Goal: Transaction & Acquisition: Obtain resource

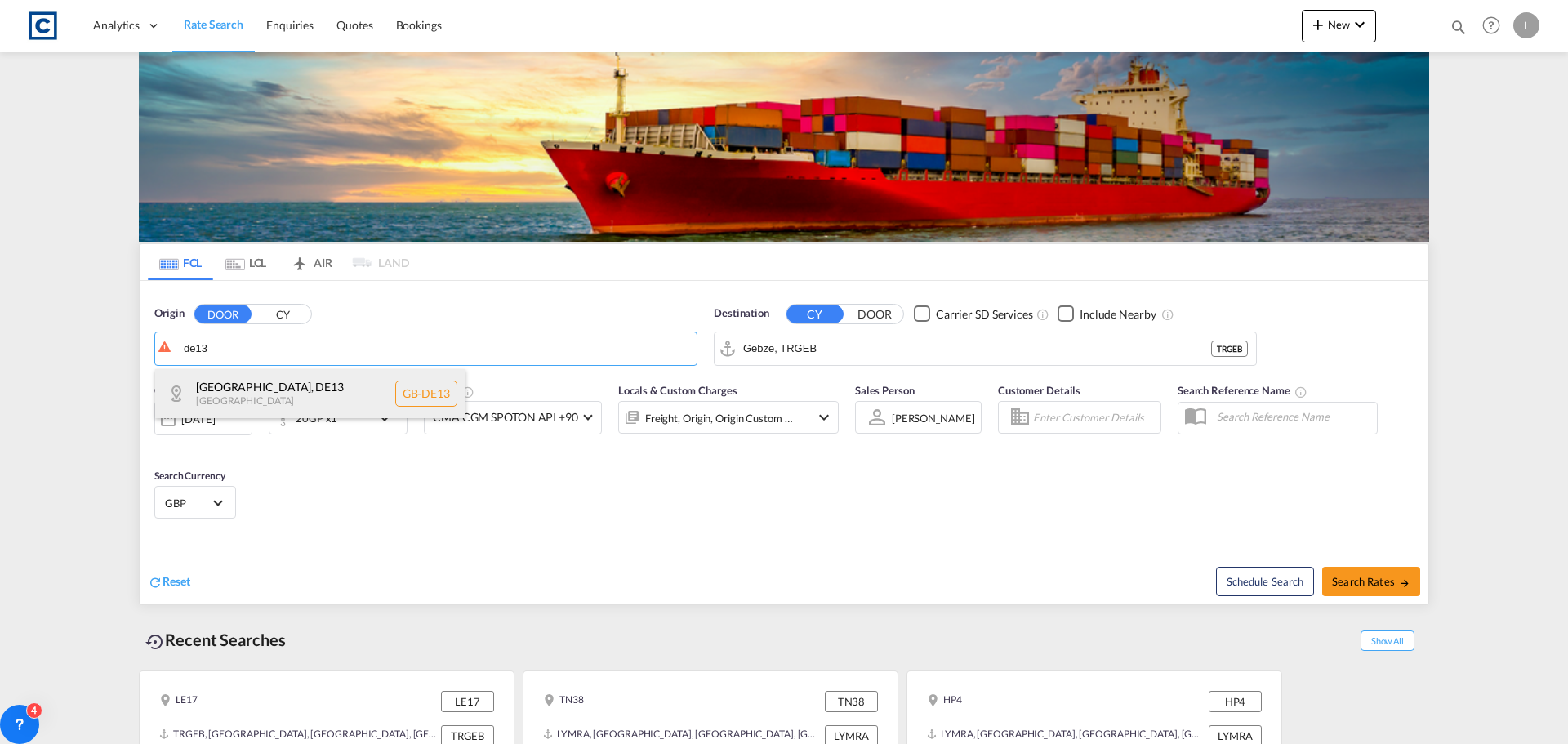
click at [285, 390] on div "East Staffordshire , DE13 United Kingdom GB-DE13" at bounding box center [311, 394] width 311 height 49
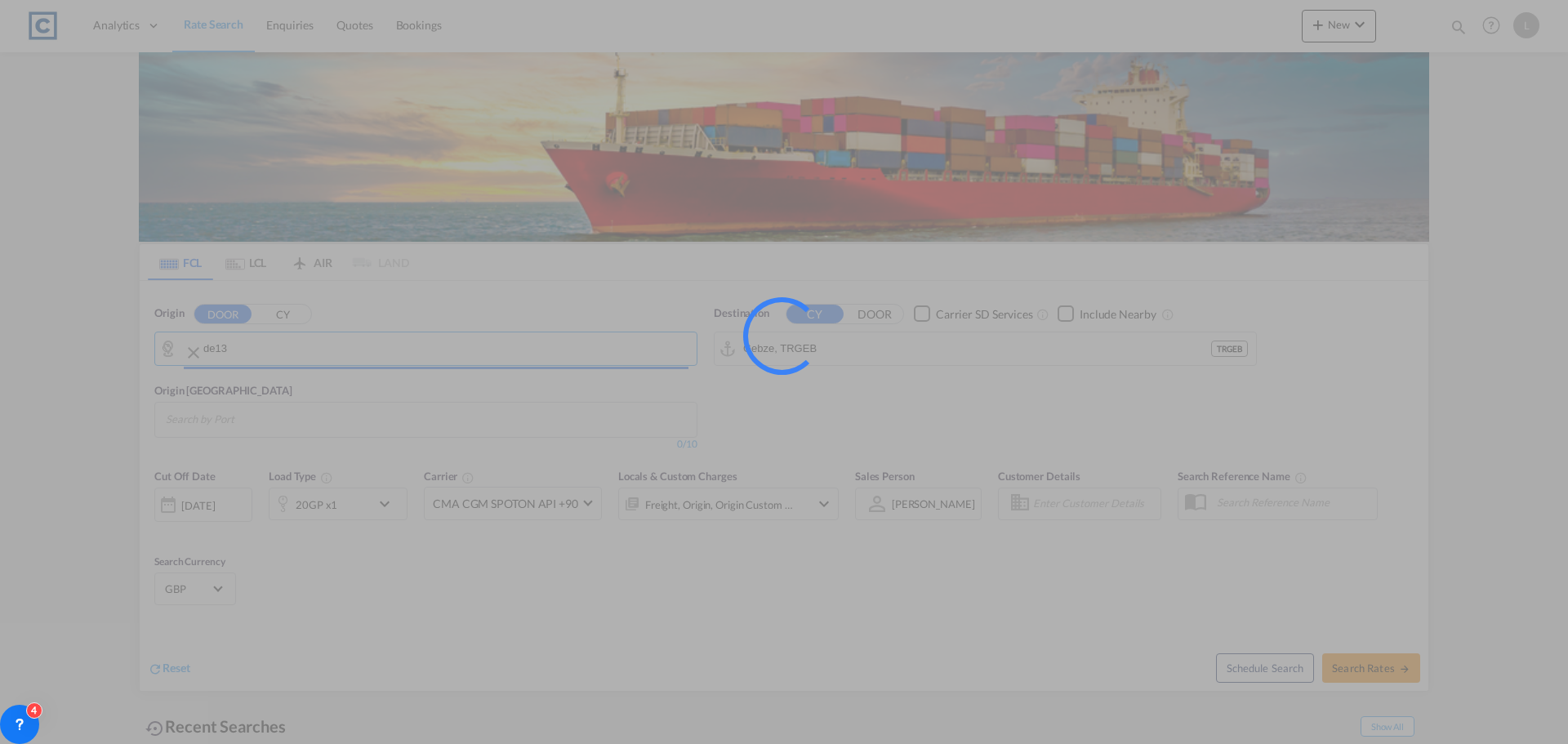
type input "GB-DE13, East Staffordshire"
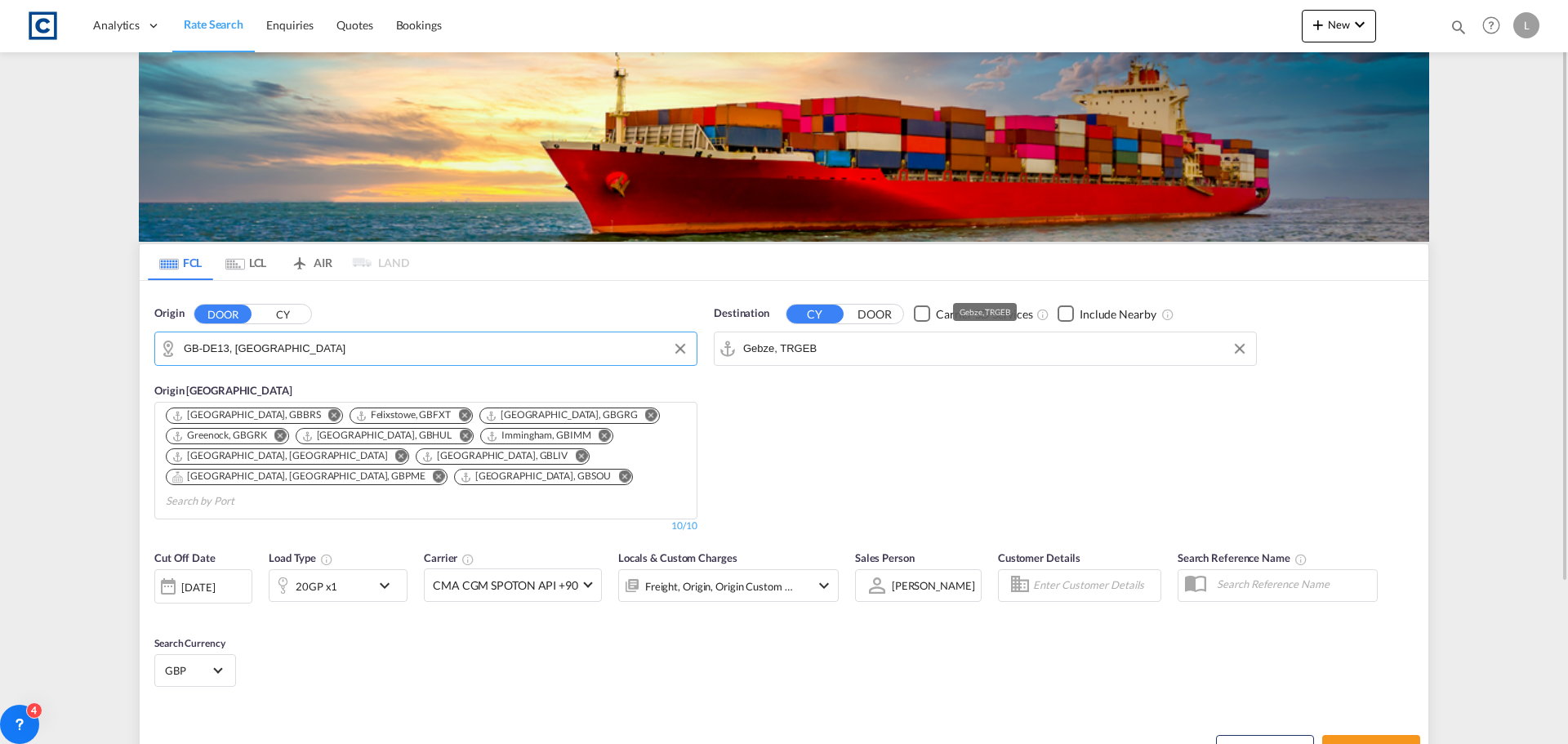
click at [874, 350] on input "Gebze, TRGEB" at bounding box center [995, 349] width 505 height 25
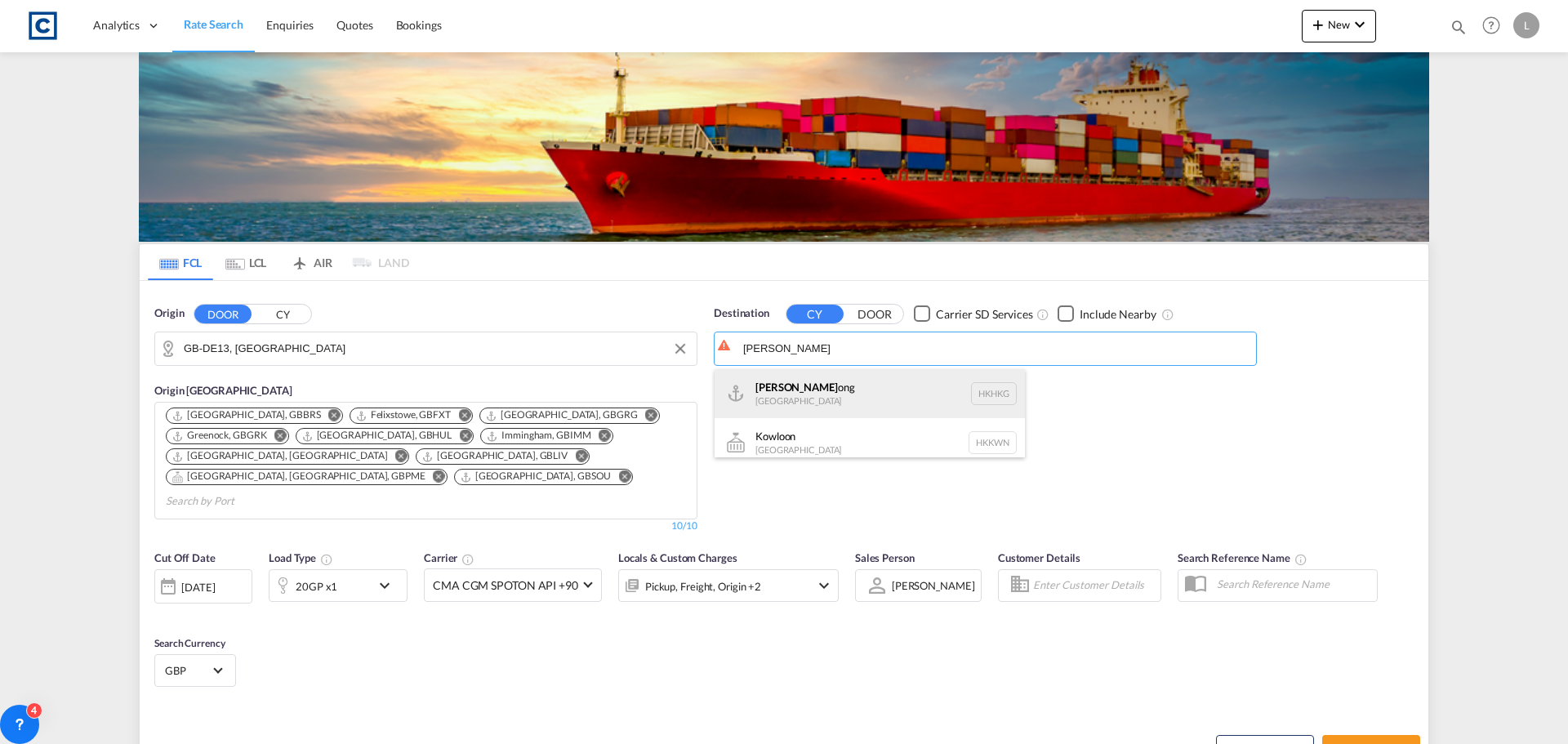
click at [814, 395] on div "Hong K ong Hong Kong HKHKG" at bounding box center [870, 394] width 311 height 49
type input "Hong Kong, HKHKG"
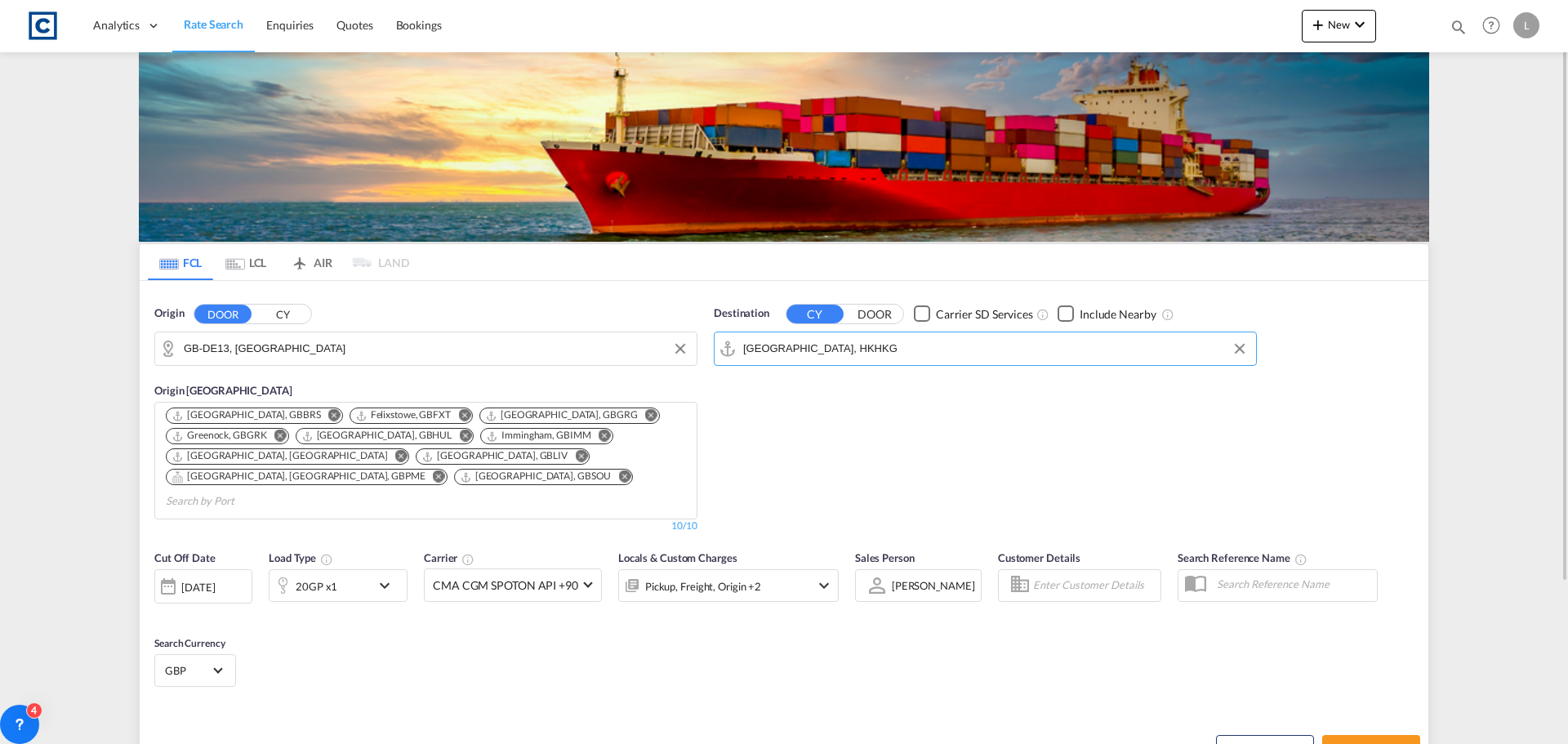
click at [368, 570] on div "20GP x1" at bounding box center [320, 586] width 101 height 33
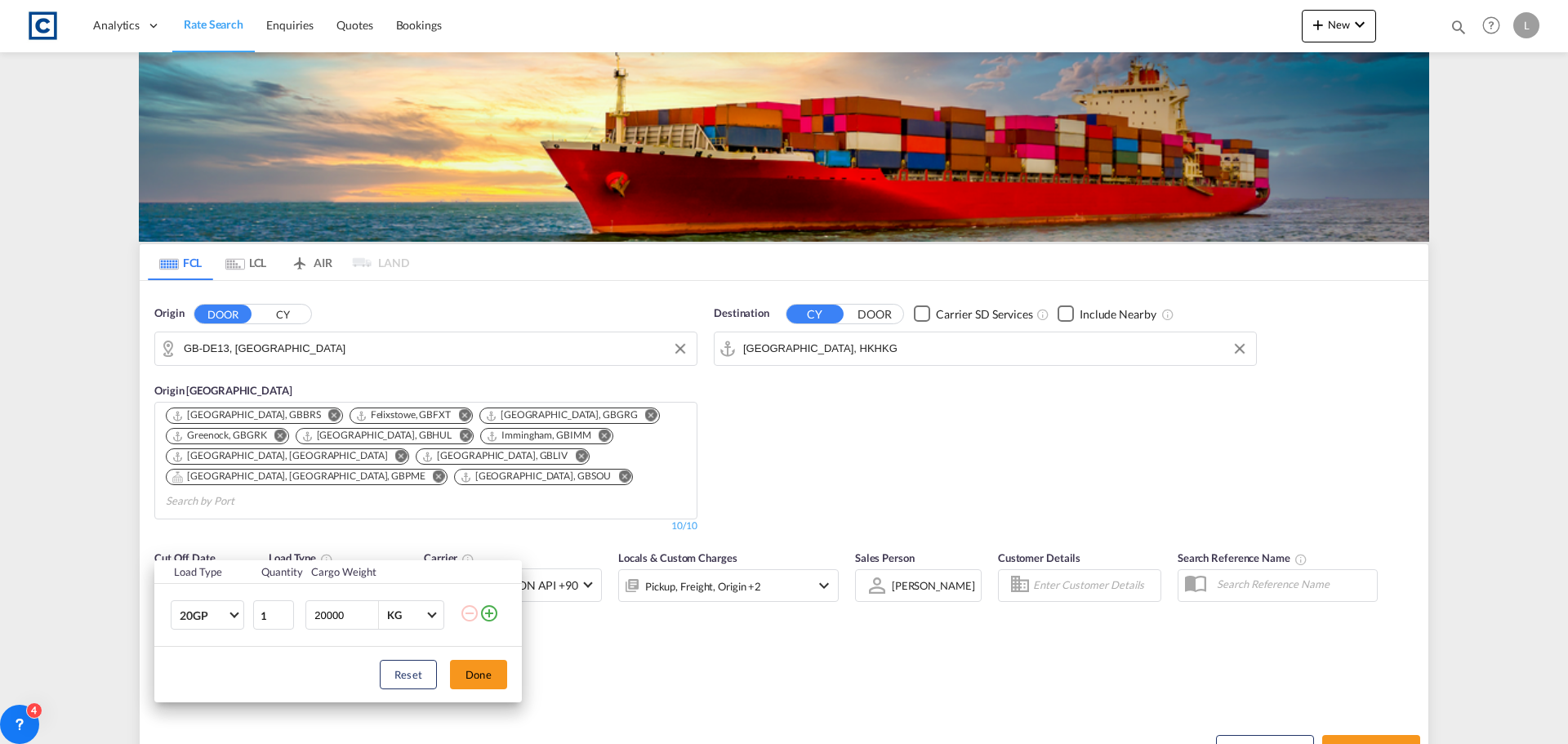
click at [495, 612] on md-icon "icon-plus-circle-outline" at bounding box center [489, 613] width 20 height 20
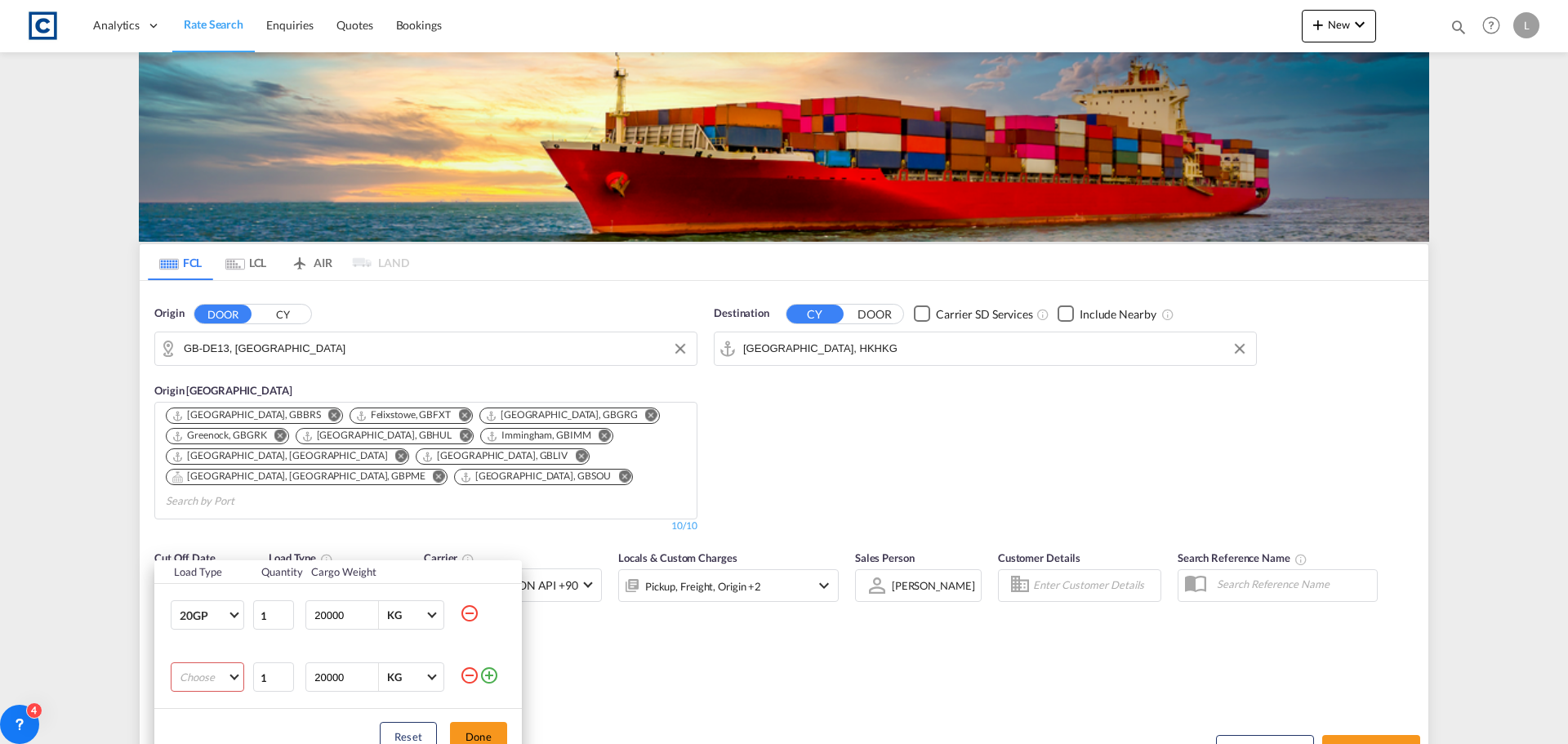
click at [203, 674] on md-select "Choose 20GP 40GP 40HC 45HC 20RE 40RE 40HR 20OT 40OT 20FR 40FR 40NR 20NR 45S 20T…" at bounding box center [207, 677] width 73 height 30
click at [200, 629] on div "40HC" at bounding box center [194, 626] width 29 height 15
click at [467, 729] on button "Done" at bounding box center [479, 737] width 58 height 30
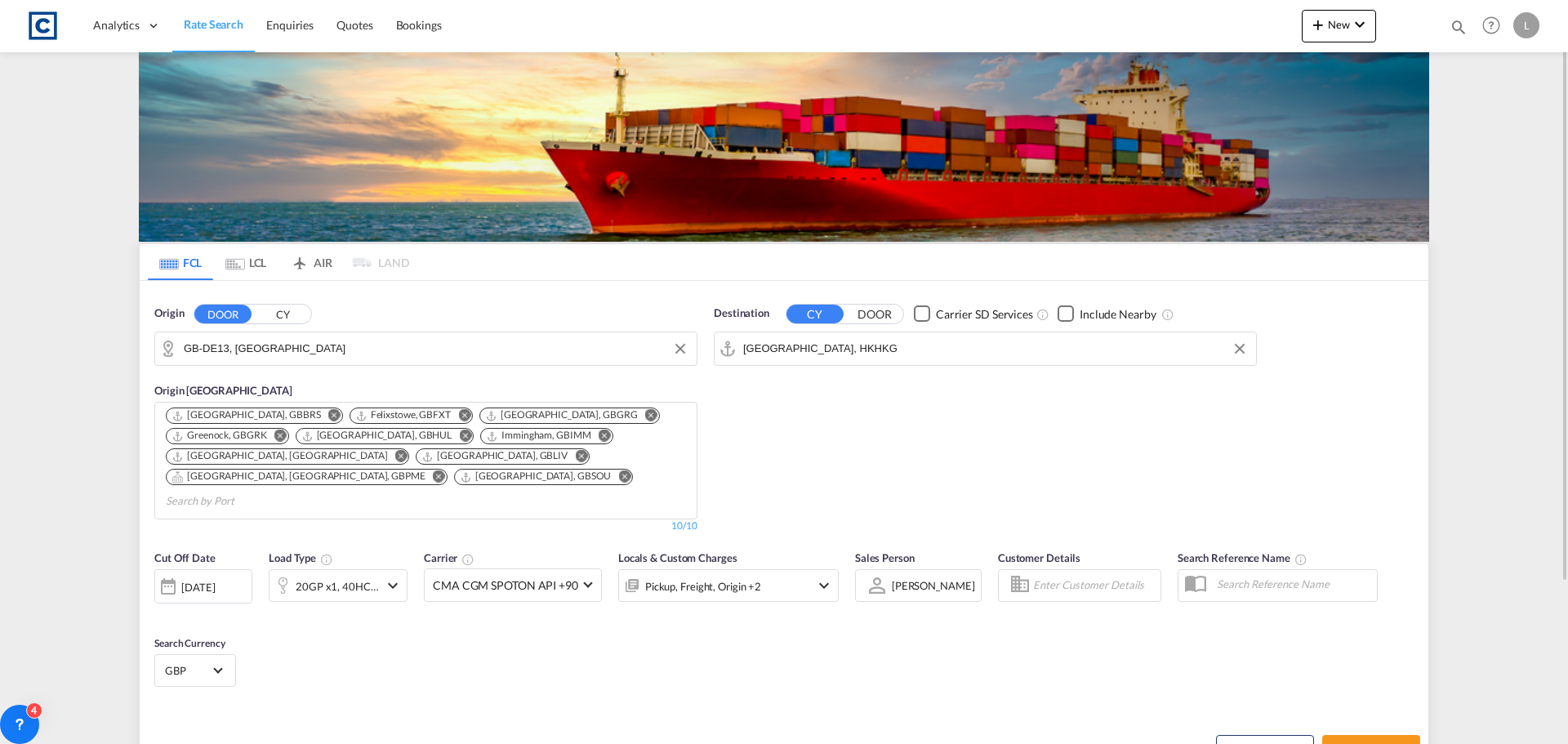
click at [840, 710] on div "Schedule Search Search Rates" at bounding box center [1108, 742] width 640 height 63
click at [1344, 735] on button "Search Rates" at bounding box center [1371, 750] width 98 height 30
type input "DE13 to HKHKG / 3 Sep 2025"
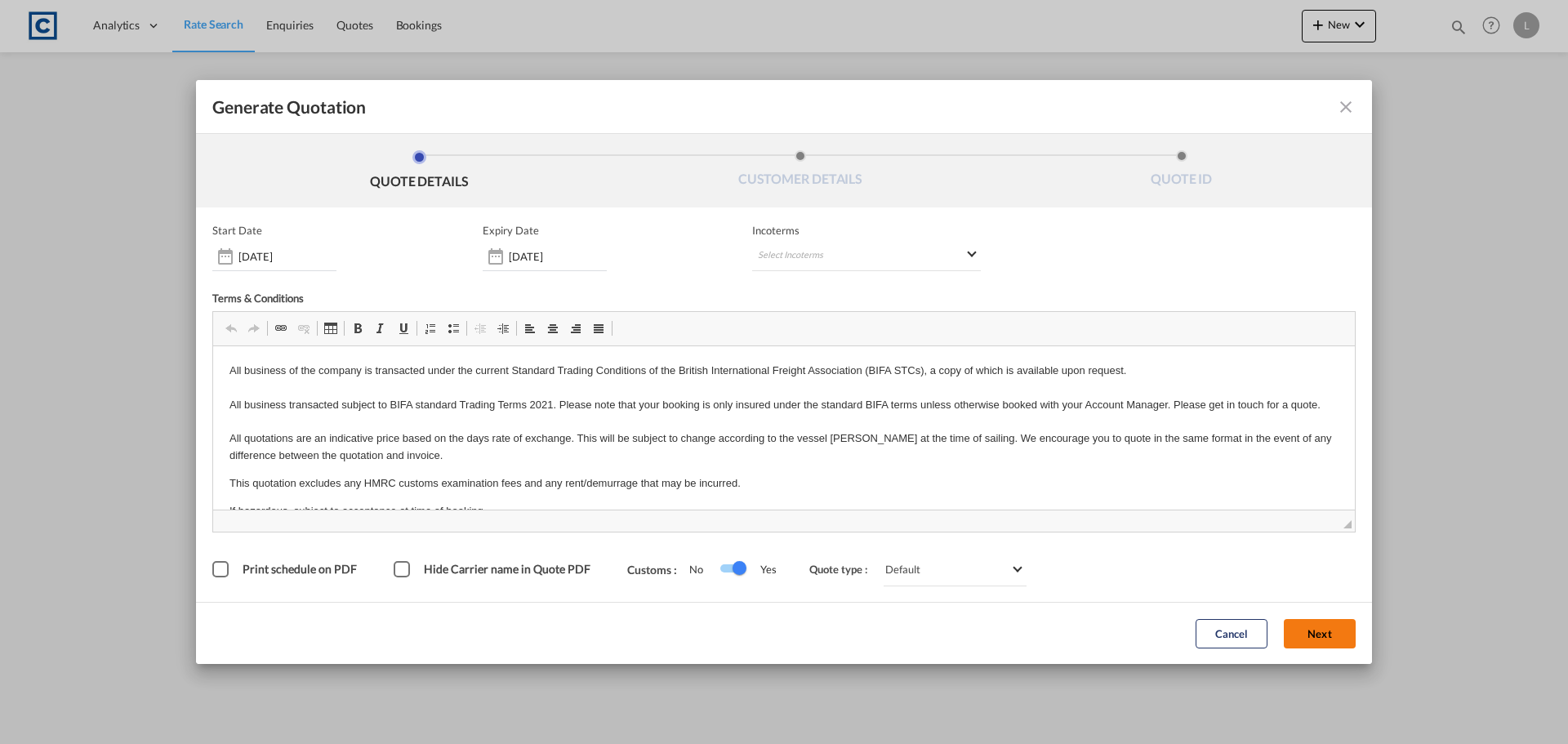
click at [1312, 626] on button "Next" at bounding box center [1319, 634] width 71 height 30
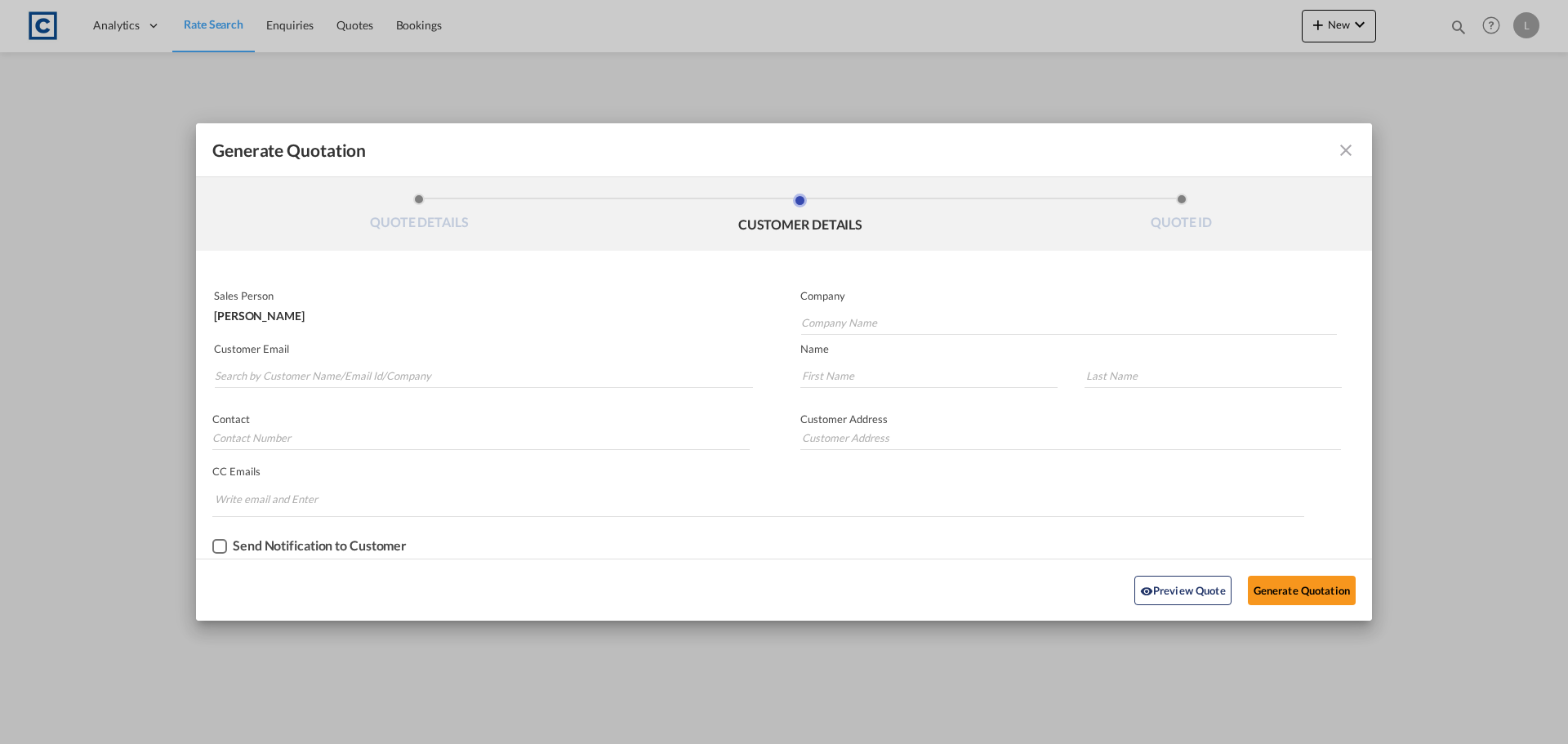
click at [265, 363] on md-autocomplete-wrap "Generate QuotationQUOTE ..." at bounding box center [483, 372] width 539 height 33
click at [263, 374] on input "Search by Customer Name/Email Id/Company" at bounding box center [483, 376] width 538 height 25
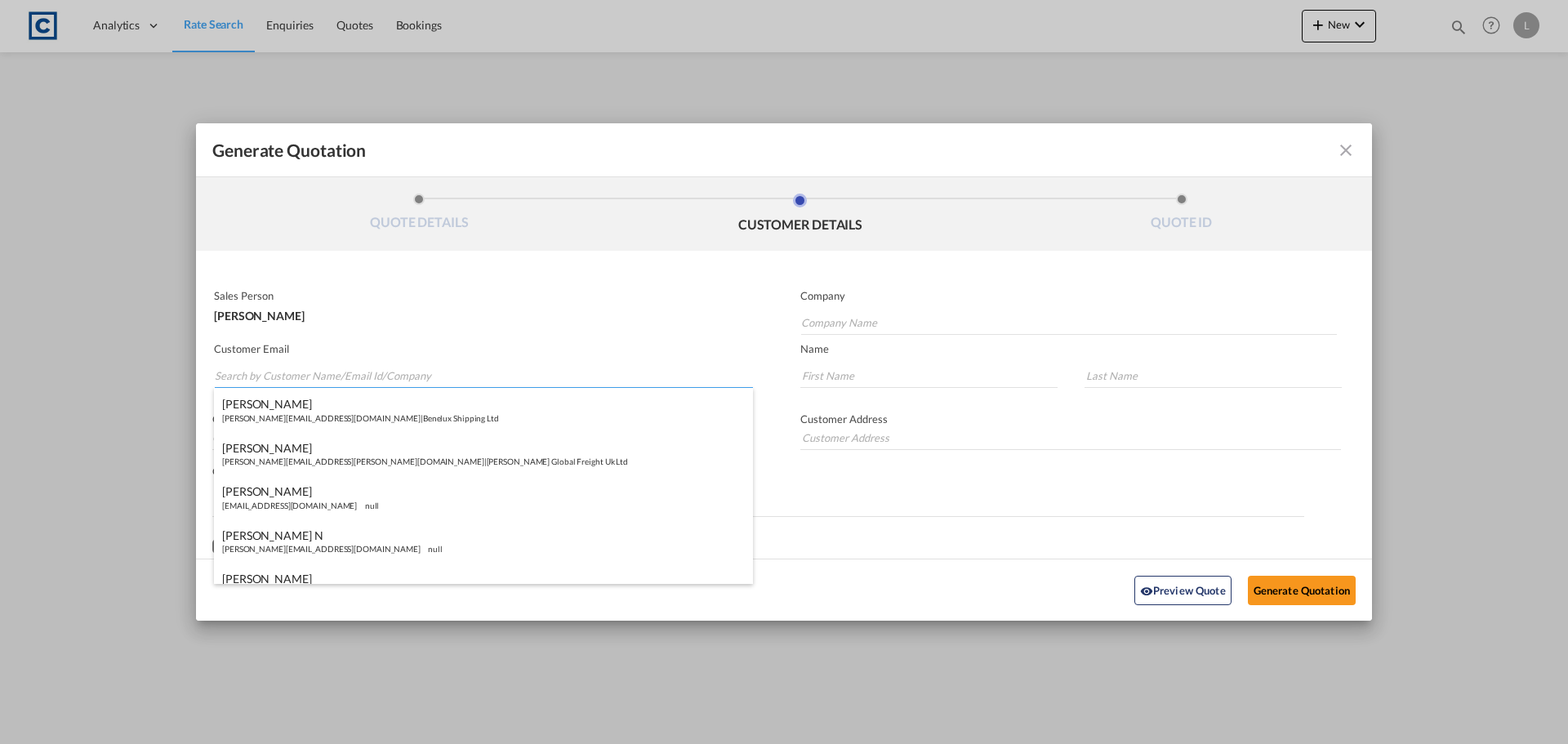
paste input "Exports <exports@simfreight.com>"
click at [256, 376] on input "Exports <exports@simfreight.com>" at bounding box center [483, 376] width 538 height 25
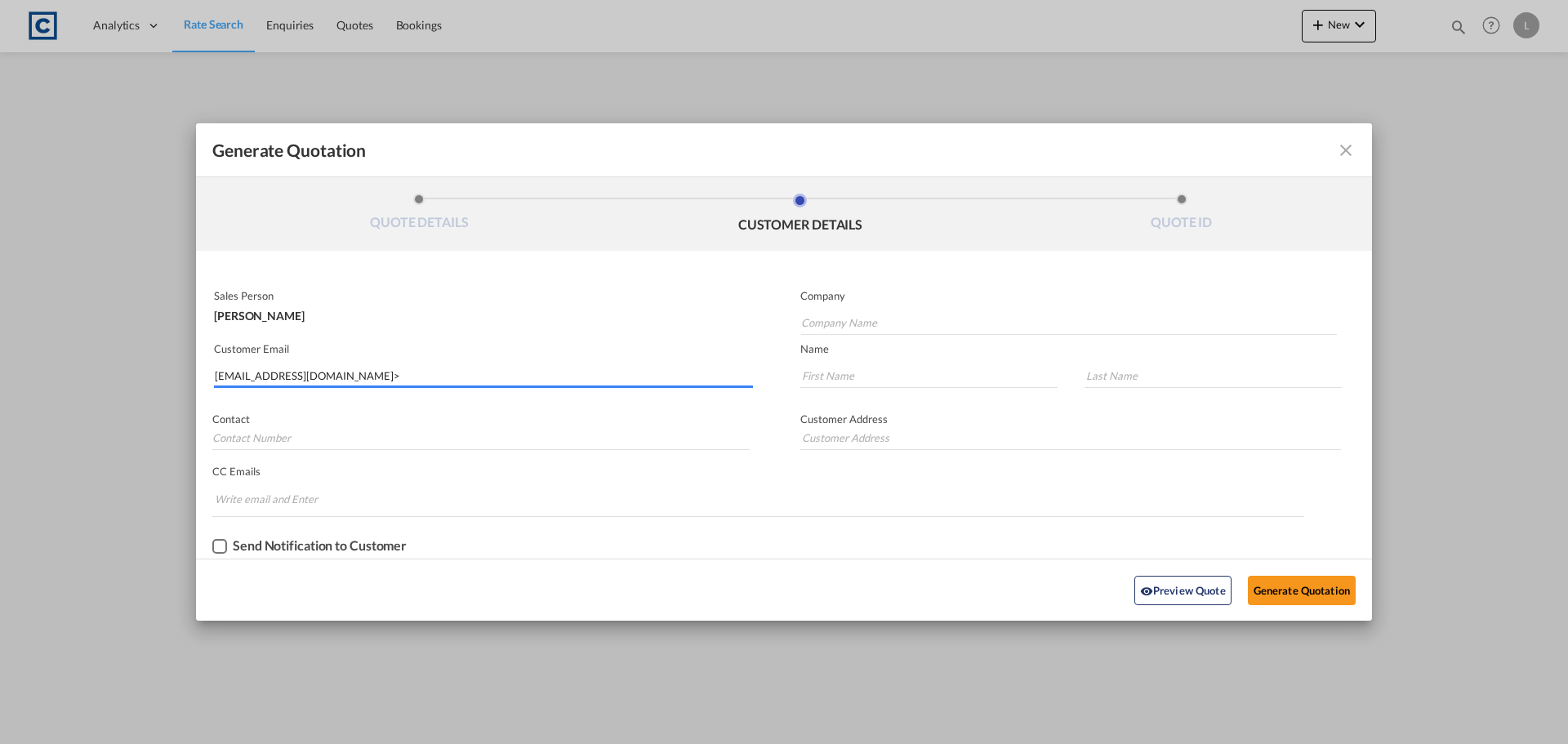
click at [359, 381] on input "exports@simfreight.com>" at bounding box center [483, 376] width 538 height 25
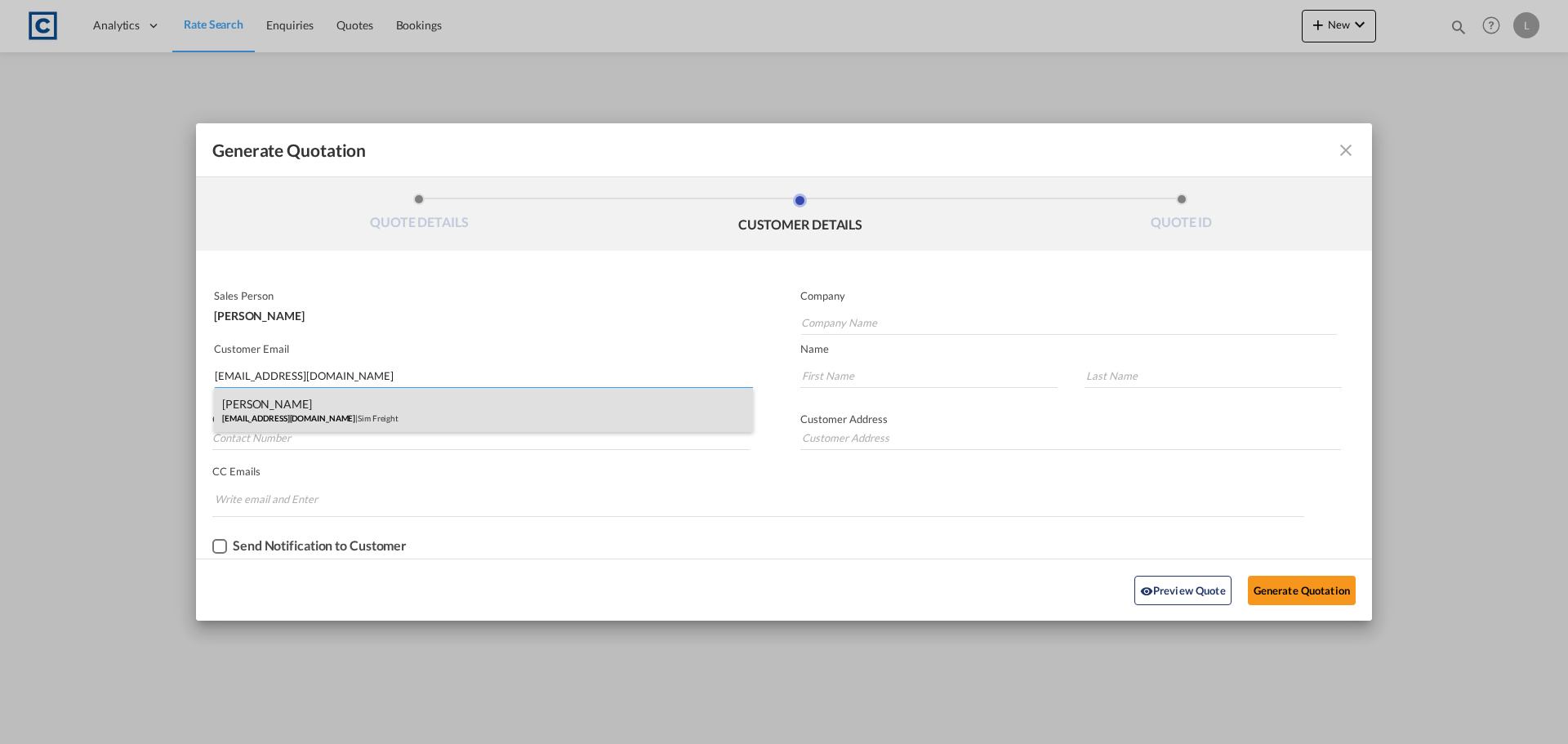
type input "exports@simfreight.com"
click at [261, 404] on div "Francesca Haiphong exports@simfreight.com | Sim Freight" at bounding box center [483, 410] width 539 height 44
type input "Sim Freight"
type input "Francesca"
type input "Haiphong"
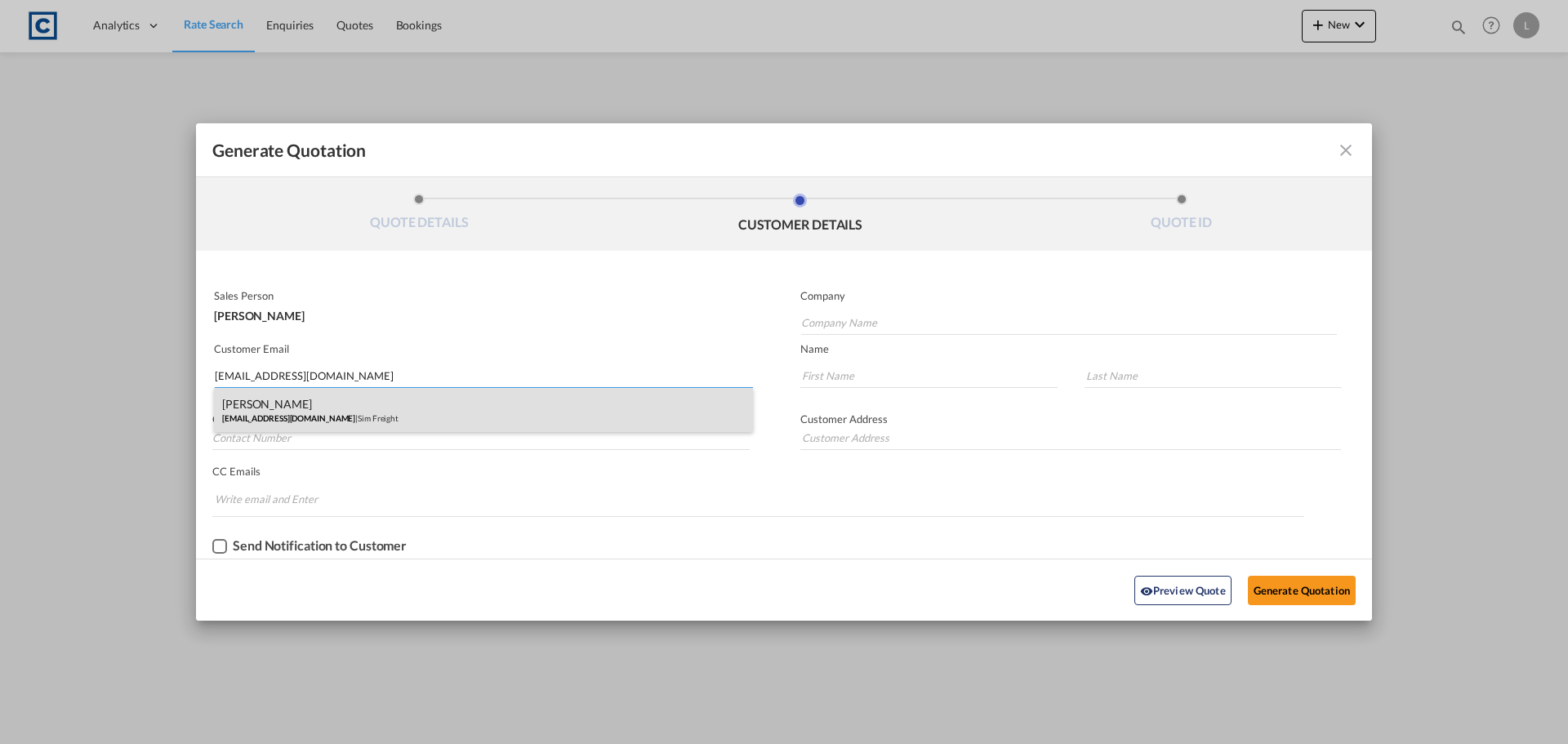
type input "0203 137 1093"
type input "Unit 2B, Polar Park, West Drayton UB7 0DG, United Kingdom"
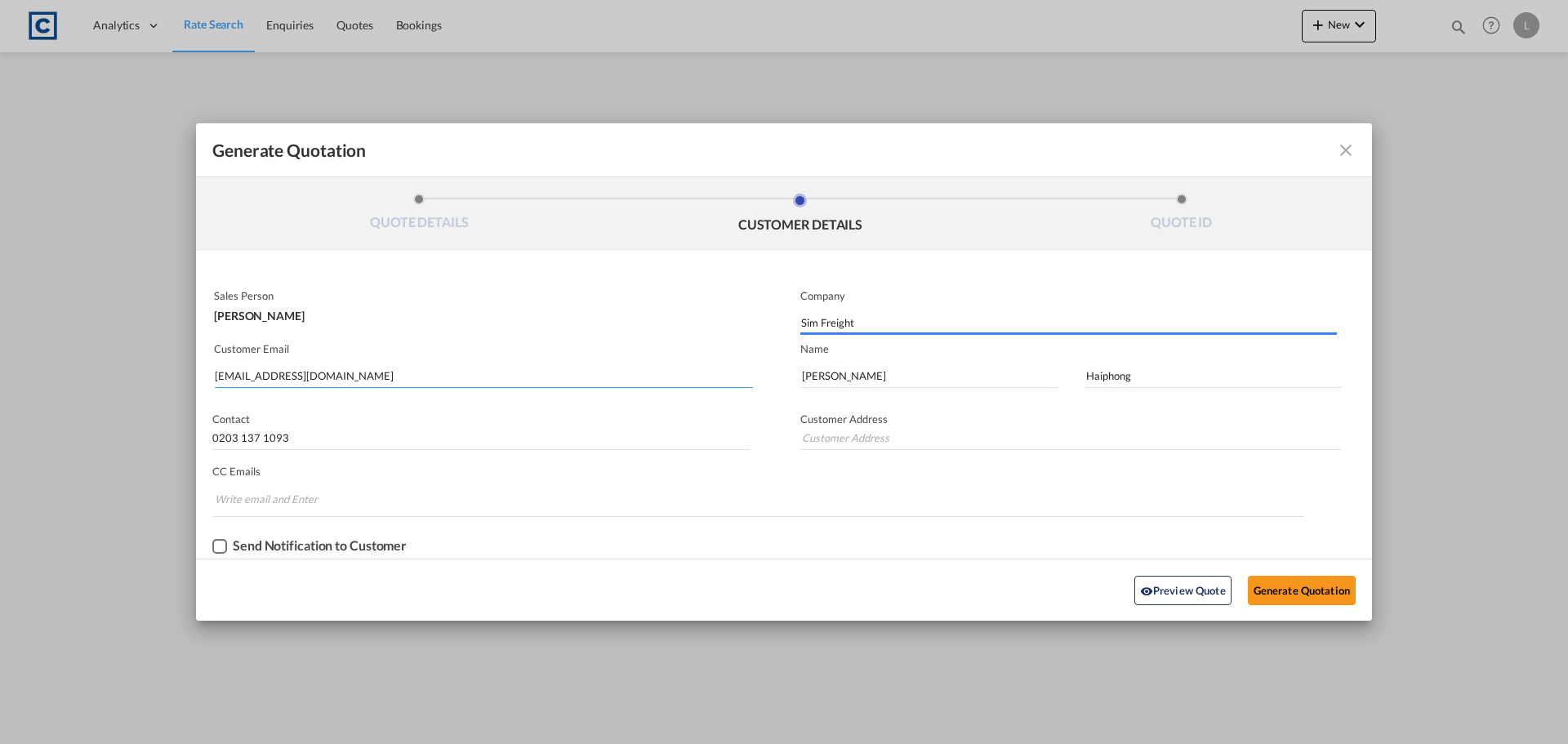
type input "Unit 2B, Polar Park, West Drayton UB7 0DG, United Kingdom"
click at [1266, 581] on button "Generate Quotation" at bounding box center [1302, 591] width 108 height 30
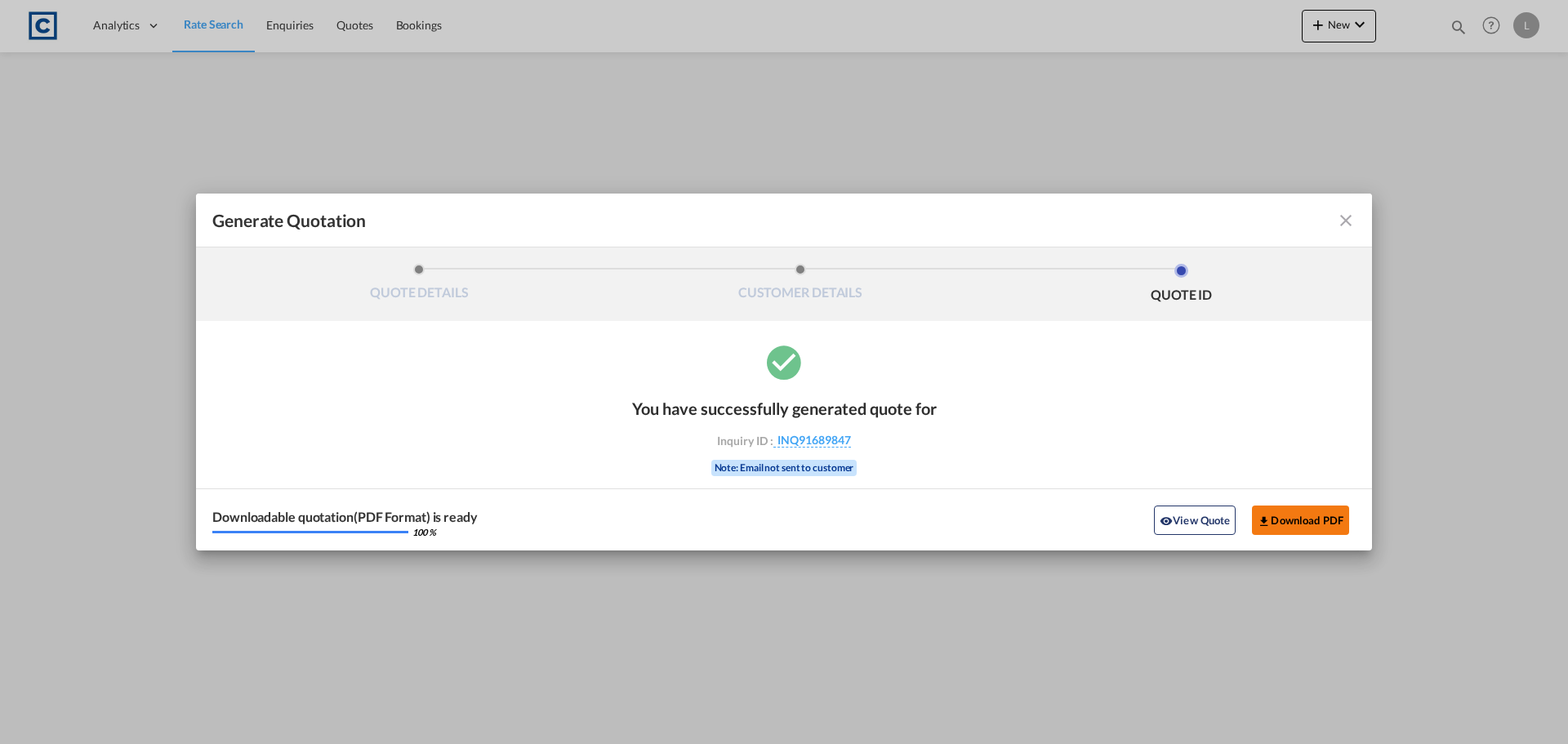
click at [1307, 516] on button "Download PDF" at bounding box center [1301, 520] width 97 height 30
click at [1344, 216] on md-icon "icon-close fg-AAA8AD cursor m-0" at bounding box center [1346, 220] width 20 height 20
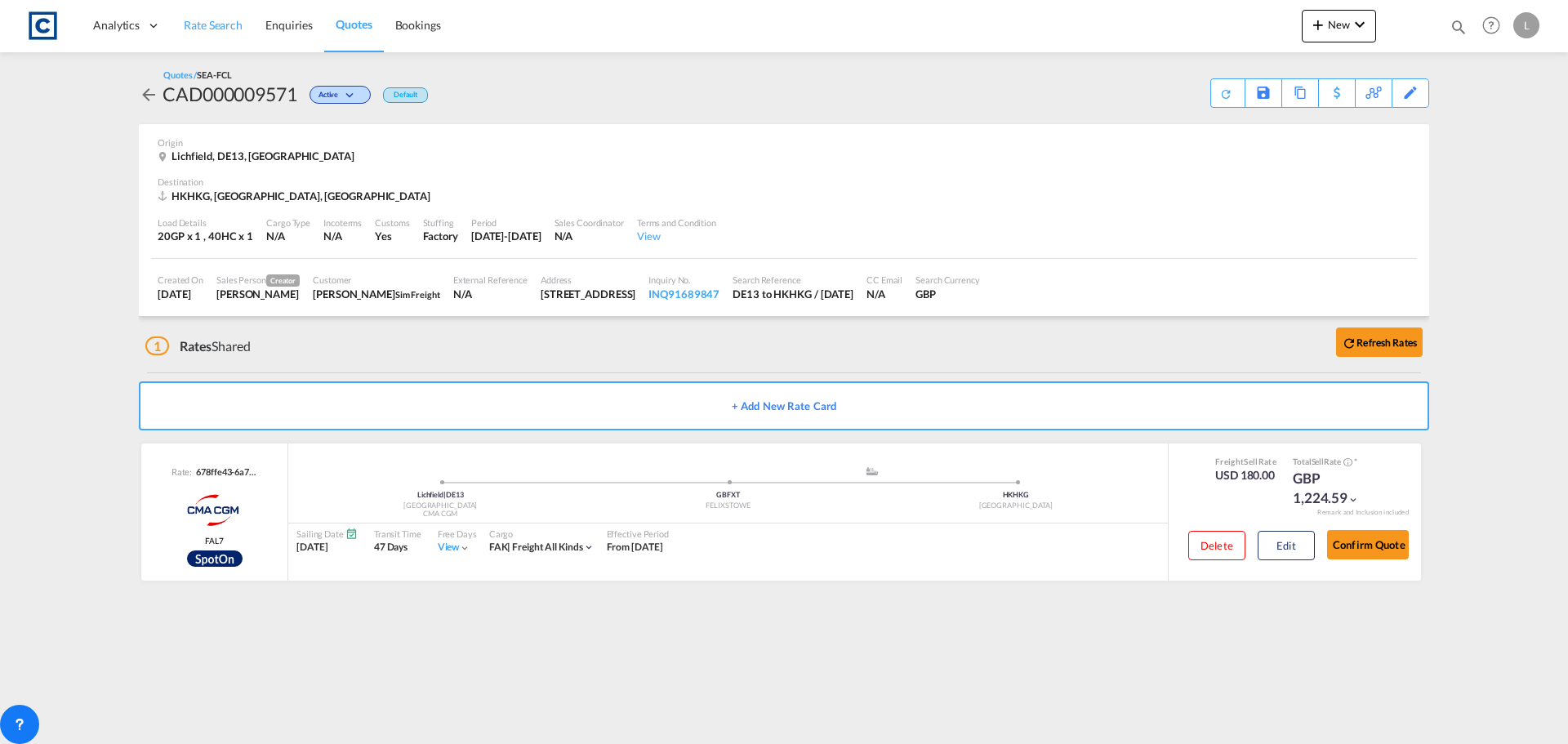
click at [203, 25] on span "Rate Search" at bounding box center [214, 25] width 59 height 14
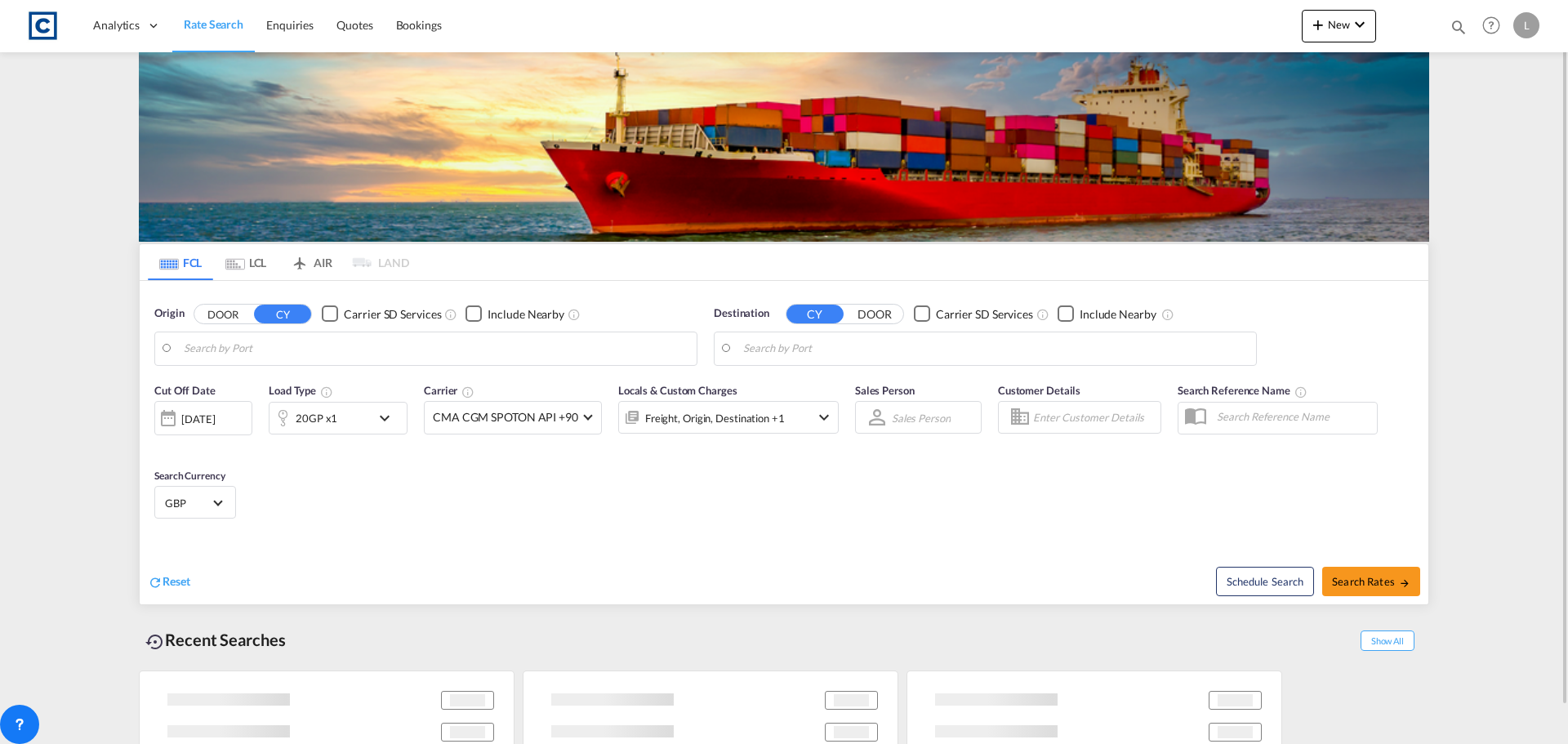
type input "GB-DE13, East Staffordshire"
type input "Hong Kong, HKHKG"
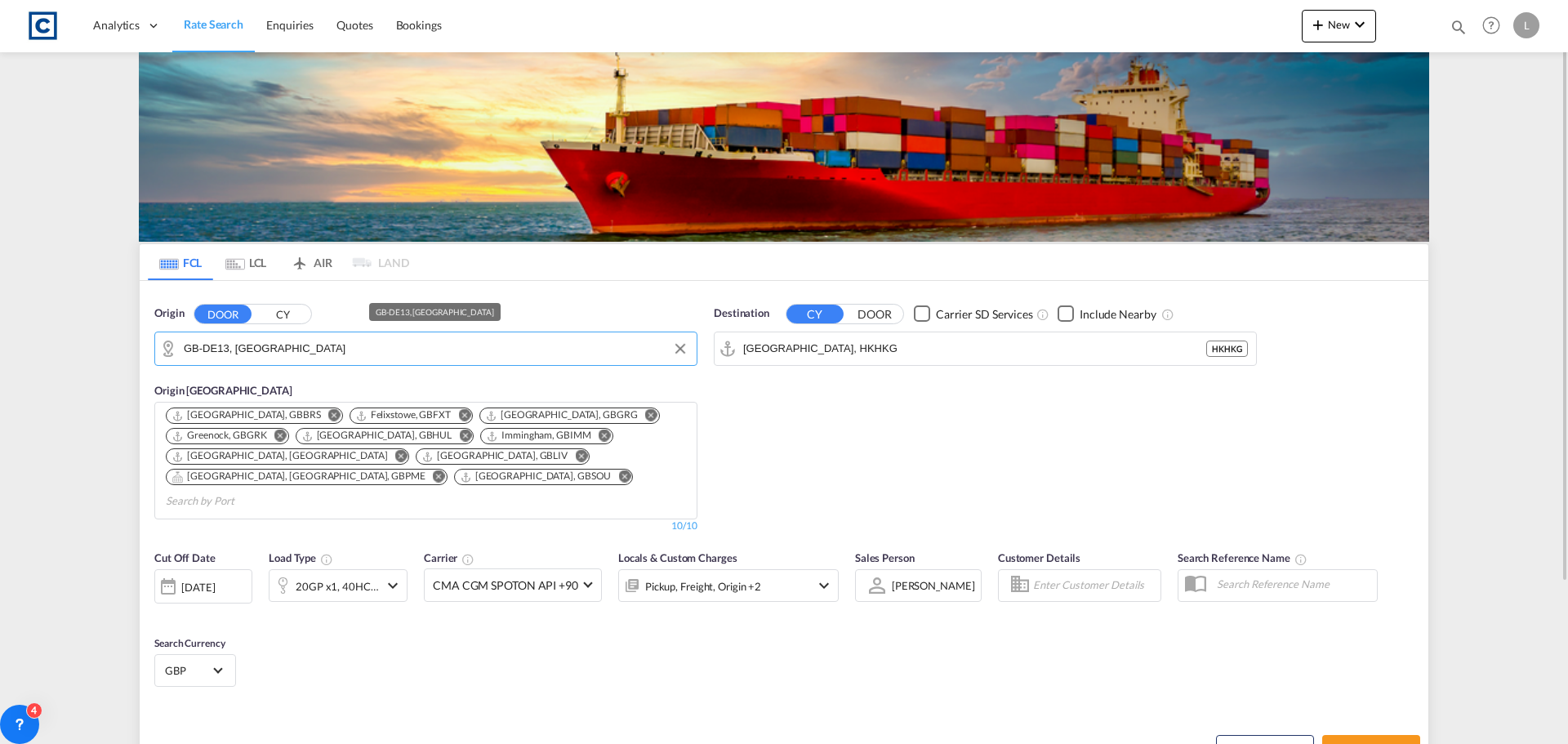
click at [377, 346] on input "GB-DE13, East Staffordshire" at bounding box center [436, 349] width 505 height 25
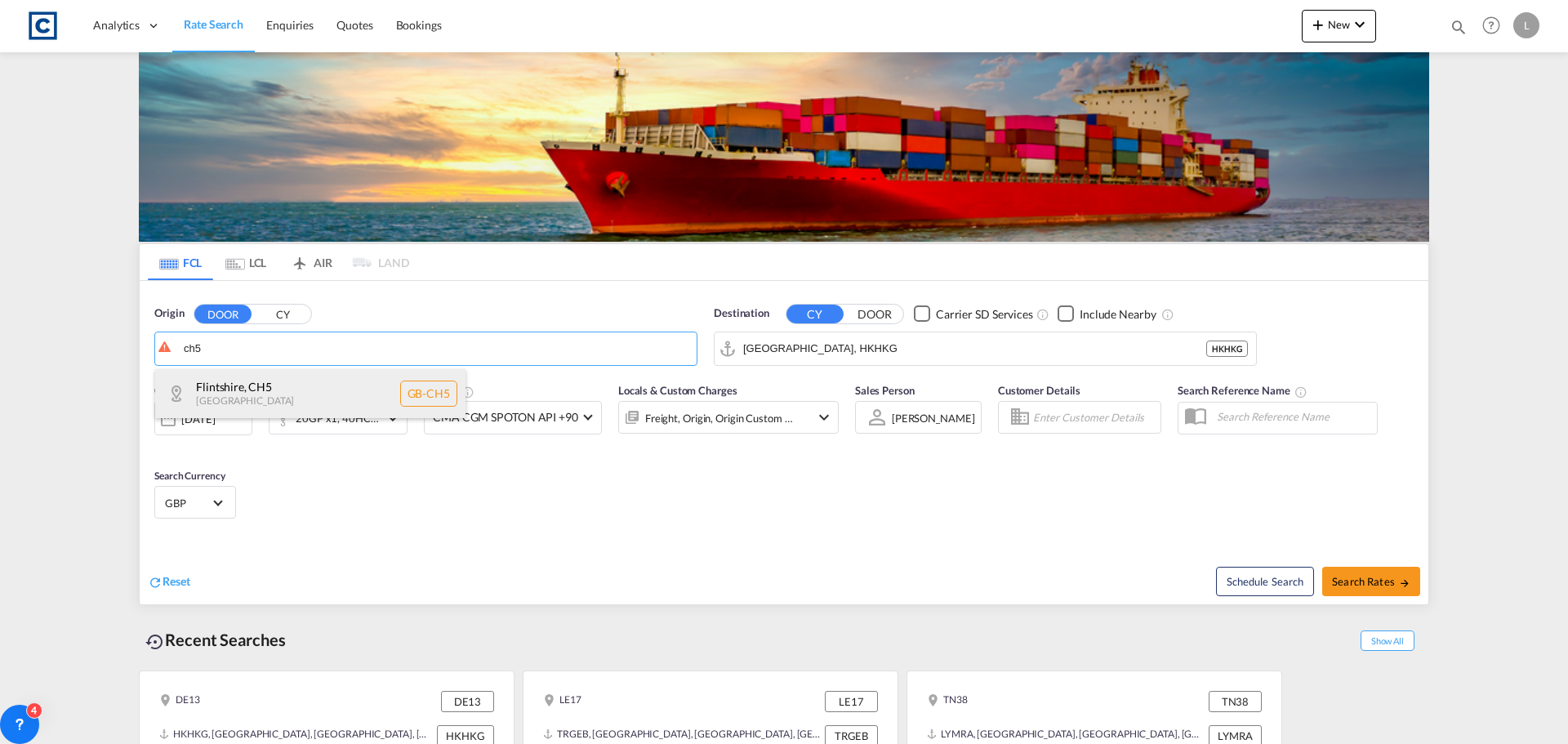
click at [201, 389] on div "Flintshire , CH5 United Kingdom GB-CH5" at bounding box center [311, 394] width 311 height 49
type input "GB-CH5, Flintshire"
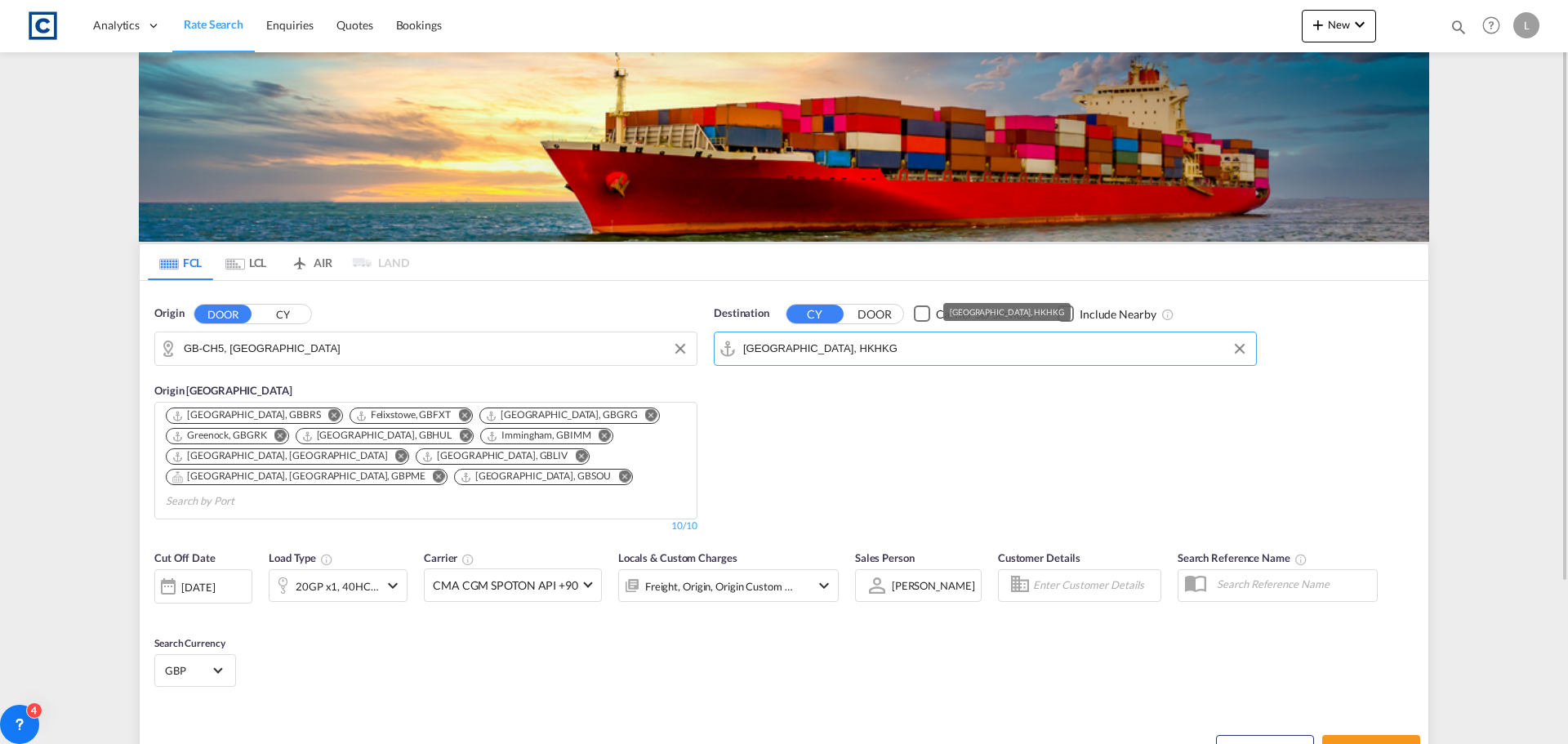
click at [869, 344] on input "Hong Kong, HKHKG" at bounding box center [995, 349] width 505 height 25
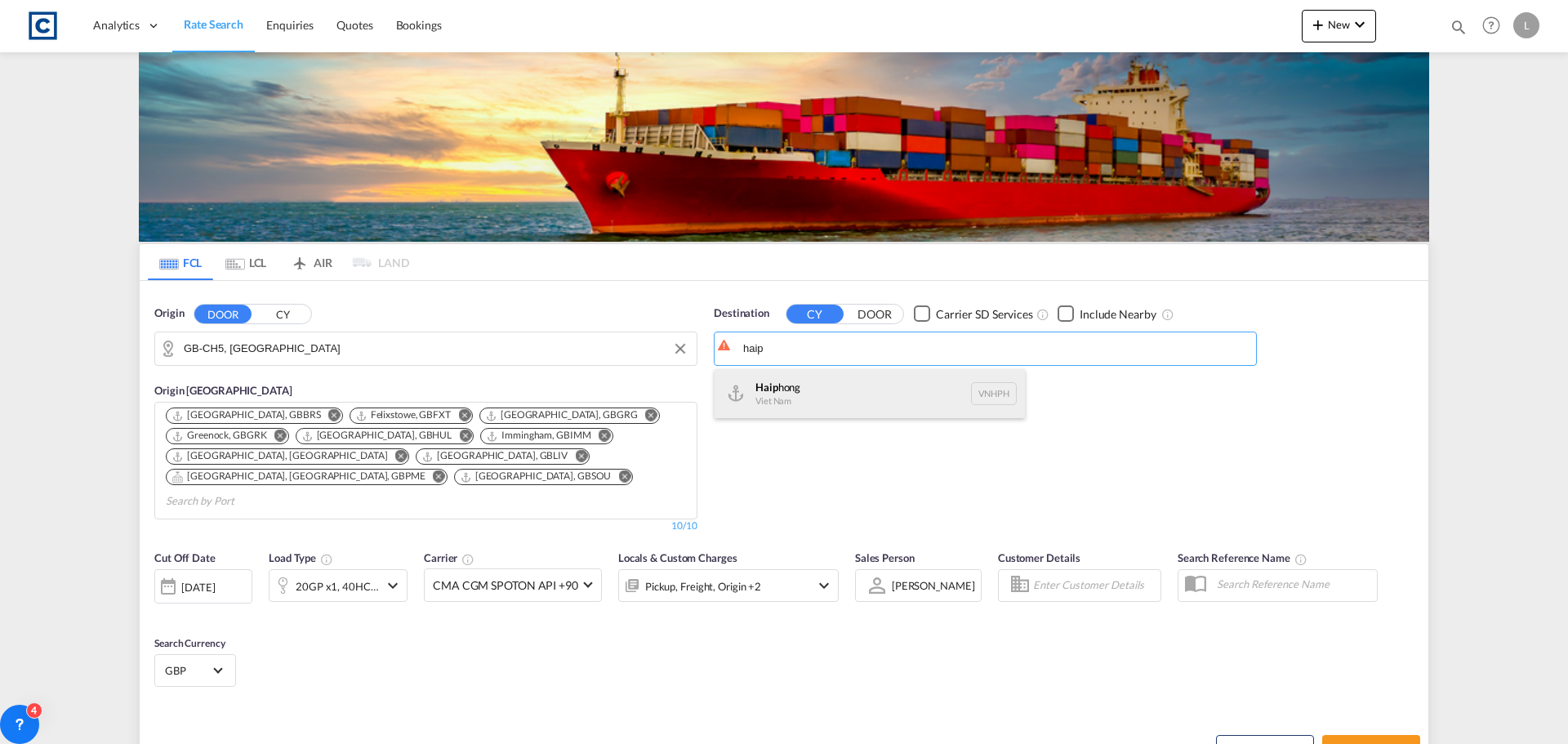
click at [752, 404] on div "Haip hong Viet Nam VNHPH" at bounding box center [870, 394] width 311 height 49
type input "Haiphong, VNHPH"
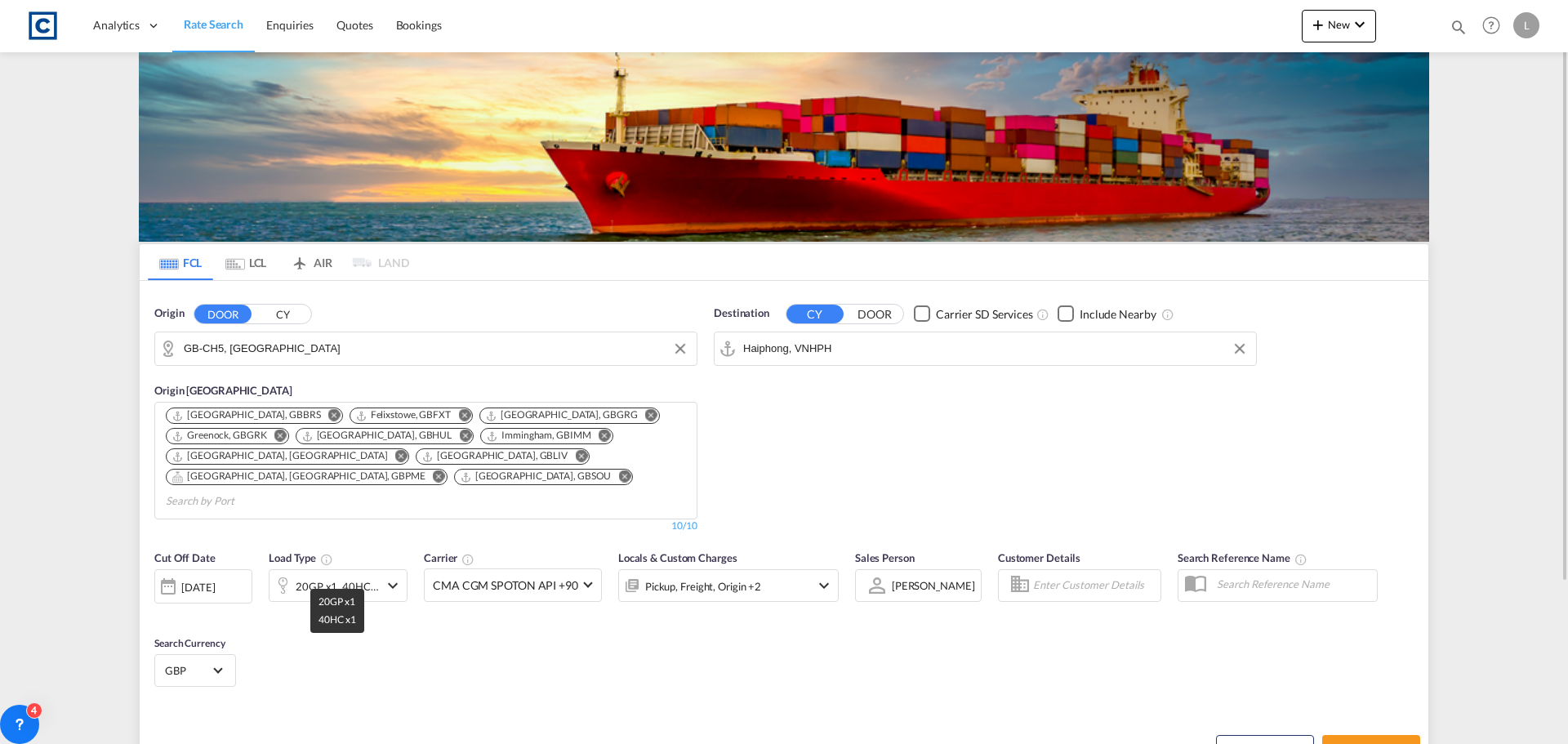
click at [338, 575] on div "20GP x1, 40HC x1" at bounding box center [337, 587] width 83 height 23
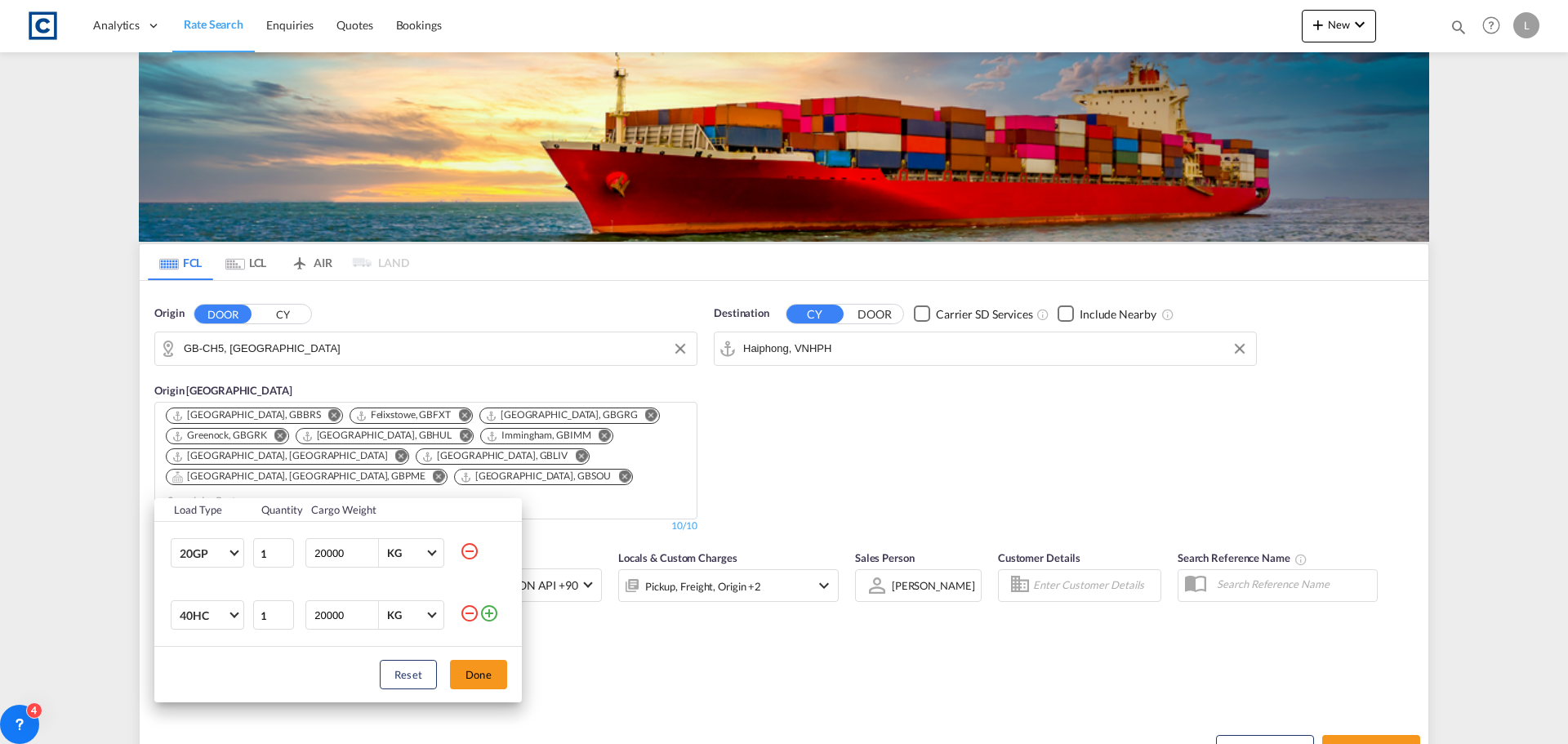
click at [477, 552] on md-icon "icon-minus-circle-outline" at bounding box center [470, 552] width 20 height 20
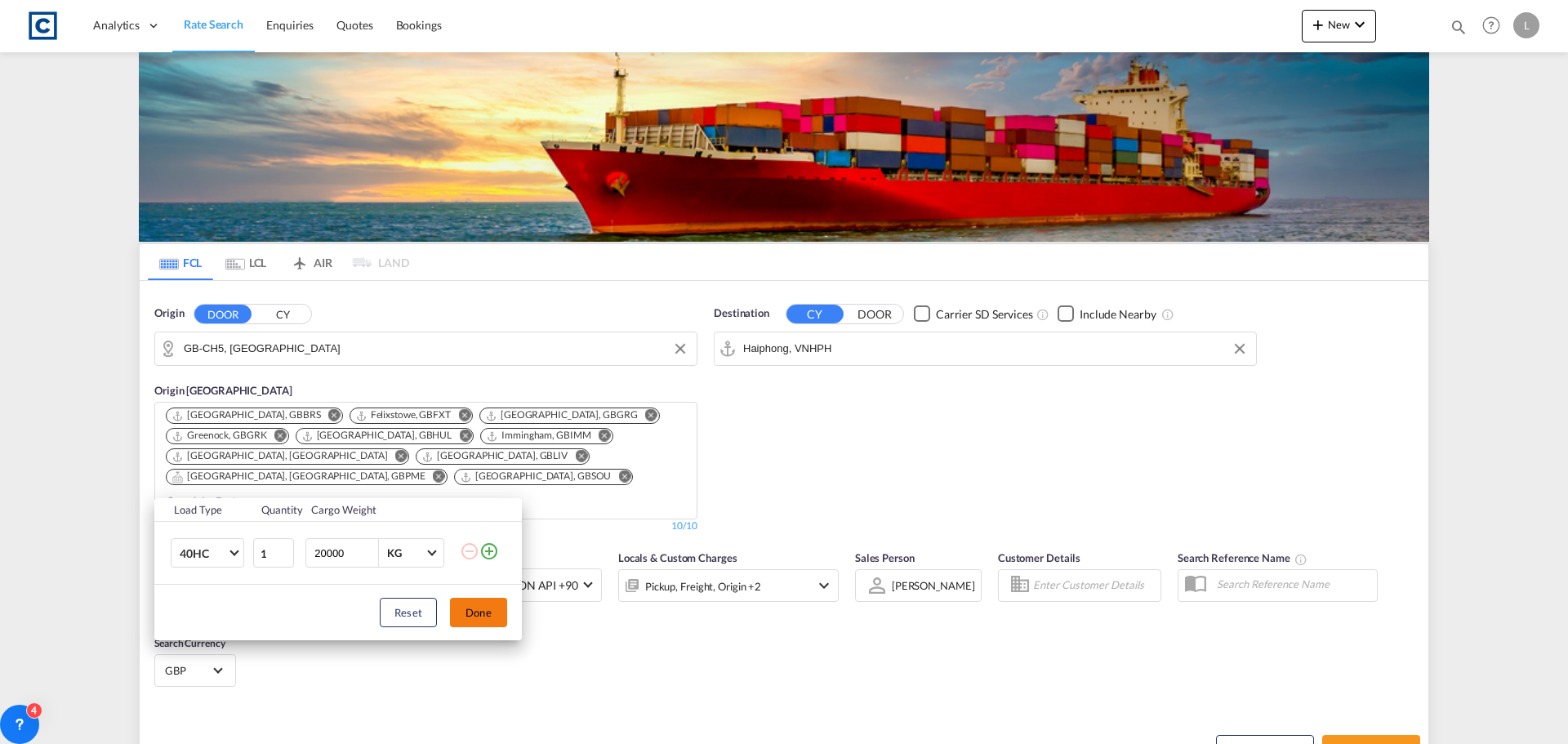
click at [473, 611] on button "Done" at bounding box center [479, 613] width 58 height 30
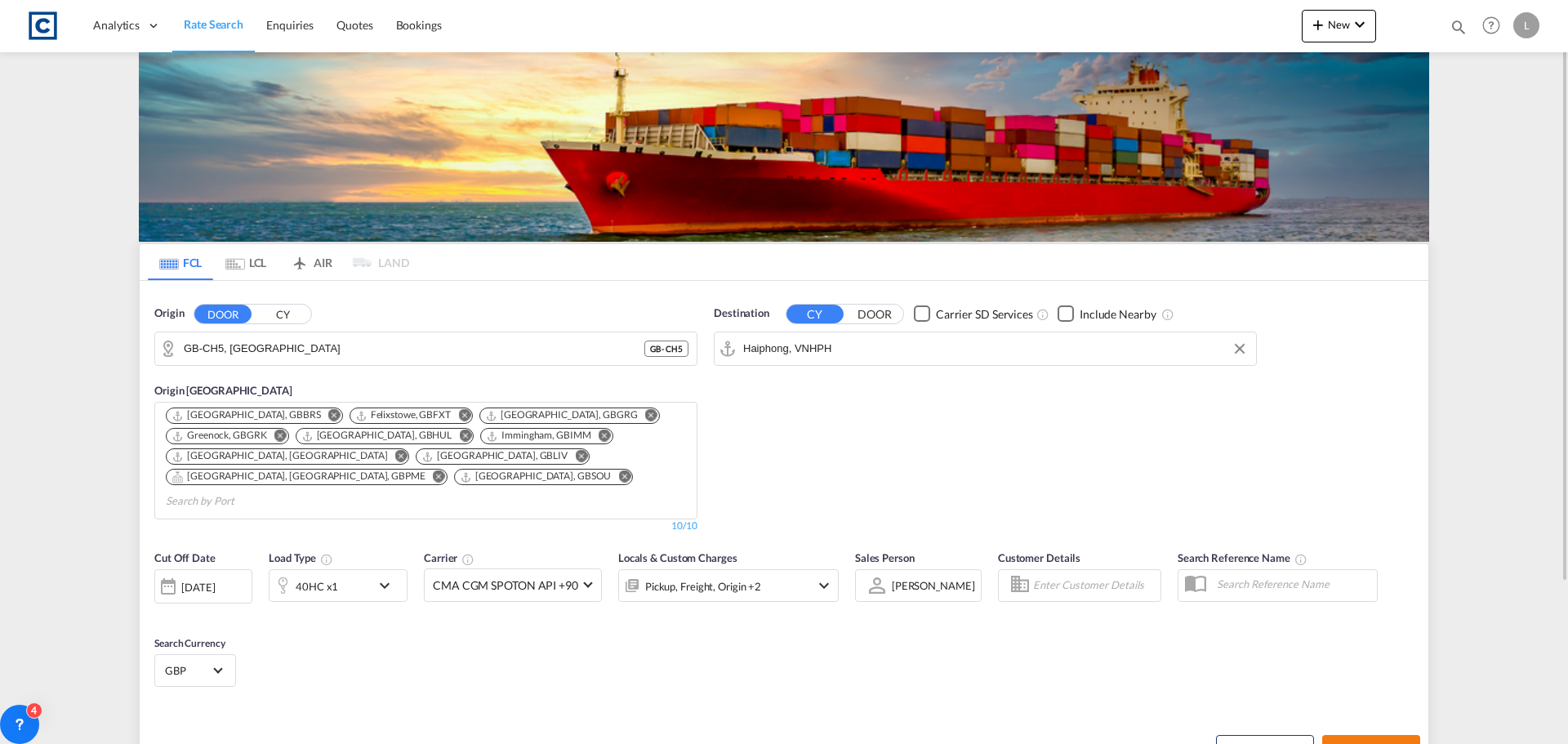
click at [1360, 735] on button "Search Rates" at bounding box center [1371, 750] width 98 height 30
type input "CH5 to VNHPH / 3 Sep 2025"
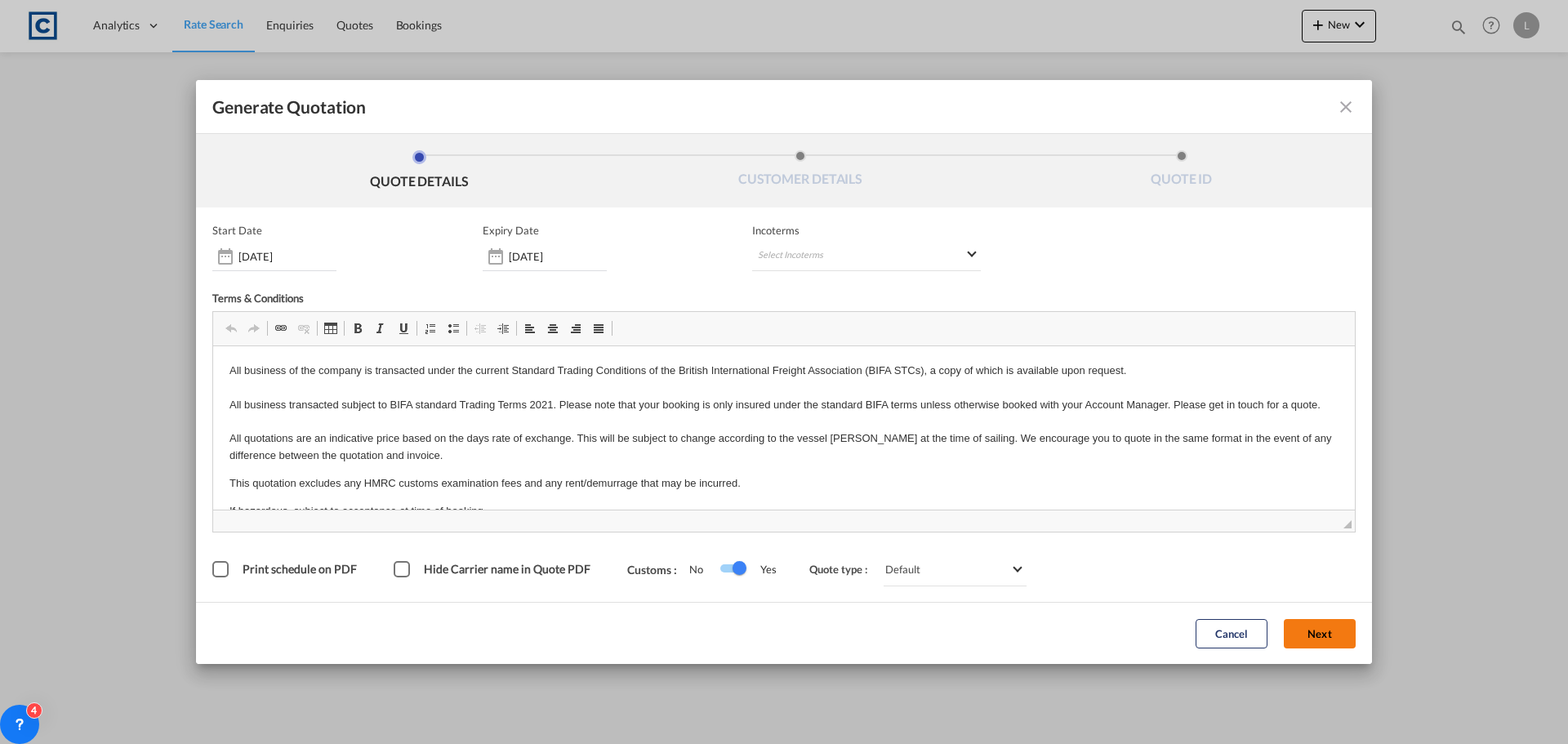
click at [1318, 631] on button "Next" at bounding box center [1319, 634] width 71 height 30
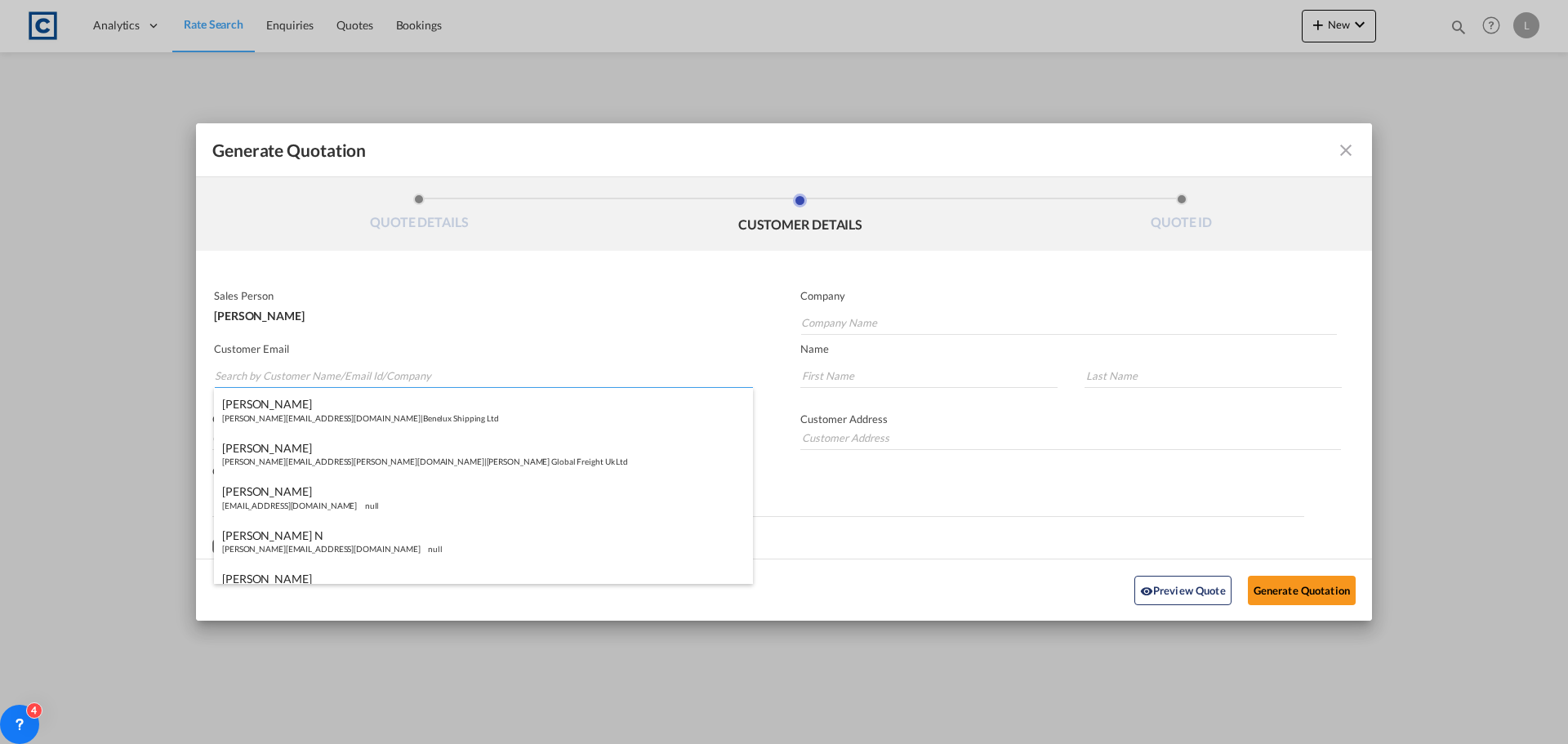
paste input "exports@simfreight.com"
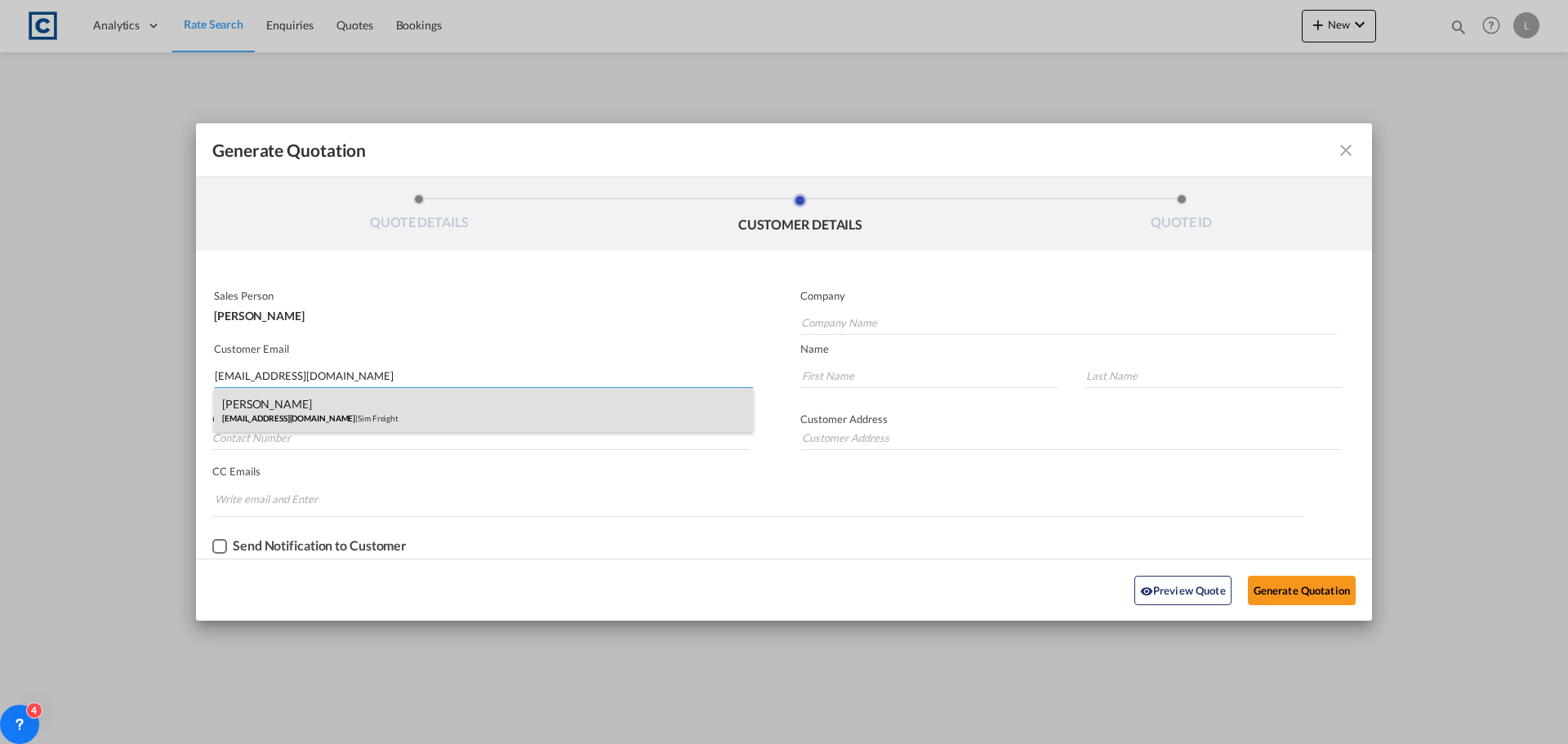
type input "exports@simfreight.com"
click at [245, 407] on div "Francesca Haiphong exports@simfreight.com | Sim Freight" at bounding box center [483, 410] width 539 height 44
type input "Sim Freight"
type input "Francesca"
type input "Haiphong"
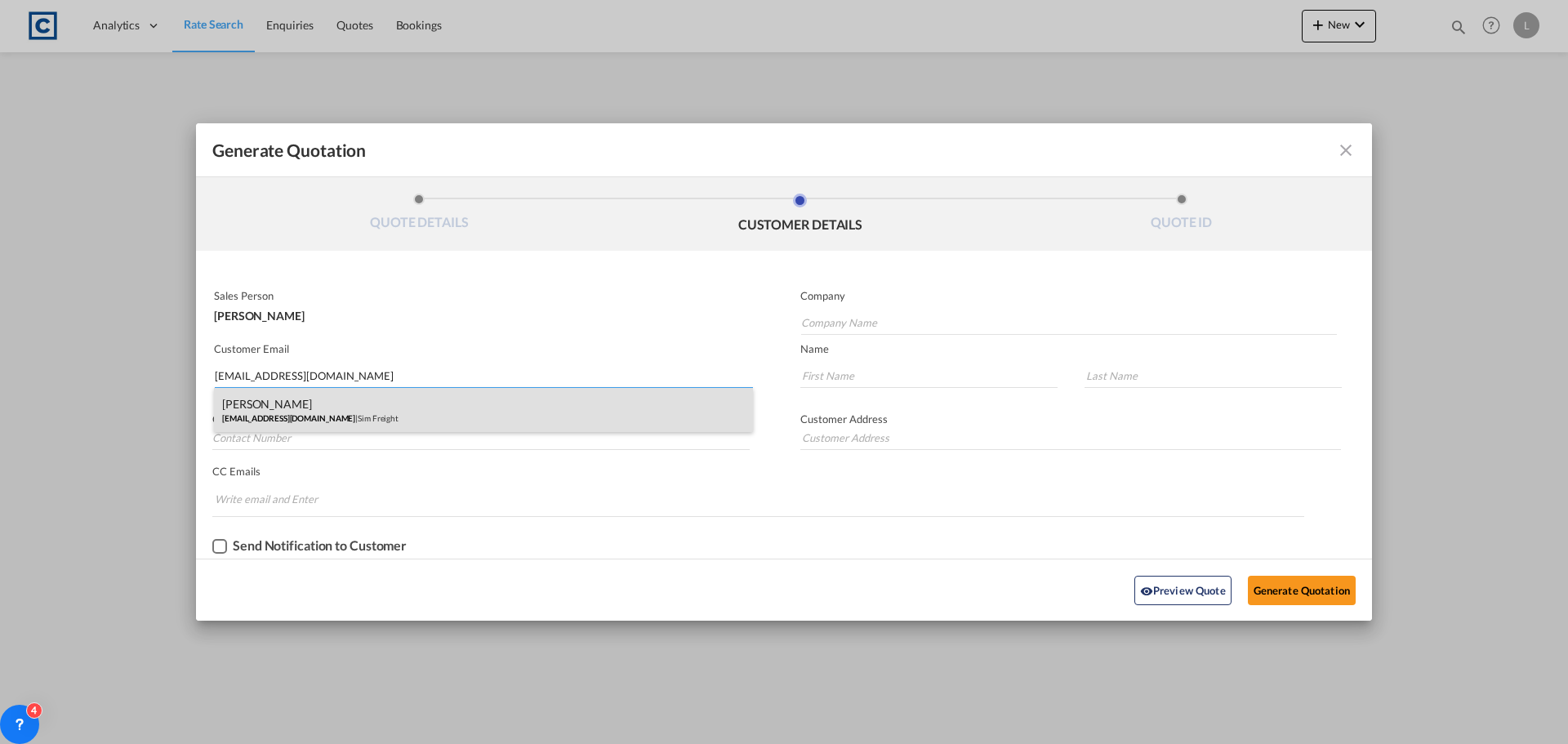
type input "0203 137 1093"
type input "Unit 2B, Polar Park, West Drayton UB7 0DG, United Kingdom"
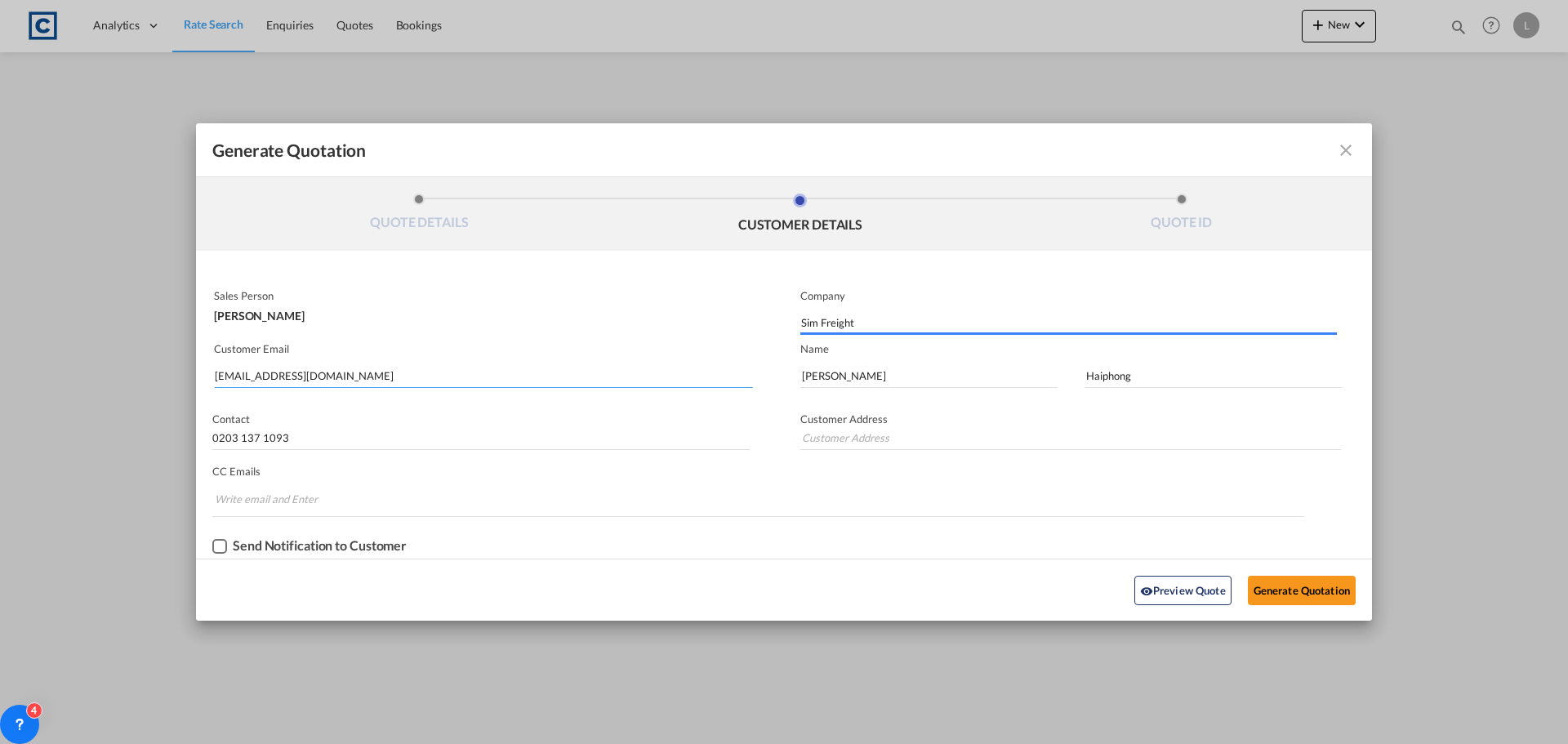
type input "Unit 2B, Polar Park, West Drayton UB7 0DG, United Kingdom"
click at [1274, 584] on button "Generate Quotation" at bounding box center [1302, 591] width 108 height 30
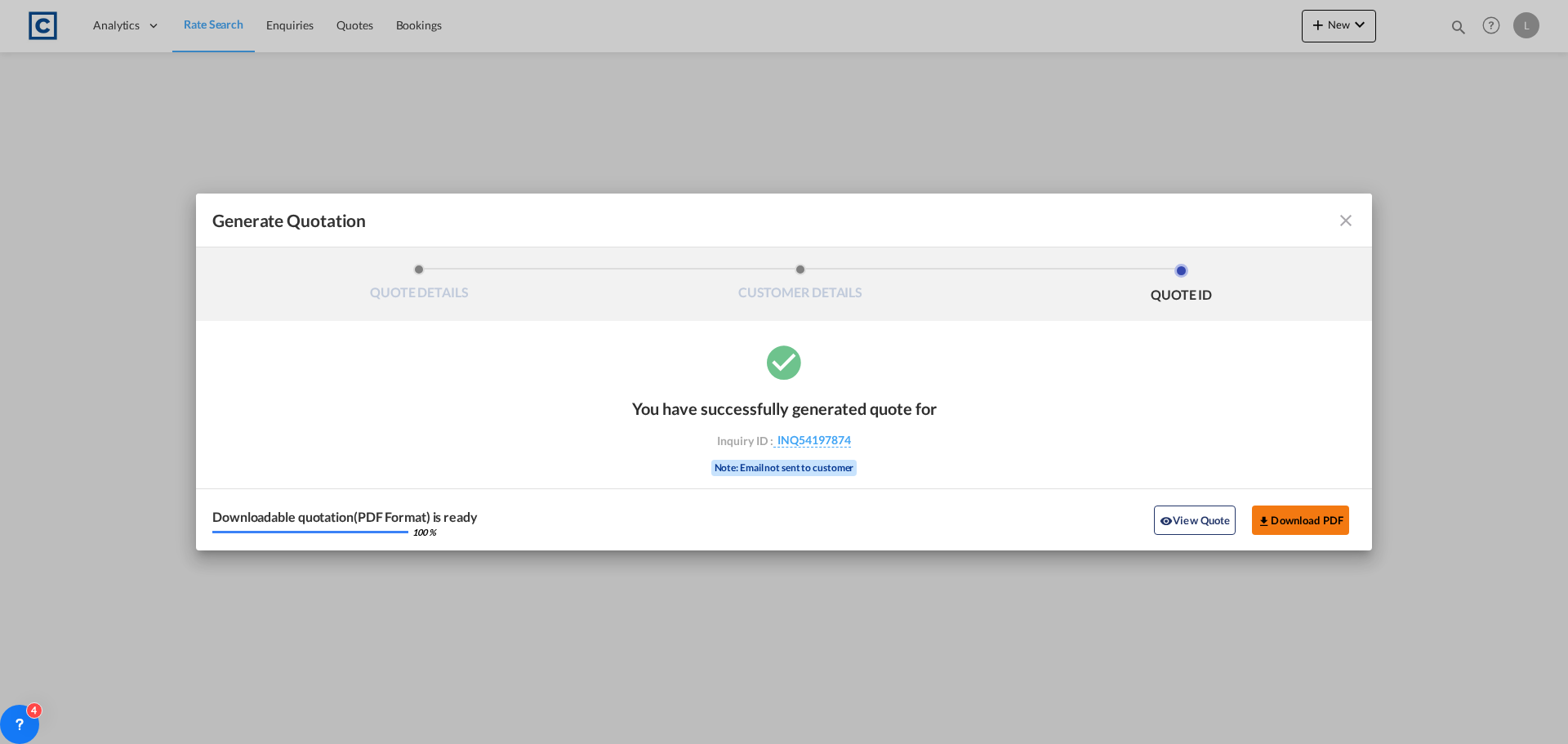
click at [1319, 520] on button "Download PDF" at bounding box center [1301, 520] width 97 height 30
click at [1342, 226] on md-icon "icon-close fg-AAA8AD cursor m-0" at bounding box center [1346, 220] width 20 height 20
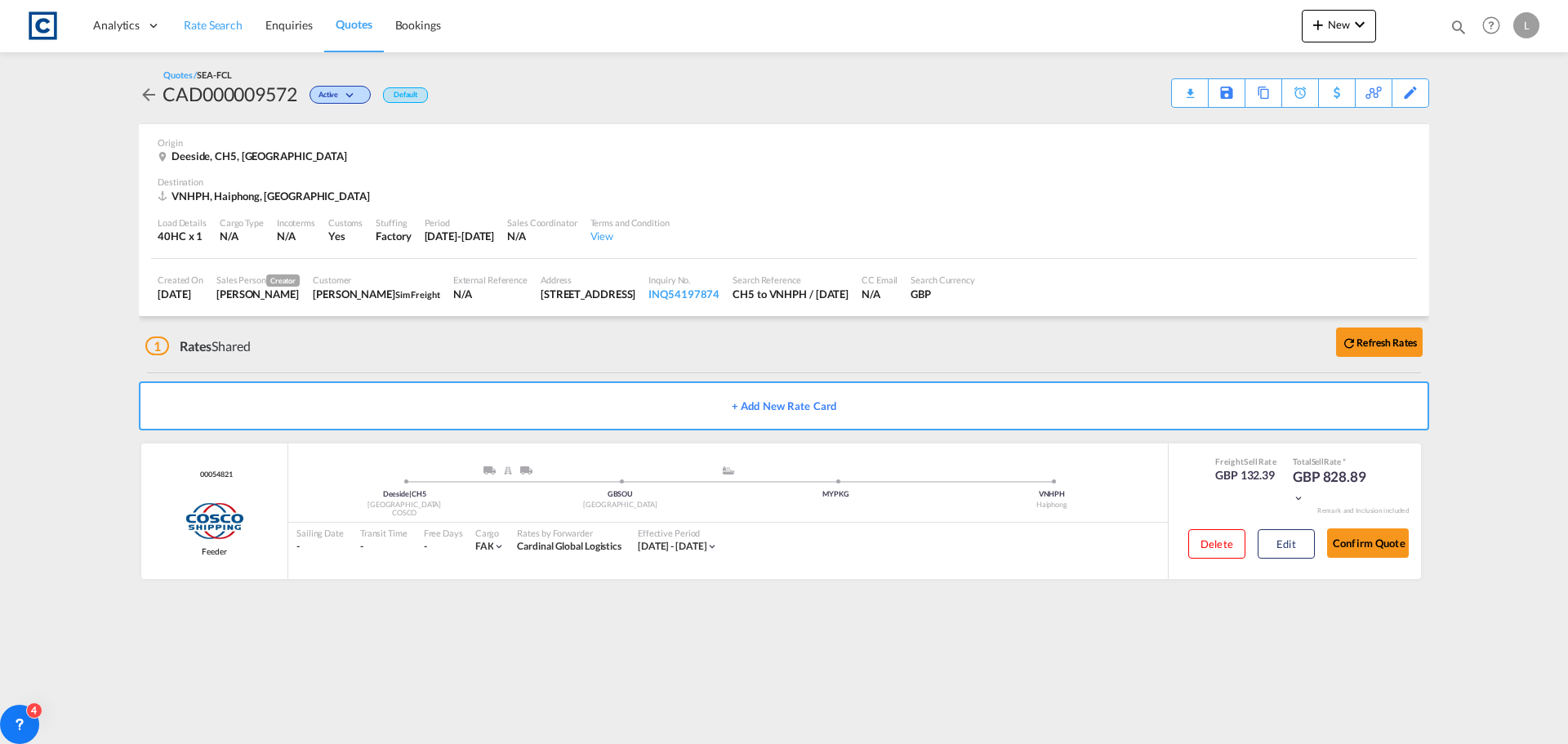
click at [205, 23] on span "Rate Search" at bounding box center [214, 25] width 59 height 14
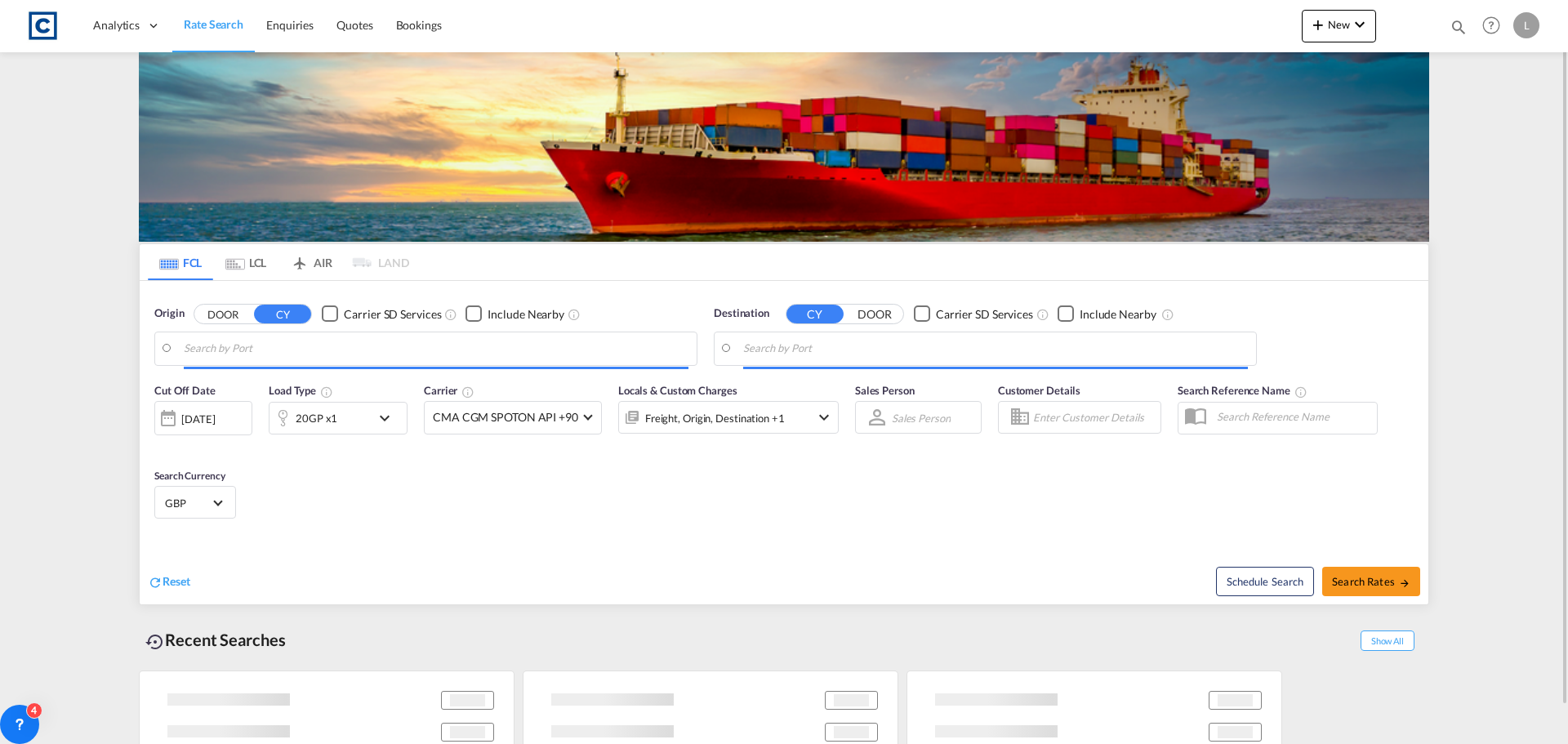
type input "GB-CH5, Flintshire"
type input "Haiphong, VNHPH"
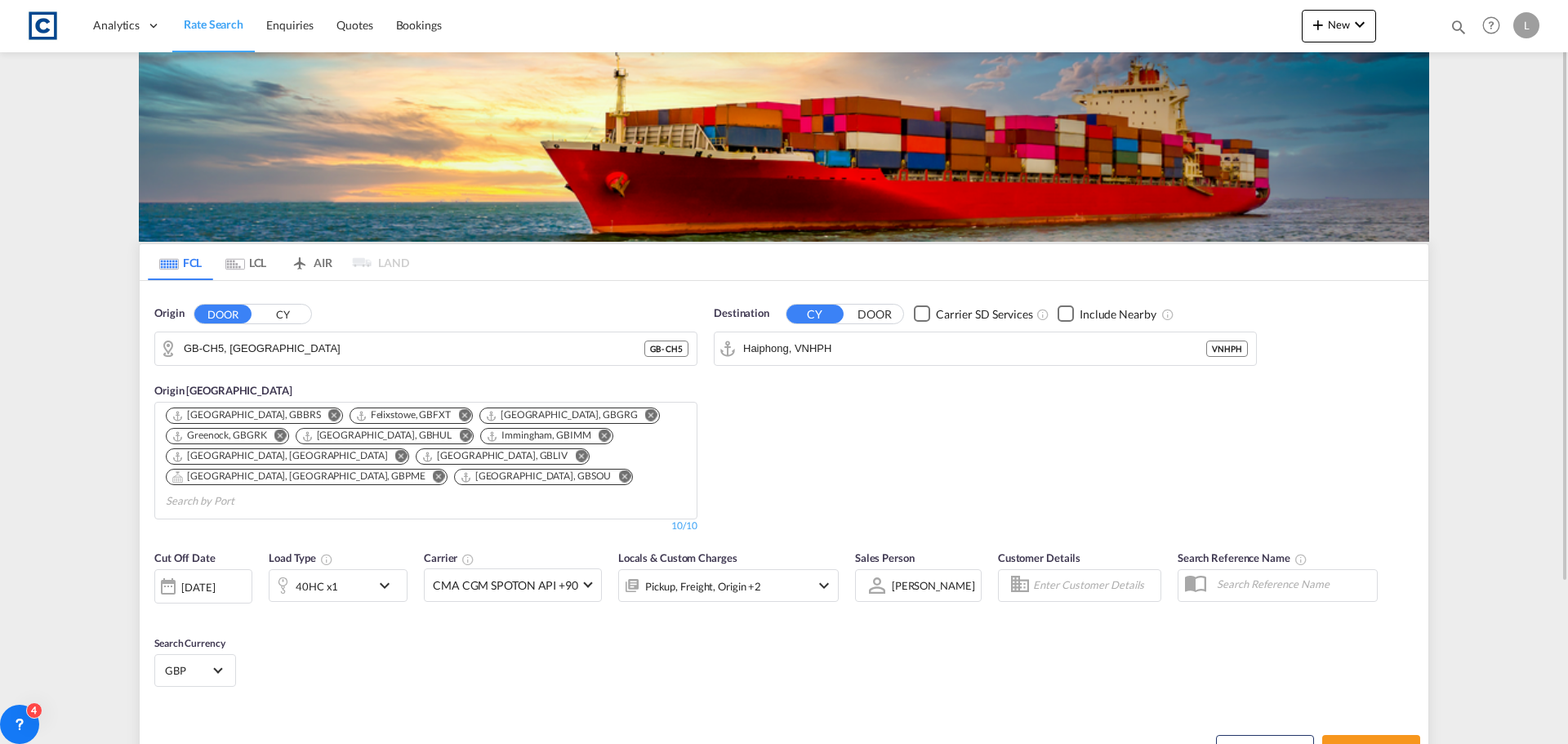
click at [279, 311] on button "CY" at bounding box center [283, 314] width 58 height 19
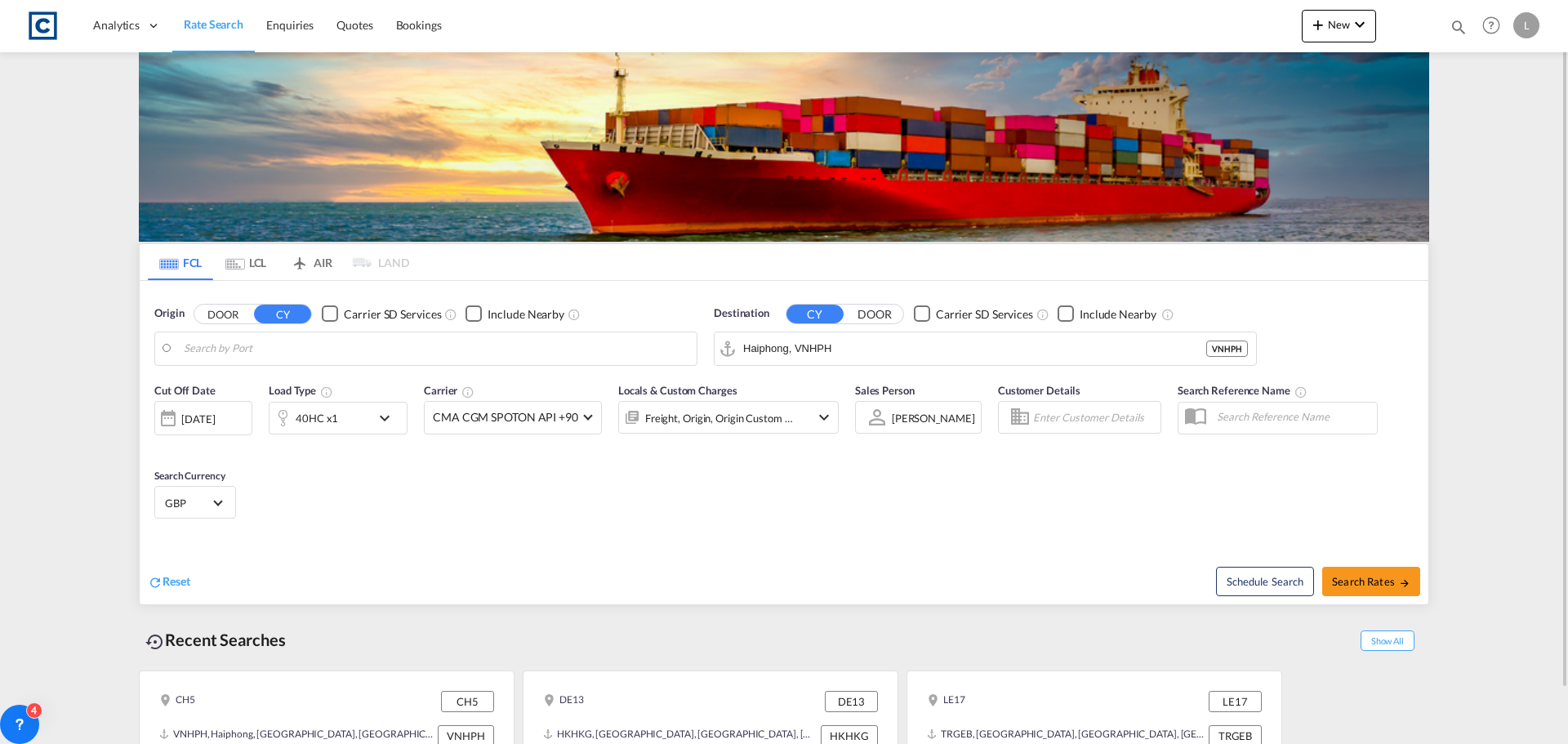
click at [279, 349] on input "Search by Port" at bounding box center [436, 349] width 505 height 25
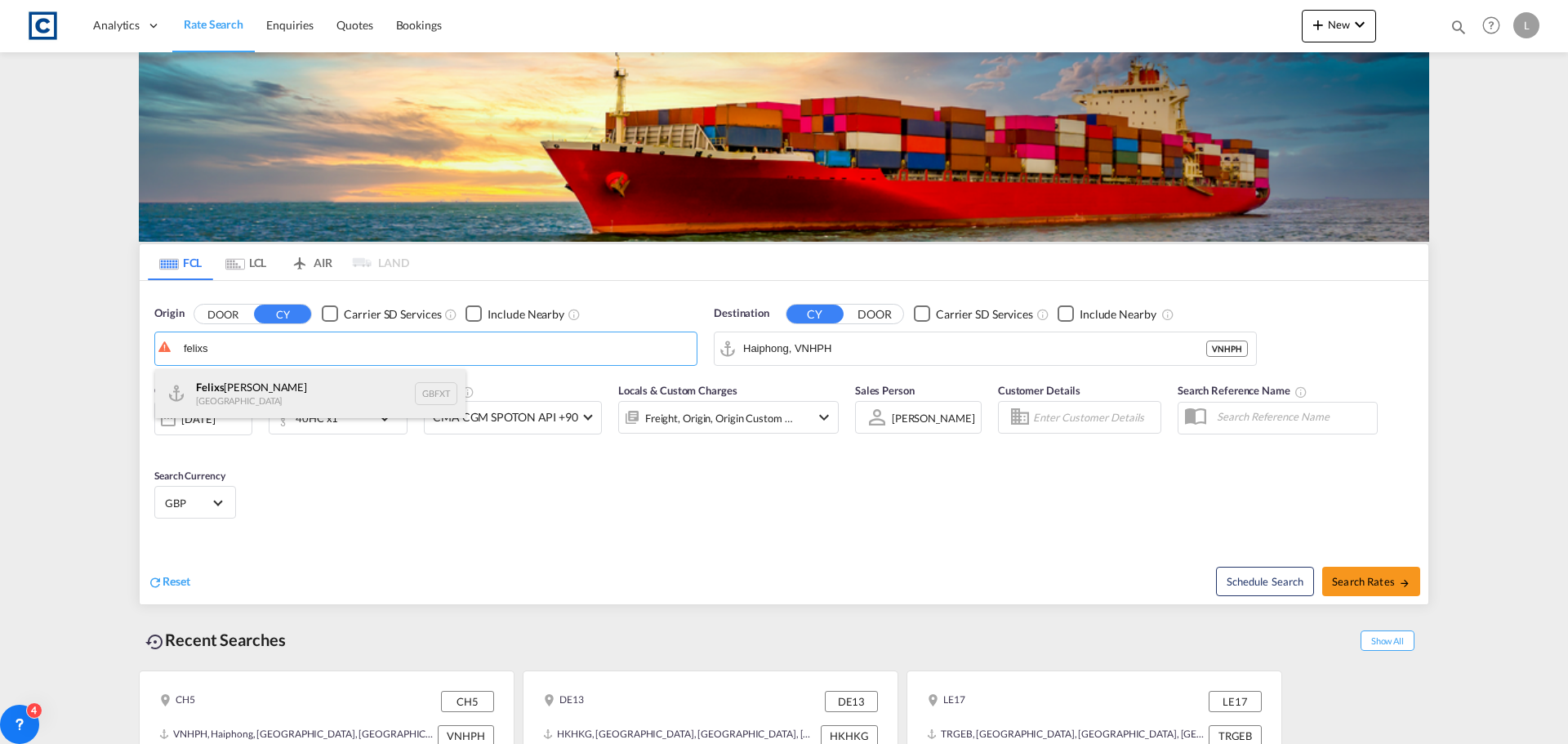
click at [246, 372] on div "Felixs towe United Kingdom GBFXT" at bounding box center [311, 394] width 311 height 49
type input "Felixstowe, GBFXT"
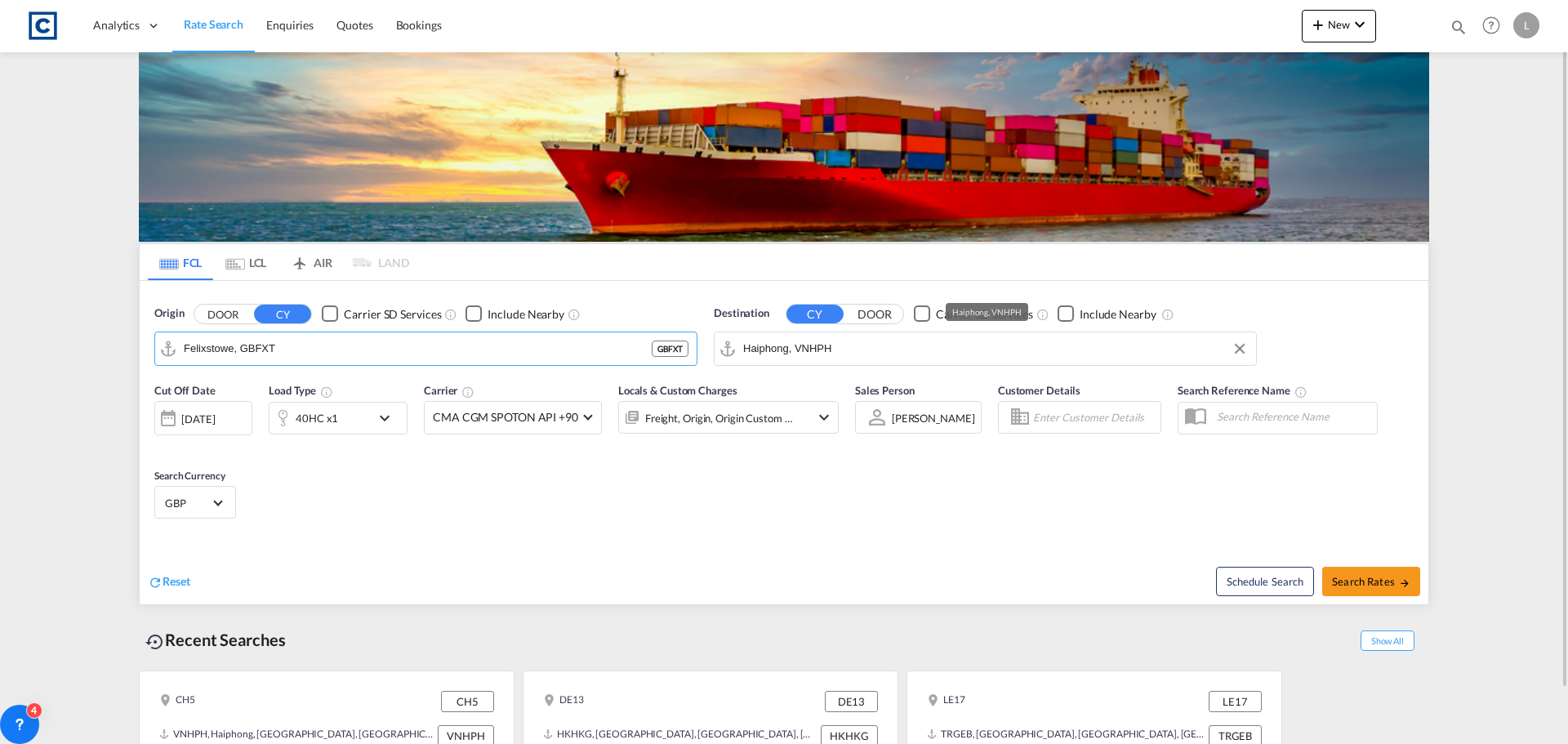
click at [874, 347] on input "Haiphong, VNHPH" at bounding box center [995, 349] width 505 height 25
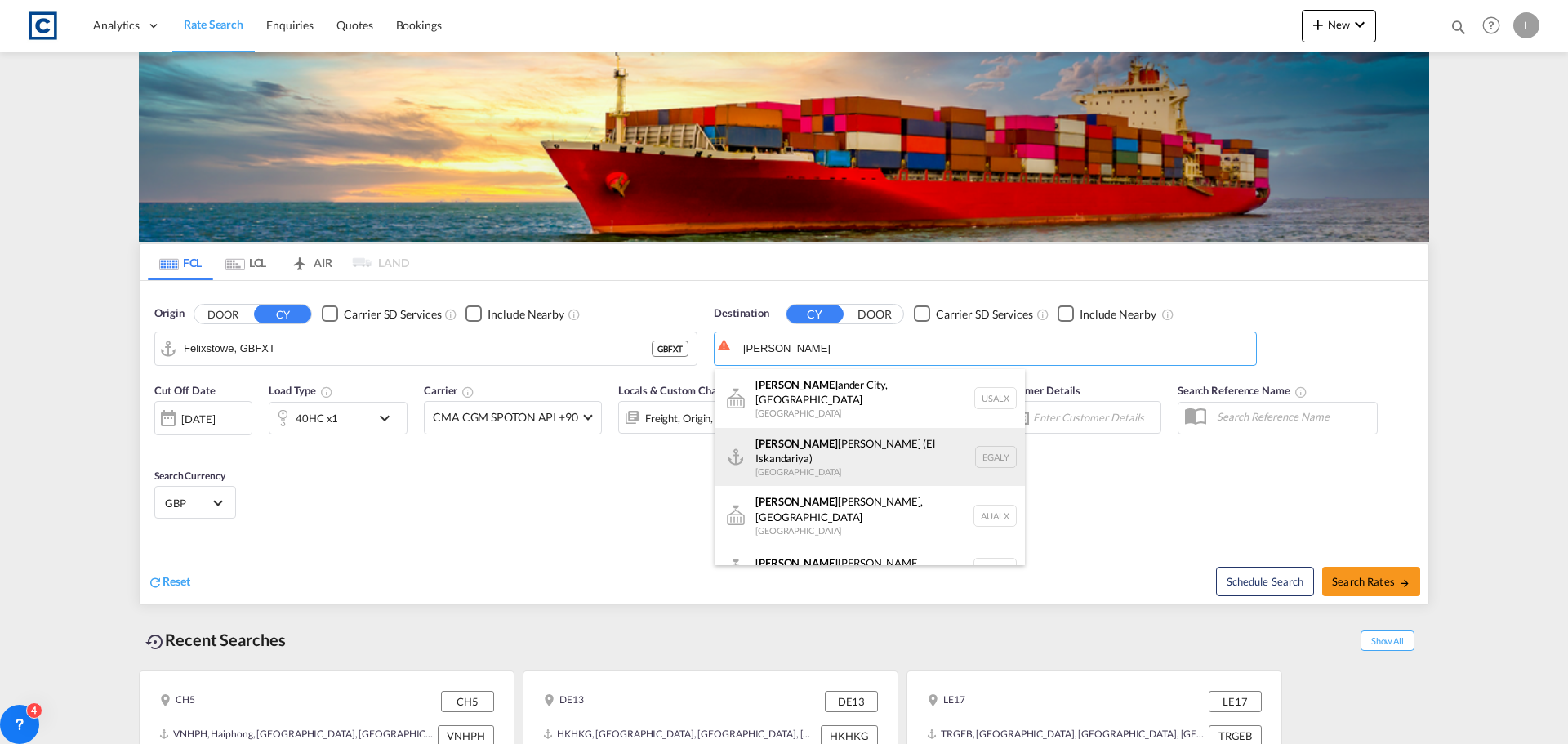
click at [777, 437] on div "Alex andria (El Iskandariya) Egypt EGALY" at bounding box center [870, 458] width 311 height 59
type input "Alexandria (El Iskandariya), EGALY"
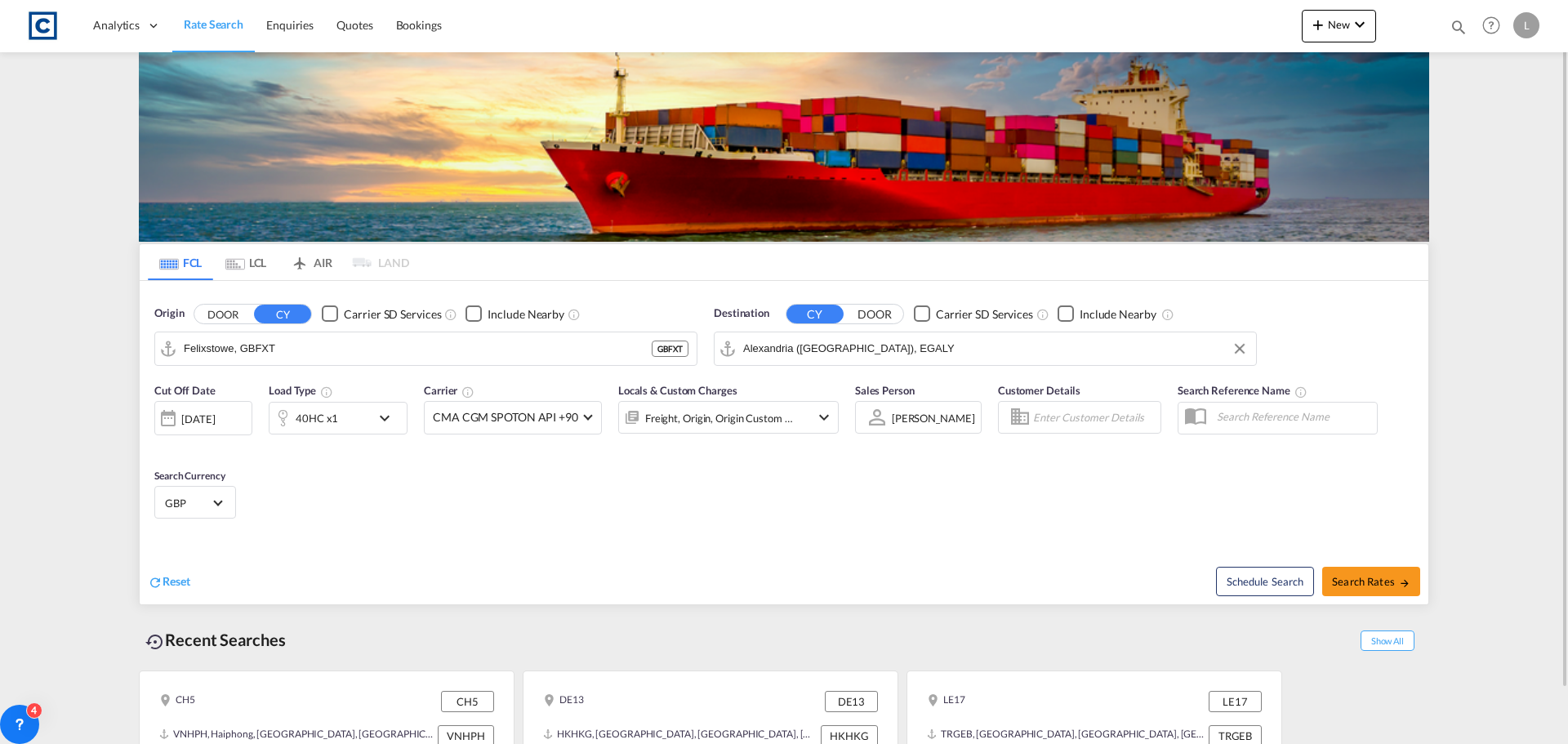
click at [384, 418] on md-icon "icon-chevron-down" at bounding box center [389, 418] width 28 height 20
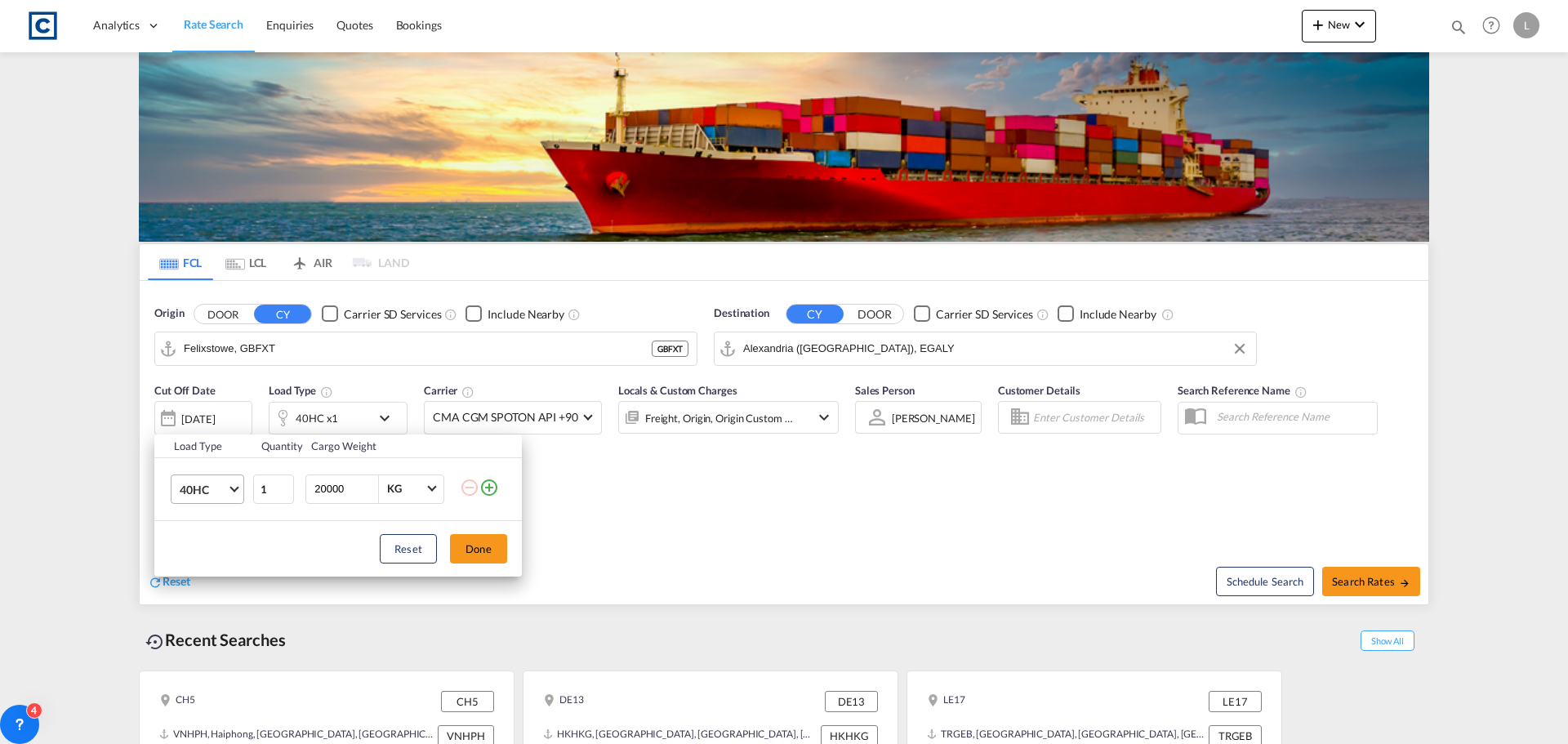
click at [217, 491] on span "40HC" at bounding box center [204, 490] width 48 height 16
click at [207, 408] on div "20GP" at bounding box center [194, 411] width 29 height 16
click at [489, 481] on md-icon "icon-plus-circle-outline" at bounding box center [489, 488] width 20 height 20
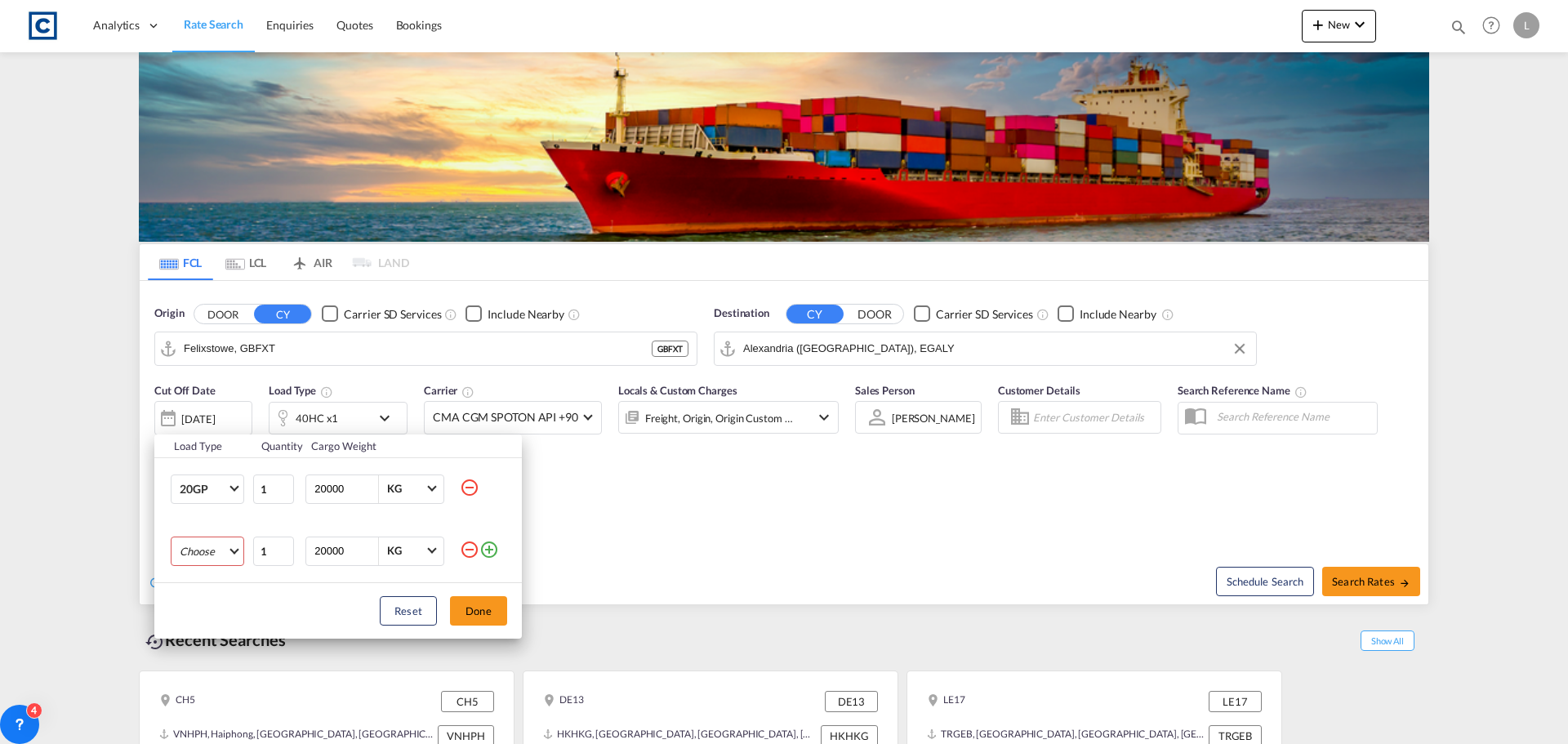
click at [193, 551] on md-select "Choose 20GP 40GP 40HC 45HC 20RE 40RE 40HR 20OT 40OT 20FR 40FR 40NR 20NR 45S 20T…" at bounding box center [207, 552] width 73 height 30
click at [189, 622] on div "40HC" at bounding box center [194, 626] width 29 height 15
click at [499, 600] on button "Done" at bounding box center [479, 612] width 58 height 30
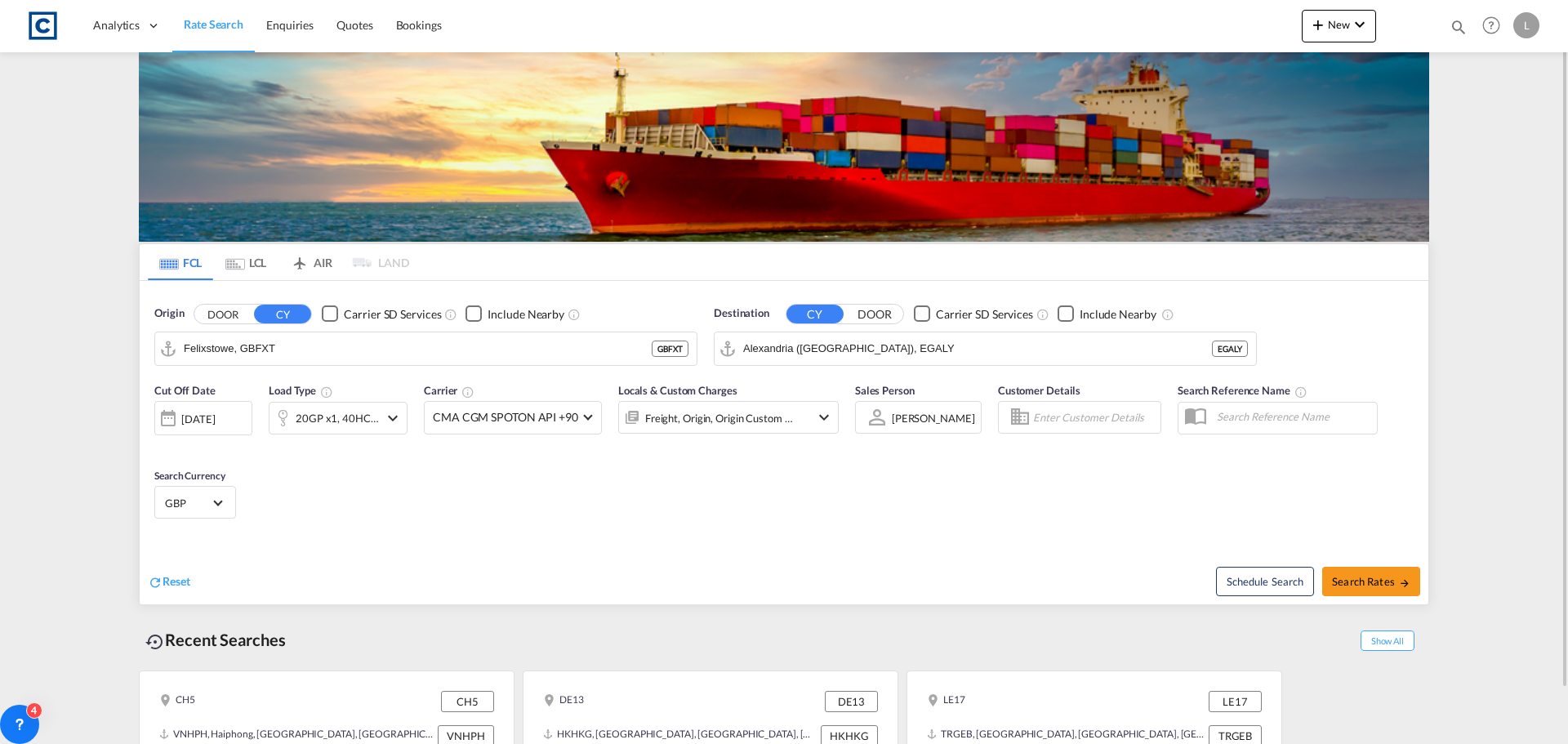
click at [1067, 317] on div "Checkbox No Ink" at bounding box center [1066, 314] width 16 height 16
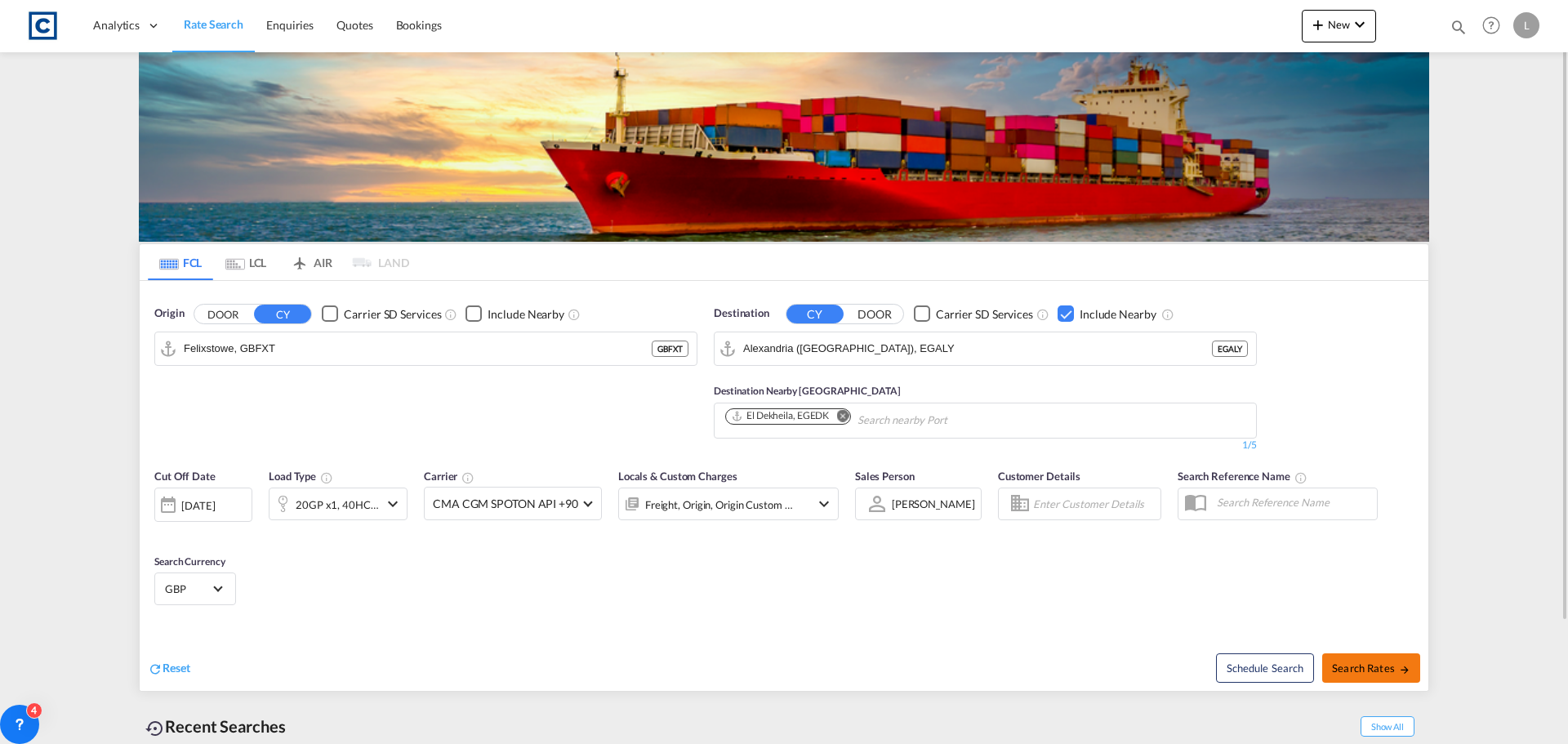
click at [1350, 659] on button "Search Rates" at bounding box center [1371, 668] width 98 height 30
type input "GBFXT to EGALY / 3 Sep 2025"
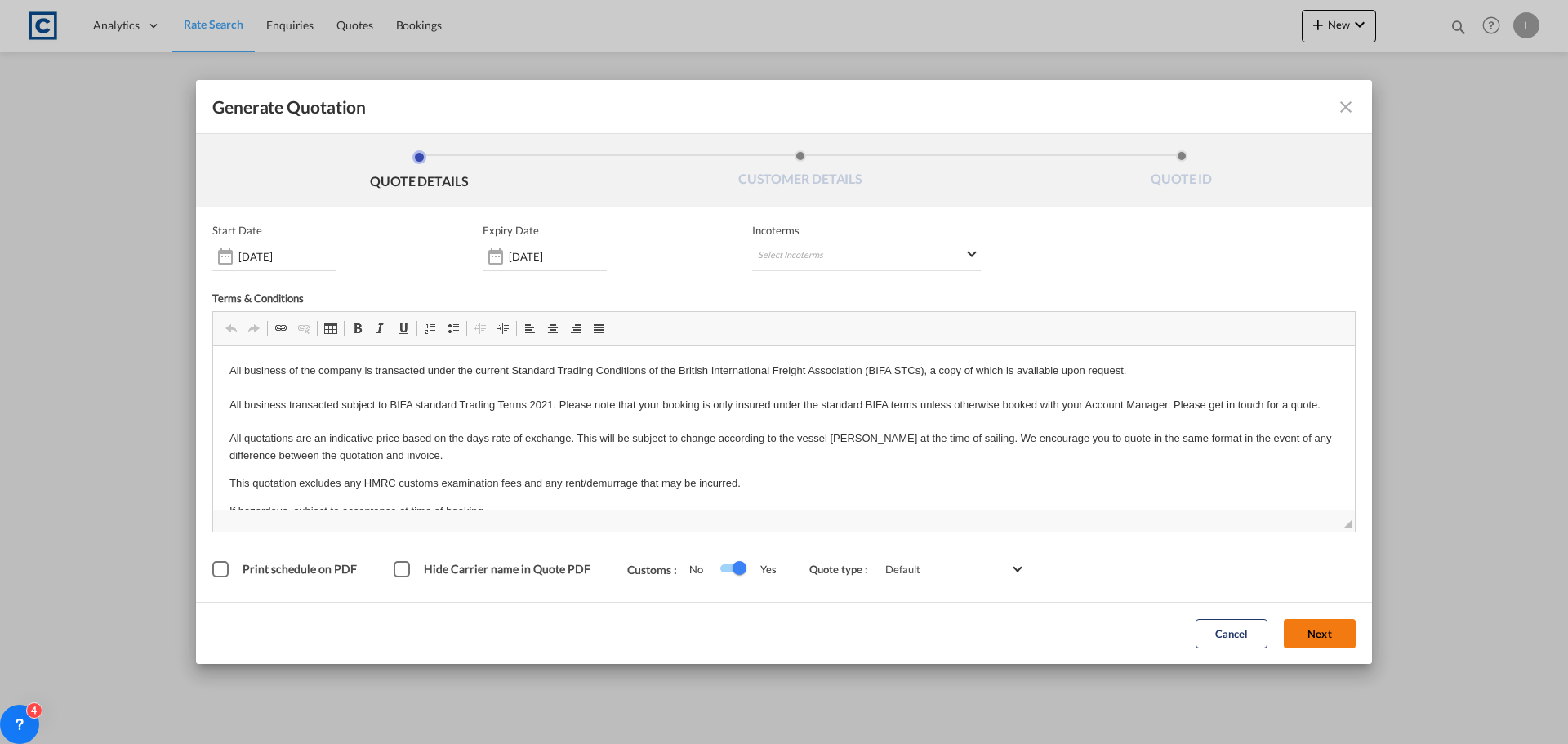
click at [1315, 631] on button "Next" at bounding box center [1319, 634] width 71 height 30
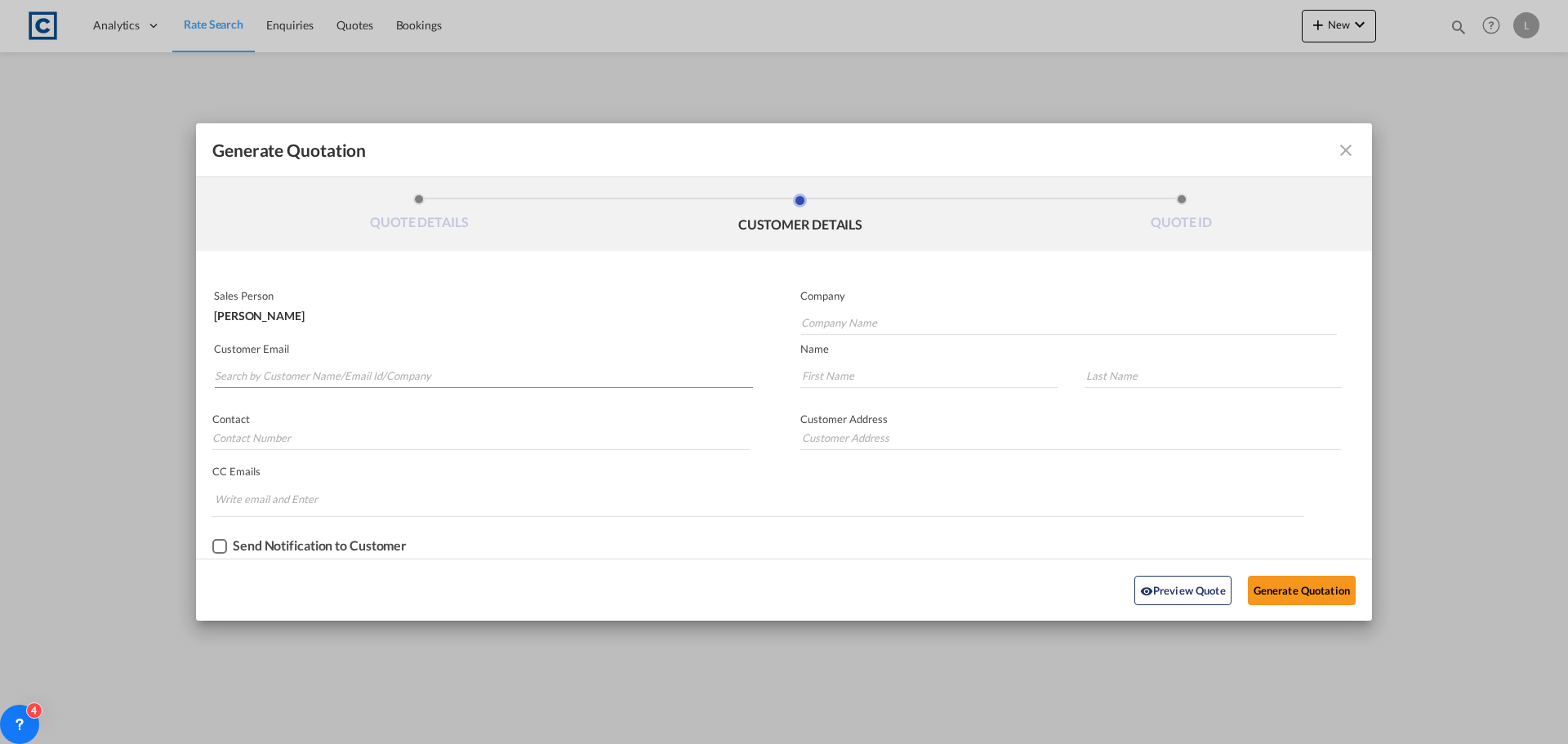
click at [241, 369] on input "Search by Customer Name/Email Id/Company" at bounding box center [483, 376] width 538 height 25
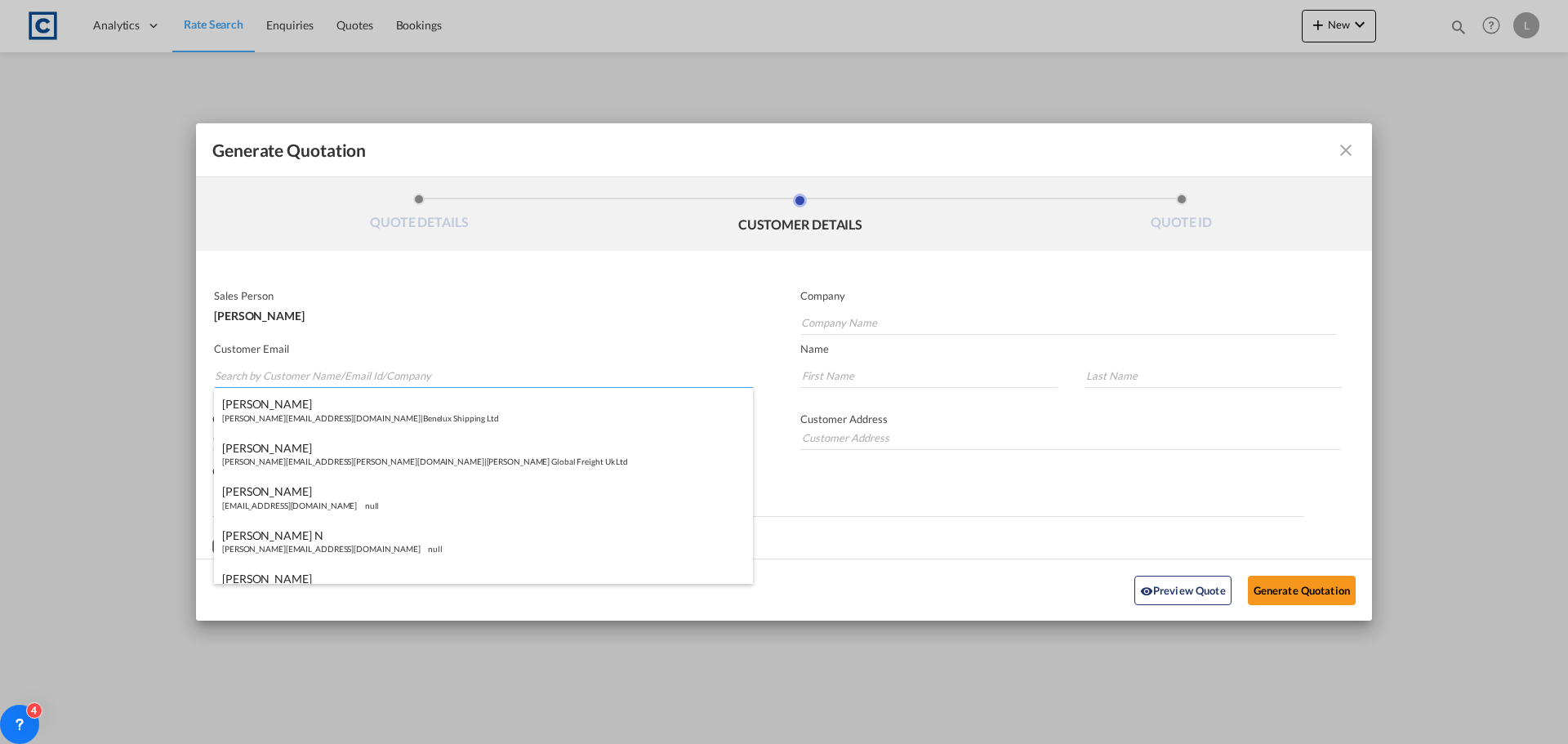
paste input "Daniel Sanger <daniel@profreightsolutions.co.uk>"
click at [286, 377] on input "Daniel Sanger <daniel@profreightsolutions.co.uk>" at bounding box center [483, 376] width 538 height 25
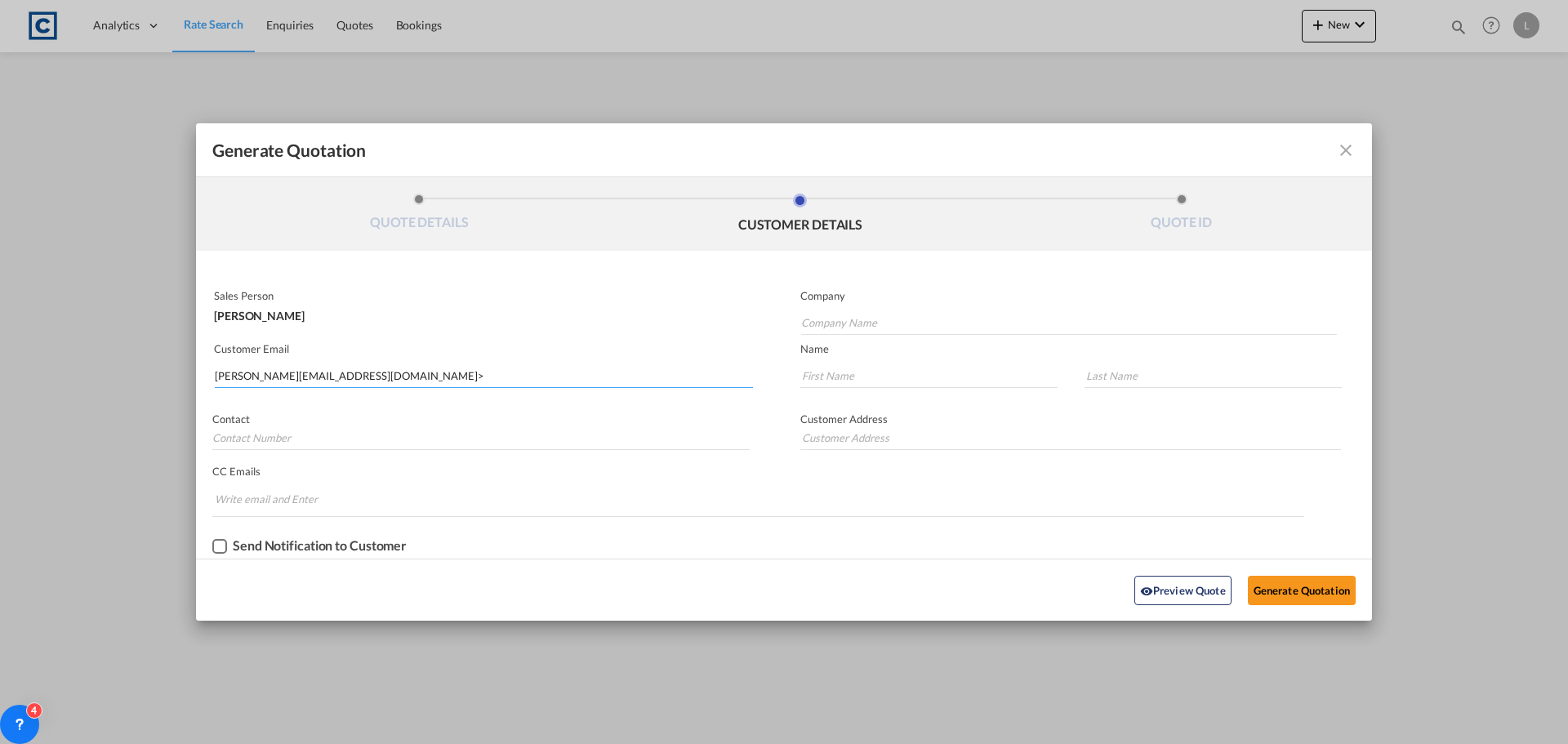
click at [421, 377] on input "daniel@profreightsolutions.co.uk>" at bounding box center [483, 376] width 538 height 25
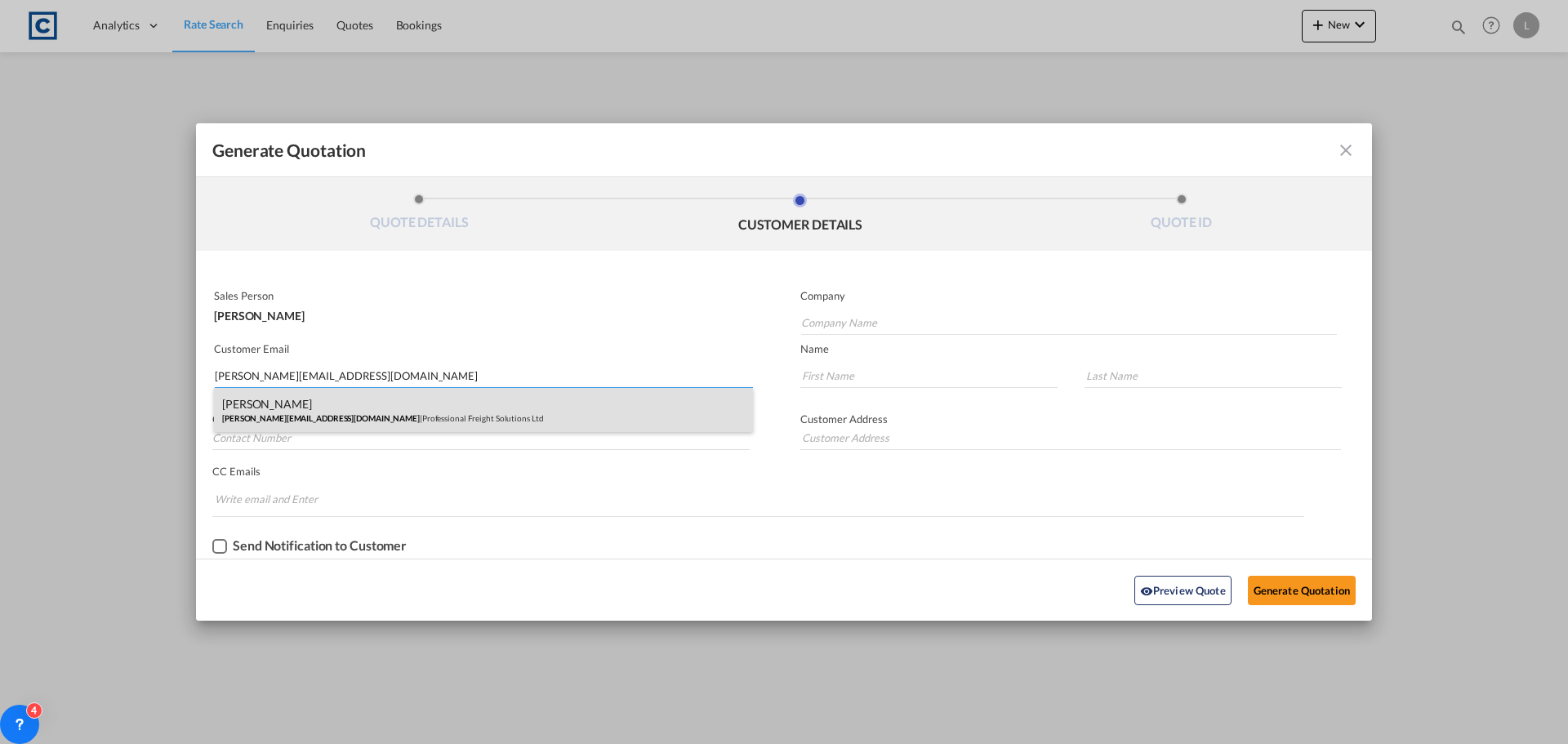
type input "daniel@profreightsolutions.co.uk"
click at [256, 406] on div "Daniel Sanger daniel@profreightsolutions.co.uk | Professional Freight Solutions…" at bounding box center [483, 410] width 539 height 44
type input "Professional Freight Solutions Ltd"
type input "Daniel"
type input "Sanger"
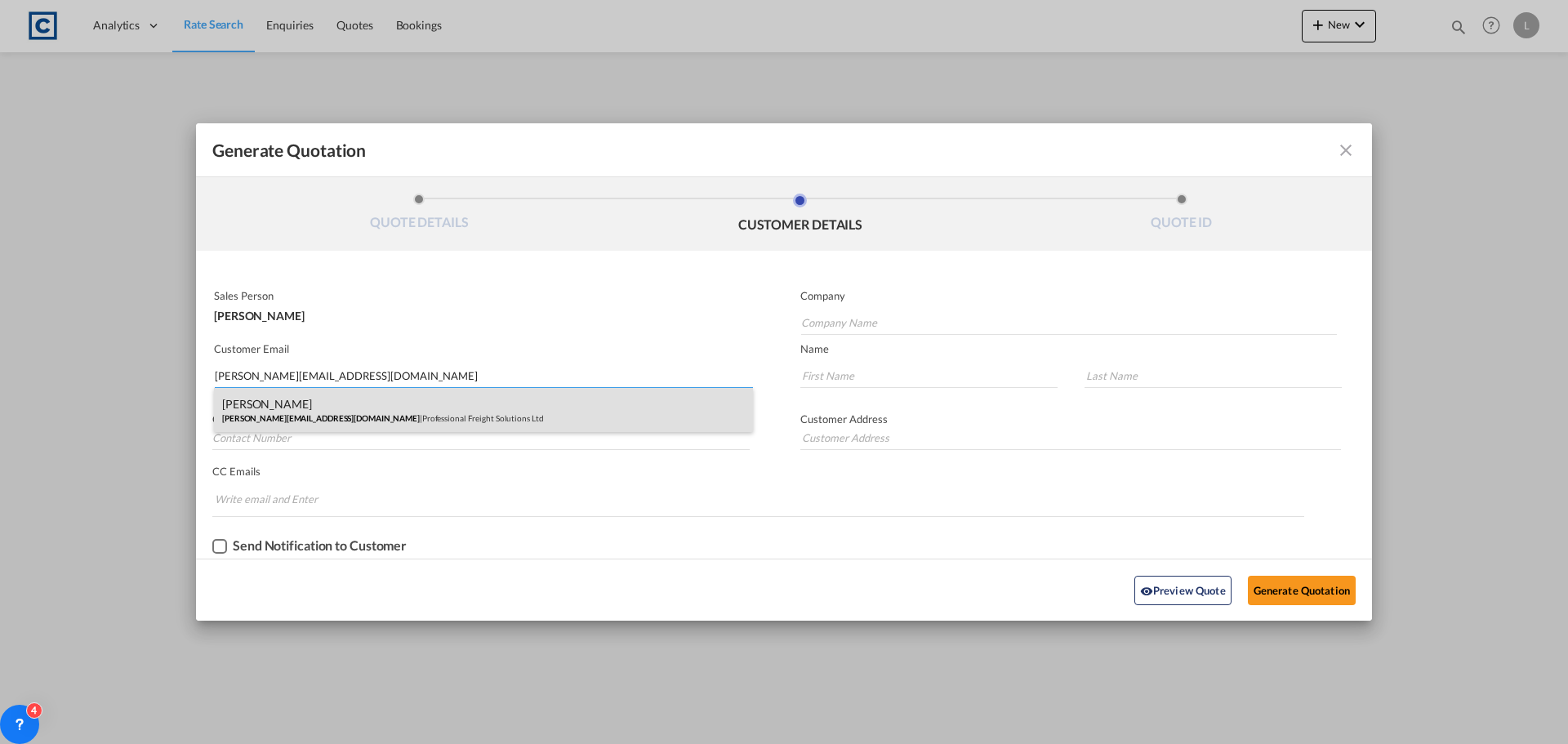
type input "Three Rivers Business Centre Felixstowe Road Ipswich, Suffolk IP10 0BF"
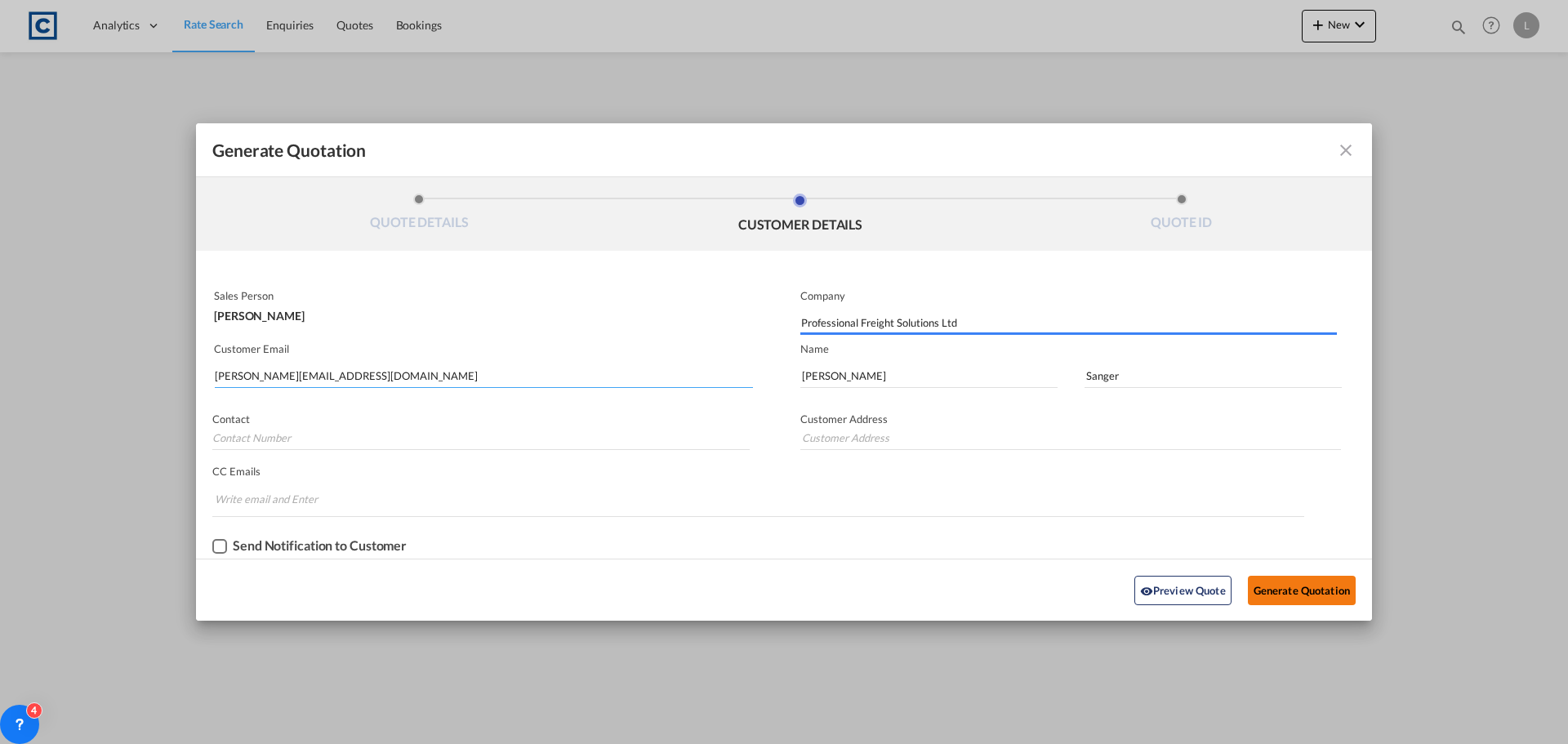
type input "Three Rivers Business Centre Felixstowe Road Ipswich, Suffolk IP10 0BF"
click at [1285, 583] on button "Generate Quotation" at bounding box center [1302, 591] width 108 height 30
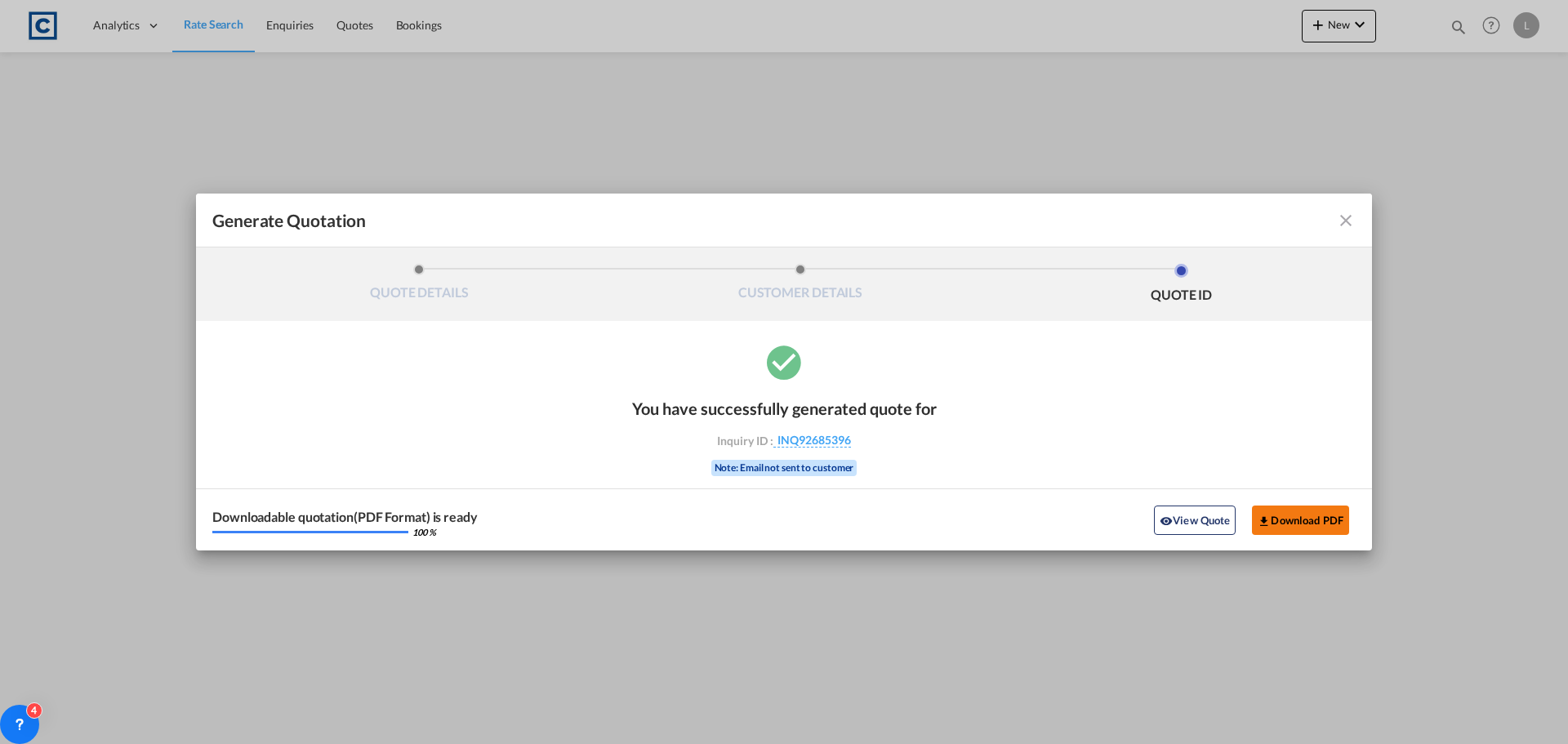
click at [1290, 520] on button "Download PDF" at bounding box center [1301, 520] width 97 height 30
click at [1339, 216] on md-icon "icon-close fg-AAA8AD cursor m-0" at bounding box center [1346, 220] width 20 height 20
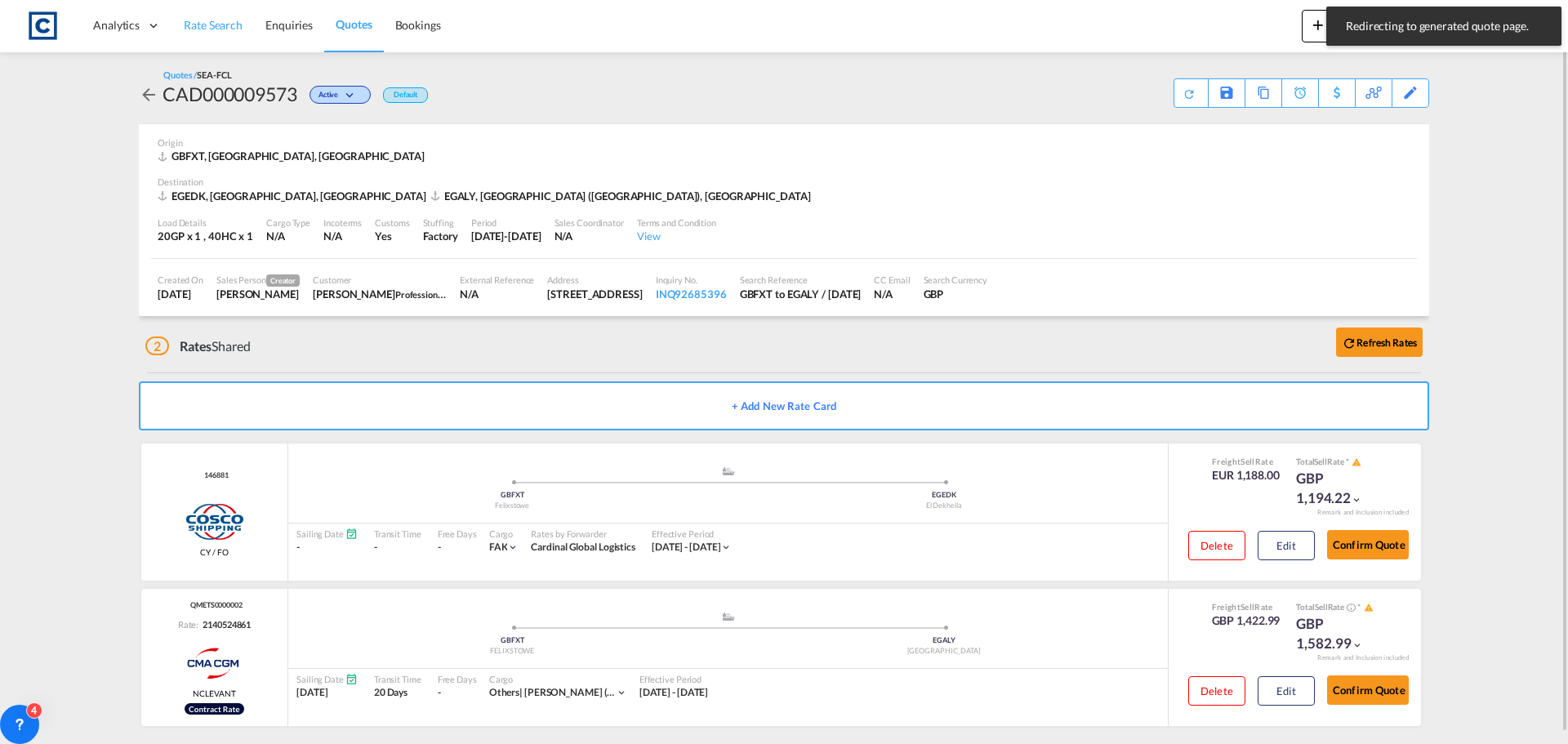
click at [213, 27] on span "Rate Search" at bounding box center [214, 25] width 59 height 14
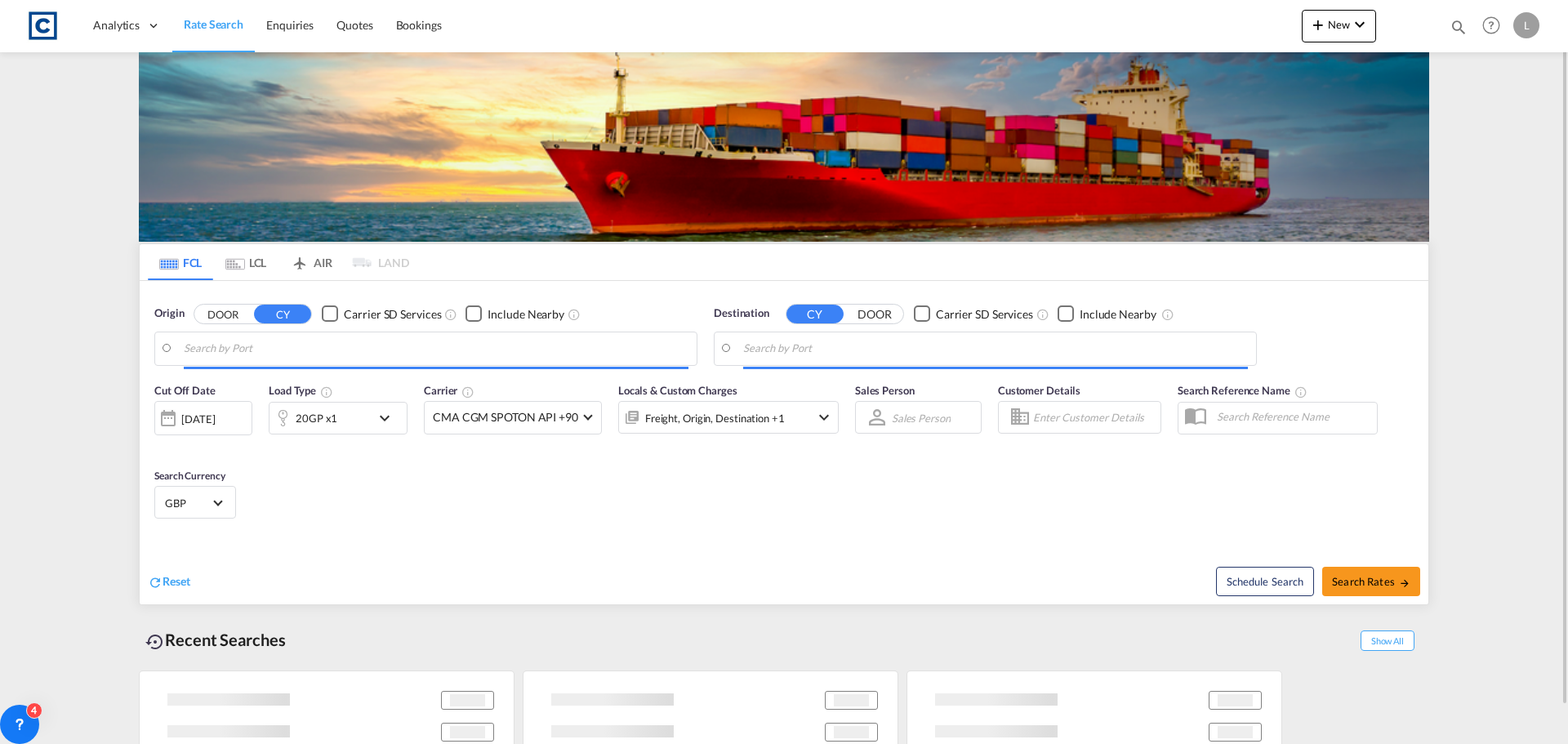
type input "Felixstowe, GBFXT"
type input "Alexandria (El Iskandariya), EGALY"
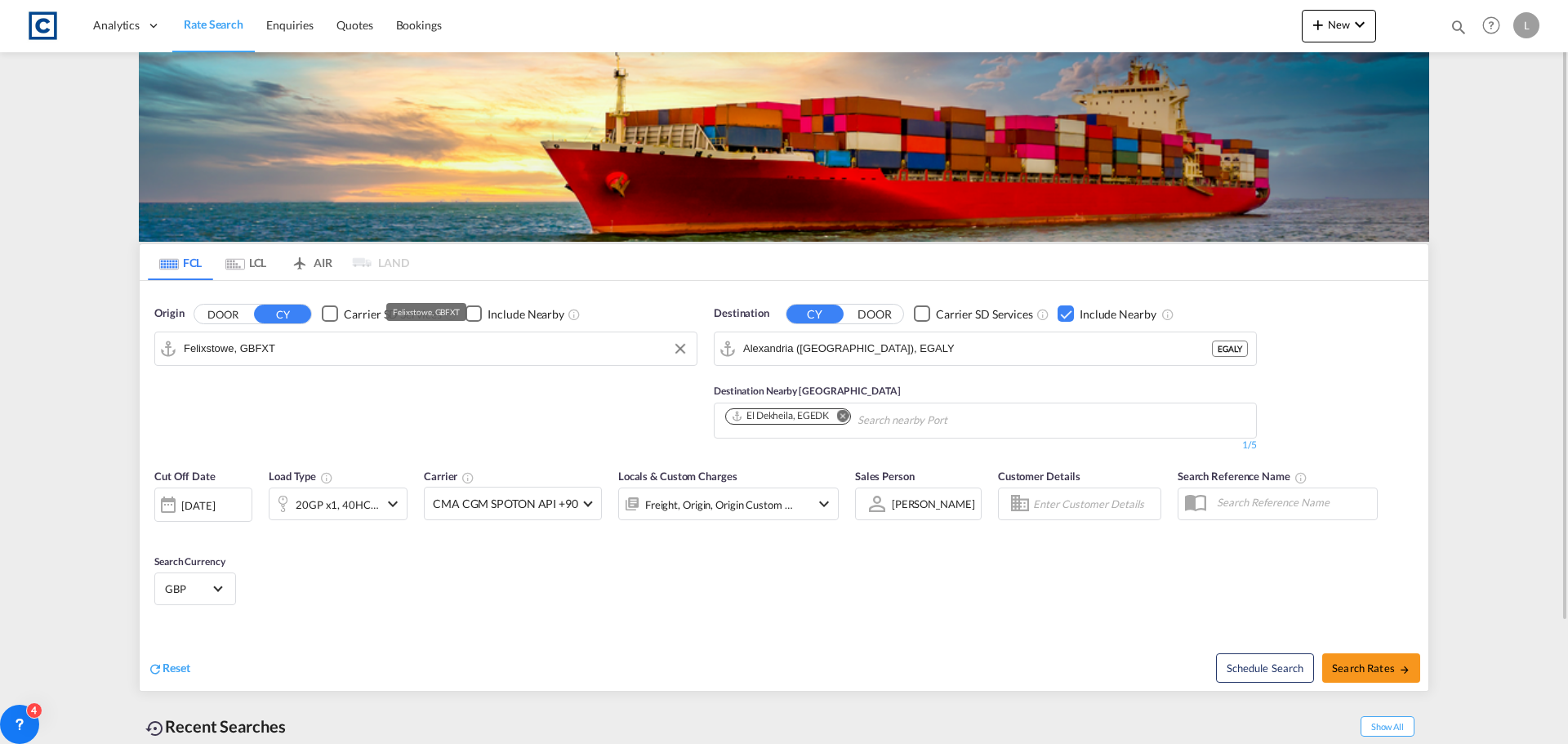
click at [330, 350] on input "Felixstowe, GBFXT" at bounding box center [436, 349] width 505 height 25
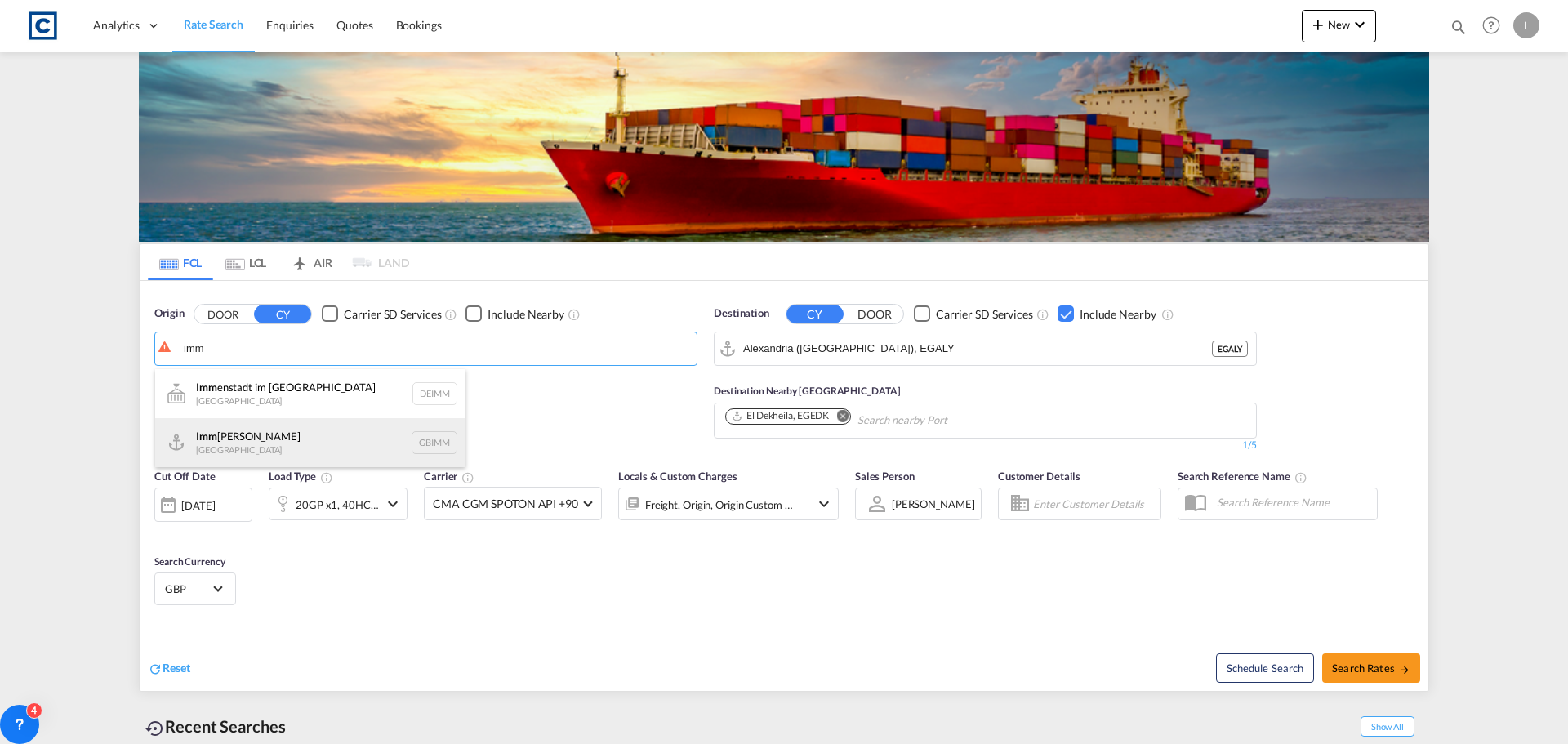
click at [199, 447] on div "Imm ingham United Kingdom GBIMM" at bounding box center [311, 443] width 311 height 49
type input "Immingham, GBIMM"
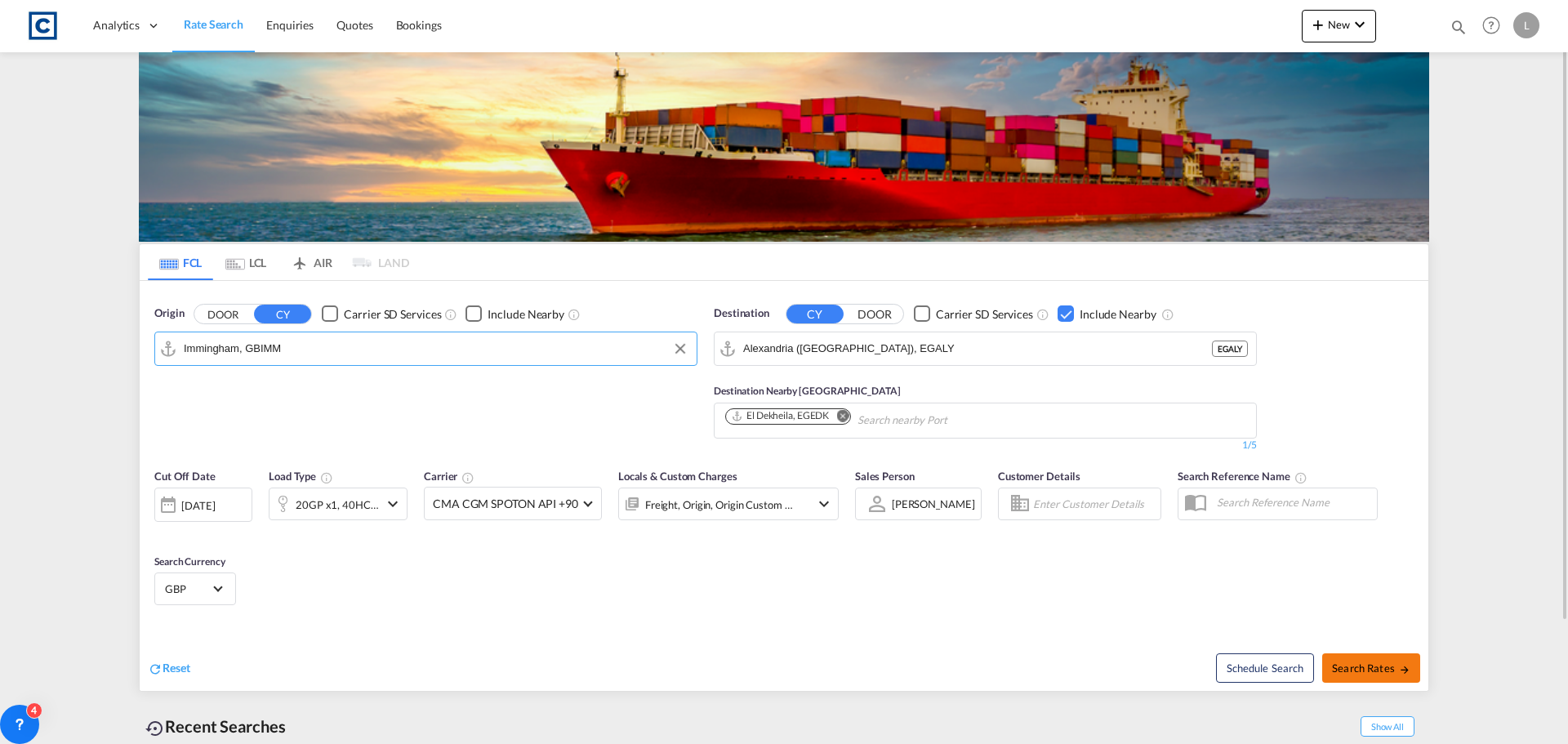
click at [1354, 666] on span "Search Rates" at bounding box center [1371, 668] width 78 height 13
type input "GBIMM to EGALY / 3 Sep 2025"
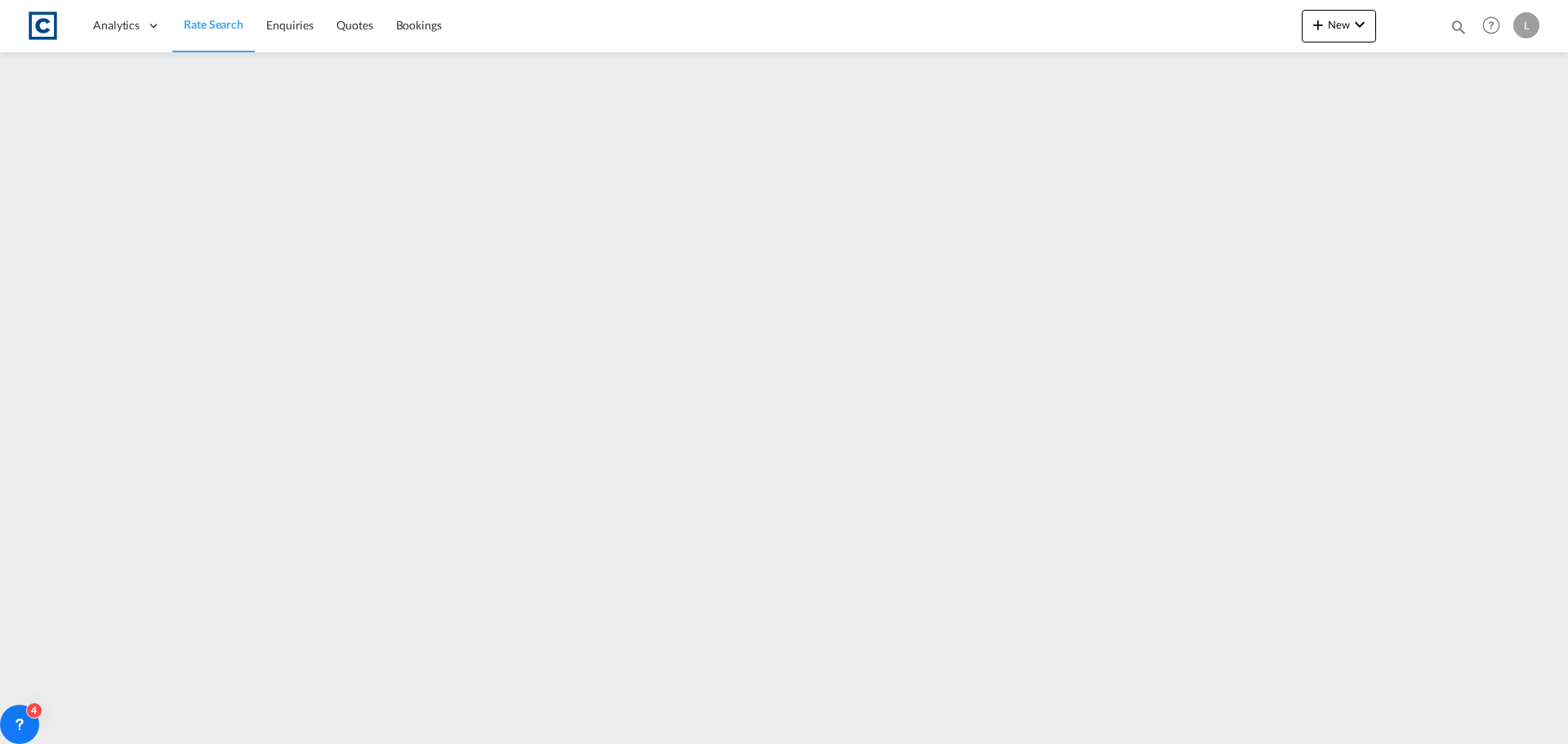
click at [200, 23] on span "Rate Search" at bounding box center [214, 24] width 60 height 14
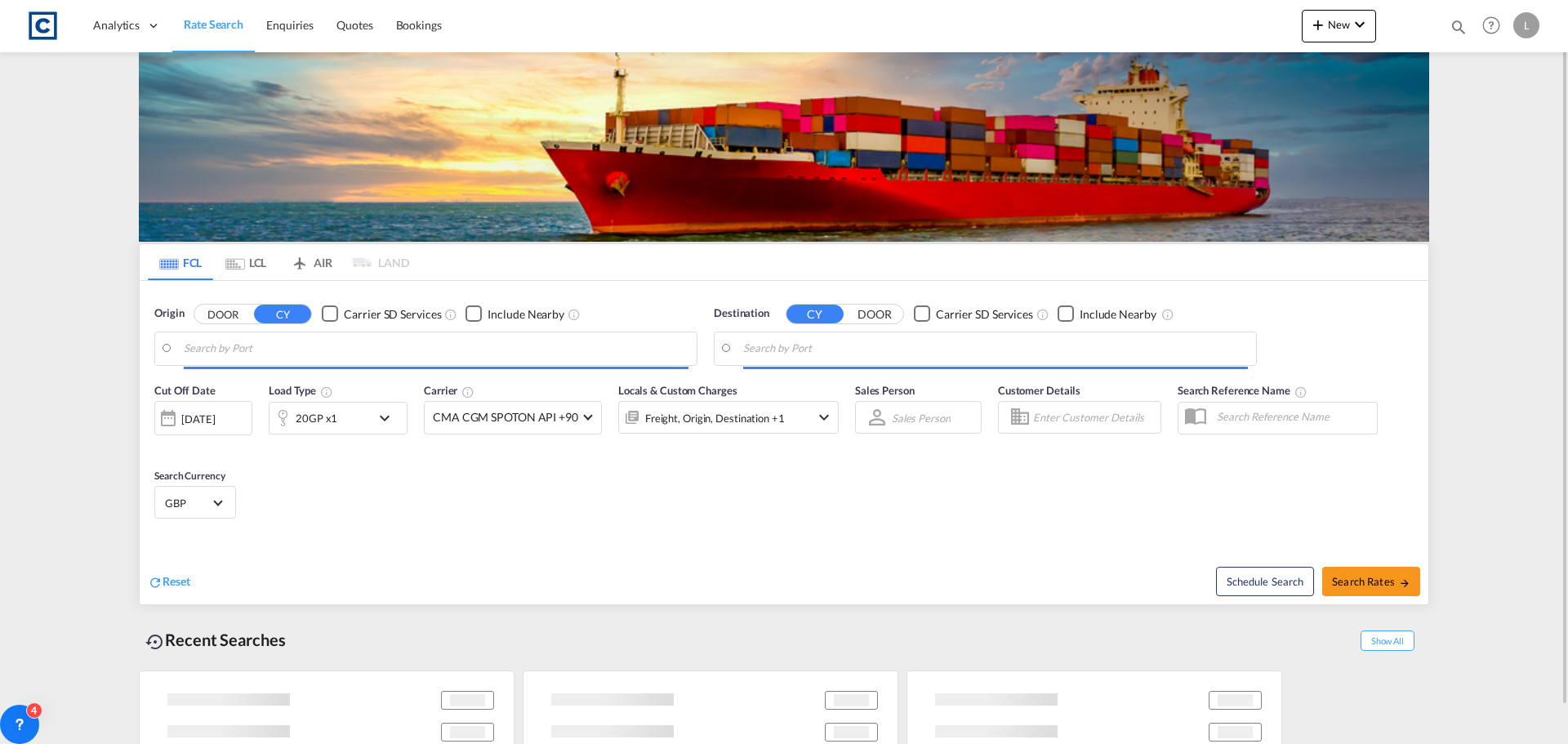
type input "Immingham, GBIMM"
type input "Alexandria (El Iskandariya), EGALY"
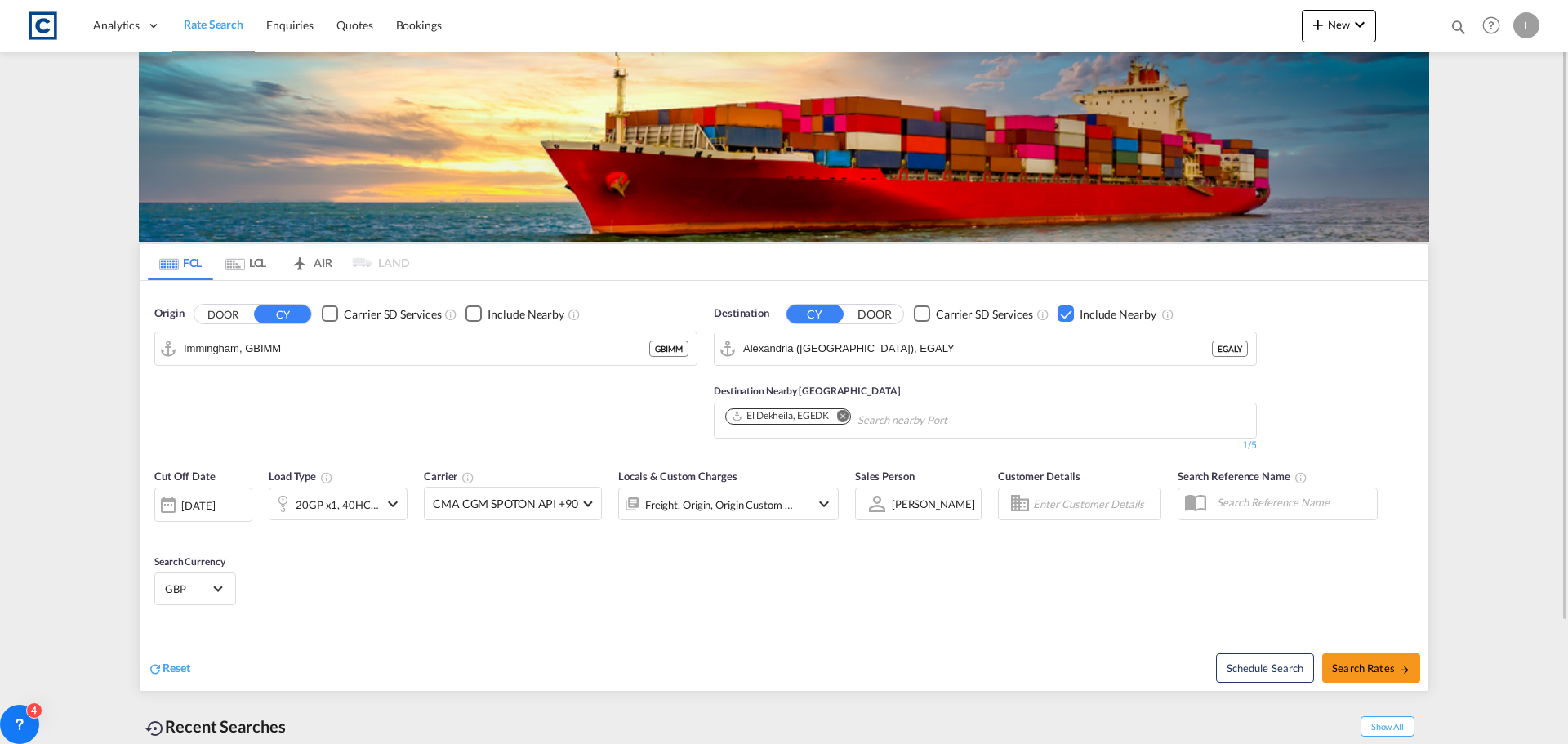
click at [226, 313] on button "DOOR" at bounding box center [224, 314] width 58 height 19
click at [214, 355] on body "Analytics Dashboard Rate Search Enquiries Quotes Bookings" at bounding box center [784, 372] width 1568 height 744
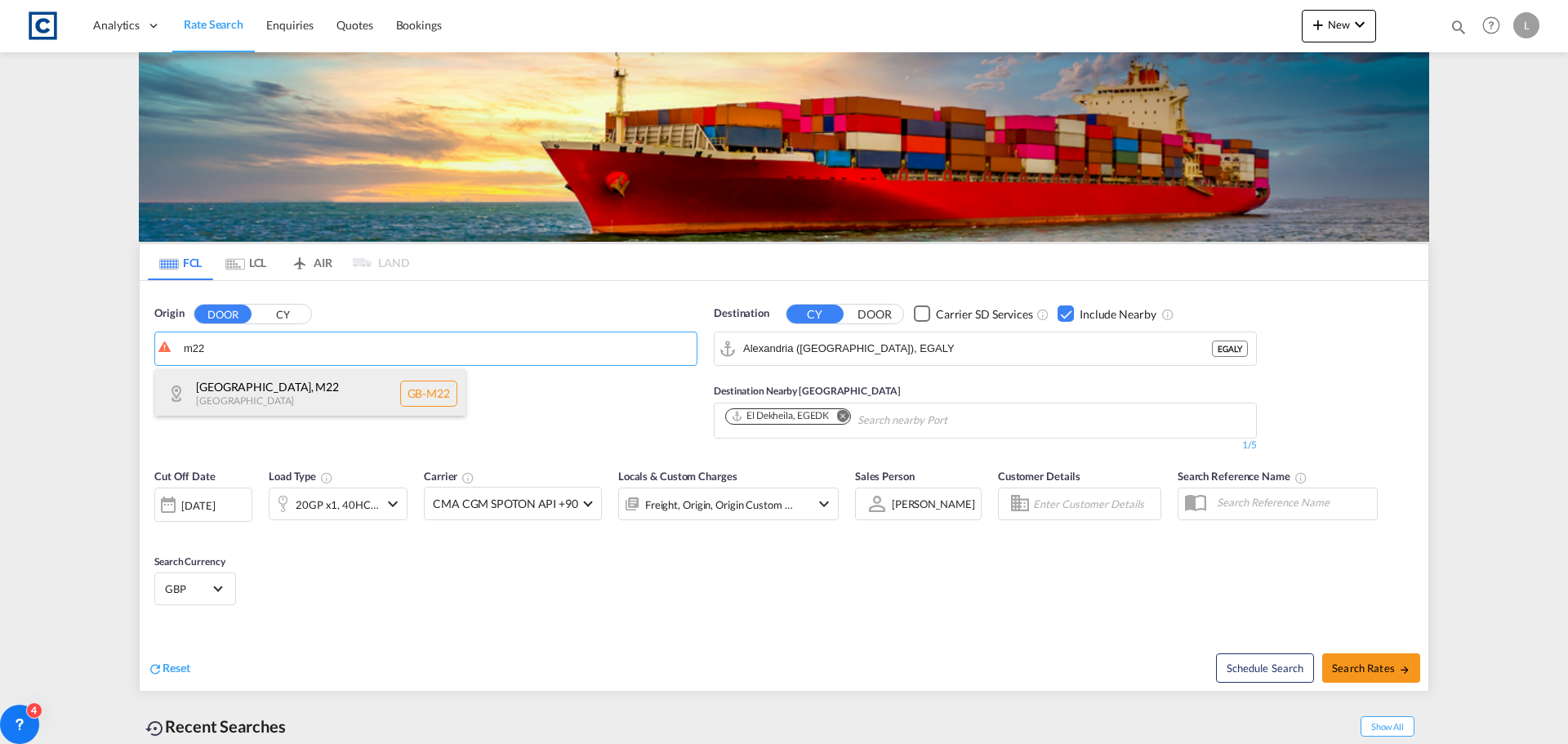
click at [236, 395] on div "Manchester , M22 United Kingdom GB-M22" at bounding box center [311, 394] width 311 height 49
type input "GB-M22, [GEOGRAPHIC_DATA]"
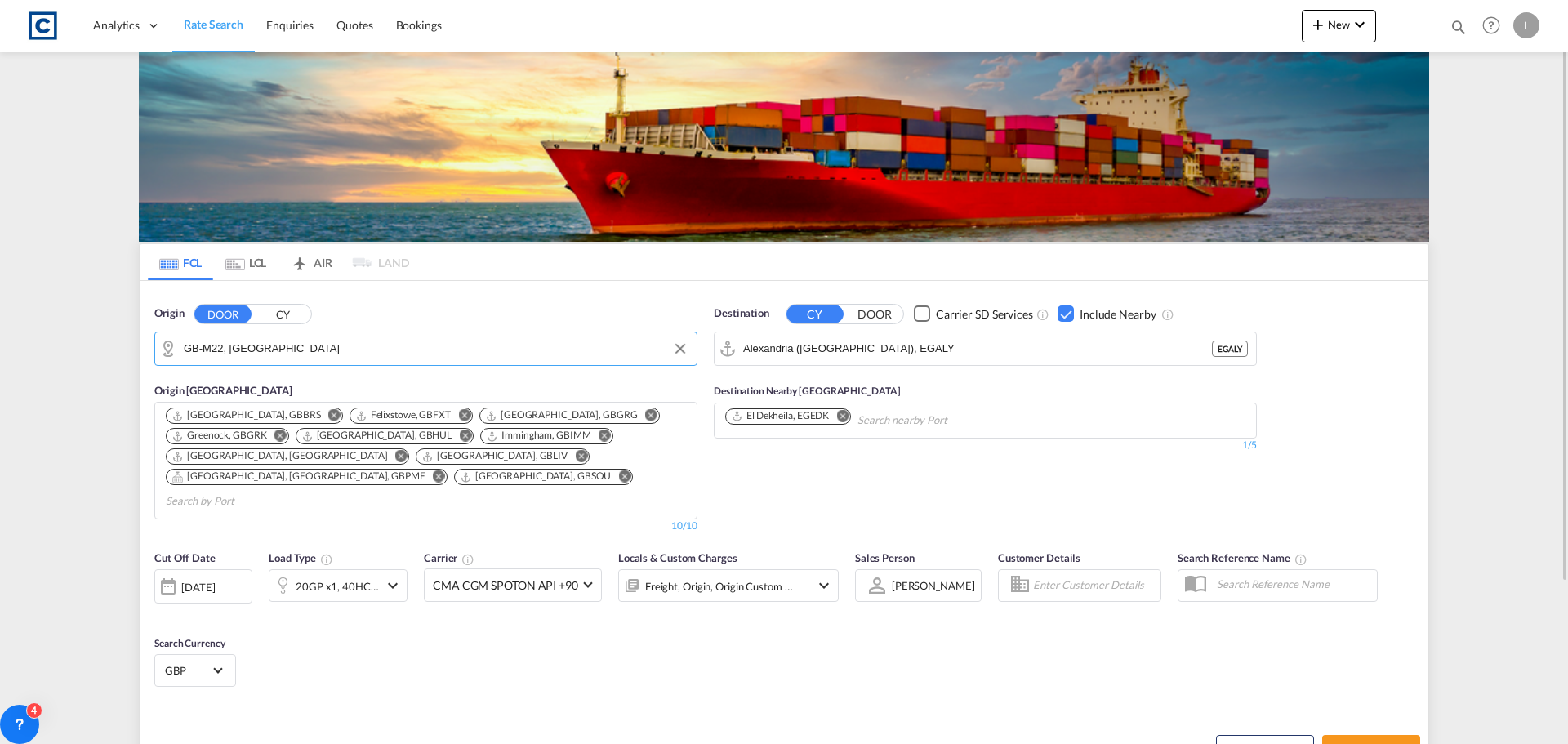
click at [1065, 308] on div "Checkbox No Ink" at bounding box center [1066, 314] width 16 height 16
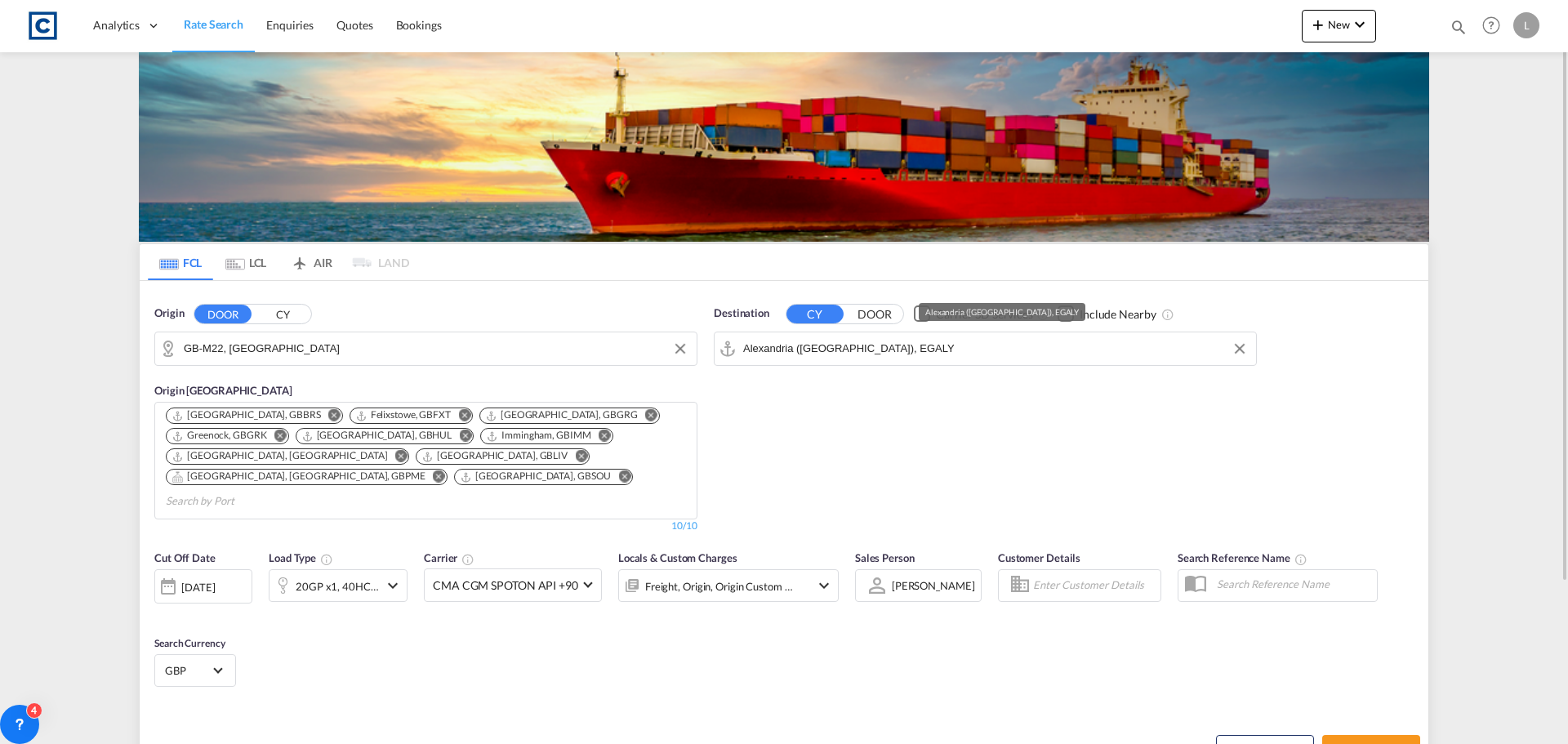
click at [945, 341] on input "Alexandria (El Iskandariya), EGALY" at bounding box center [995, 349] width 505 height 25
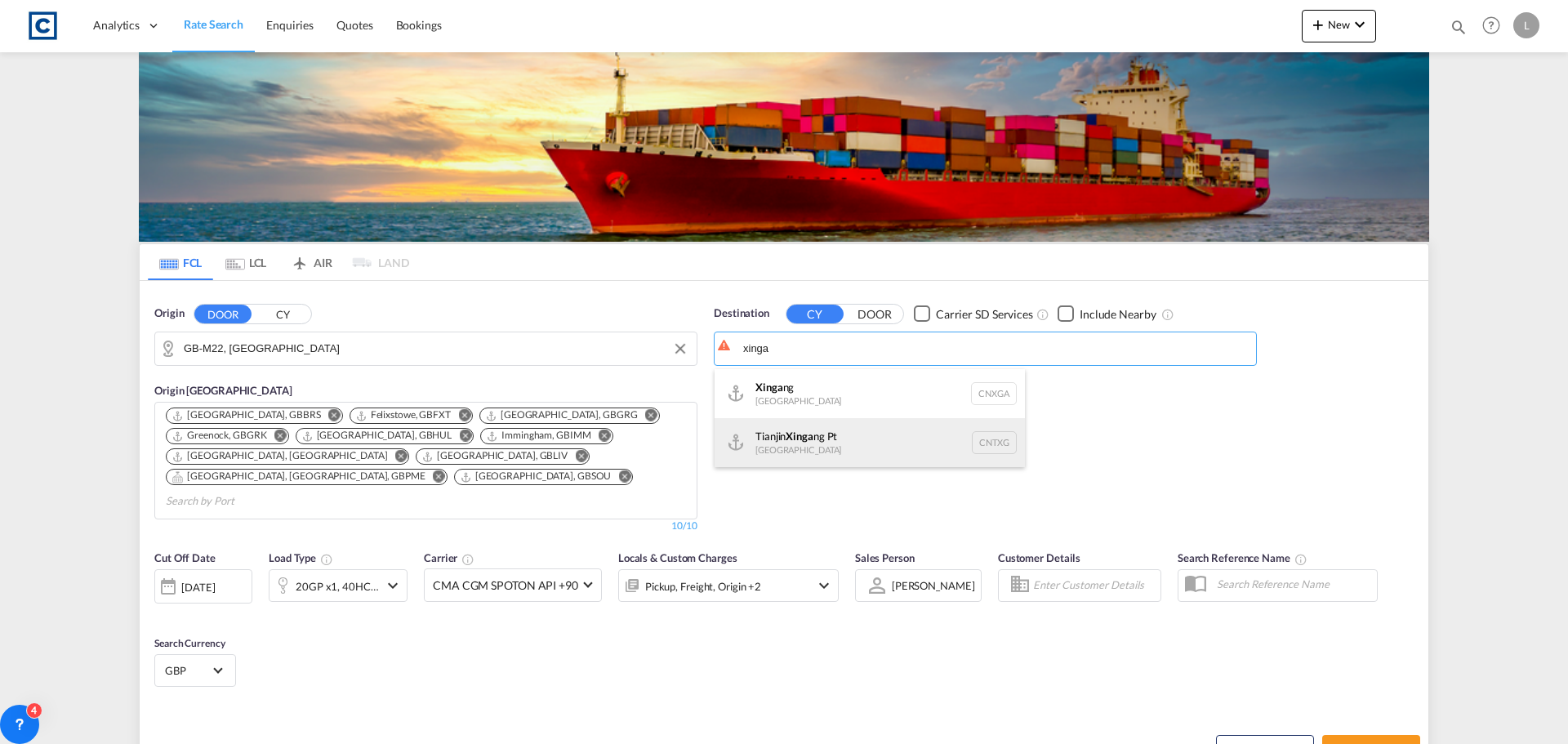
click at [814, 439] on div "Tianjin Xinga ng Pt China CNTXG" at bounding box center [870, 443] width 311 height 49
type input "Tianjin Xingang Pt, CNTXG"
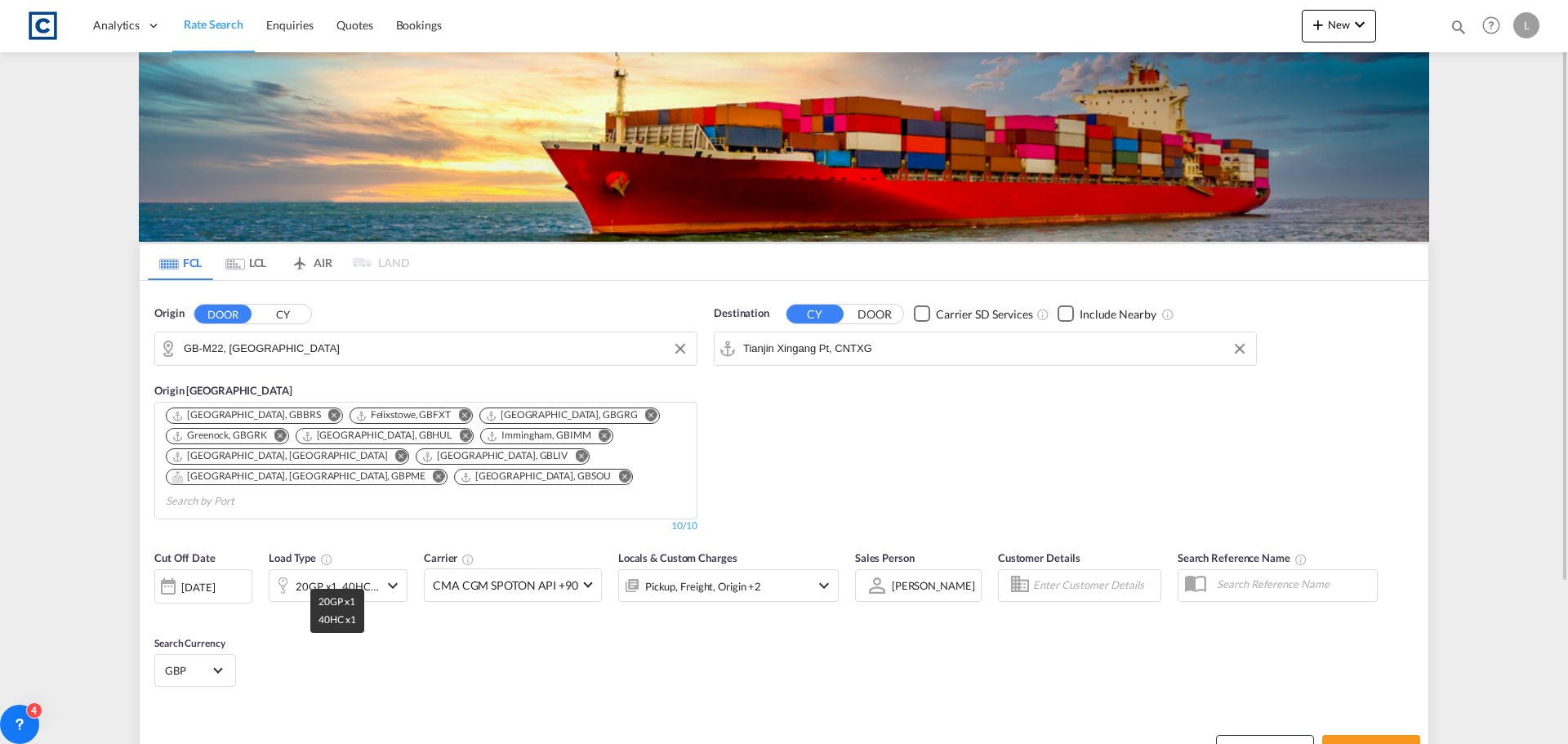
click at [333, 575] on div "20GP x1, 40HC x1" at bounding box center [337, 587] width 83 height 23
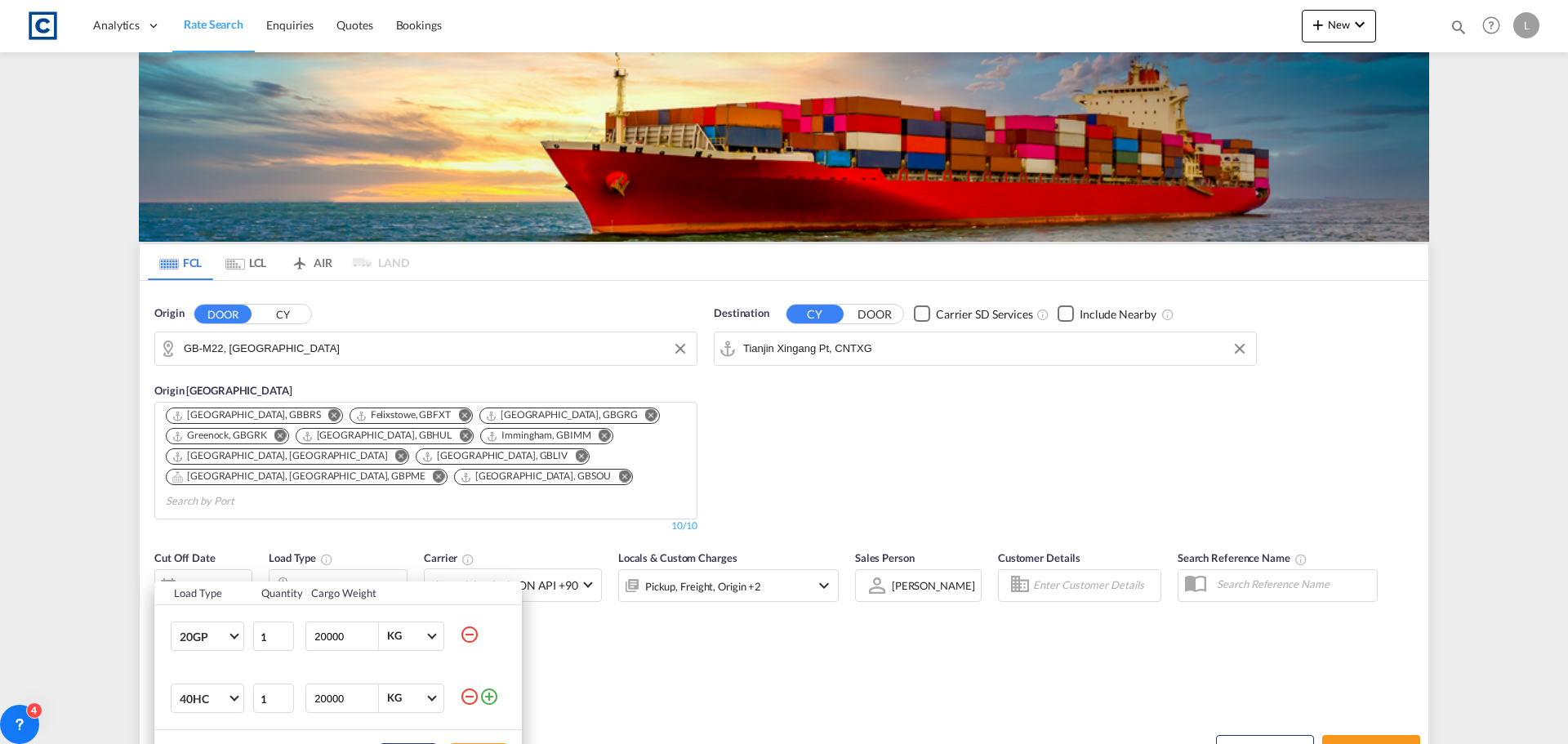
click at [467, 695] on md-icon "icon-minus-circle-outline" at bounding box center [470, 697] width 20 height 20
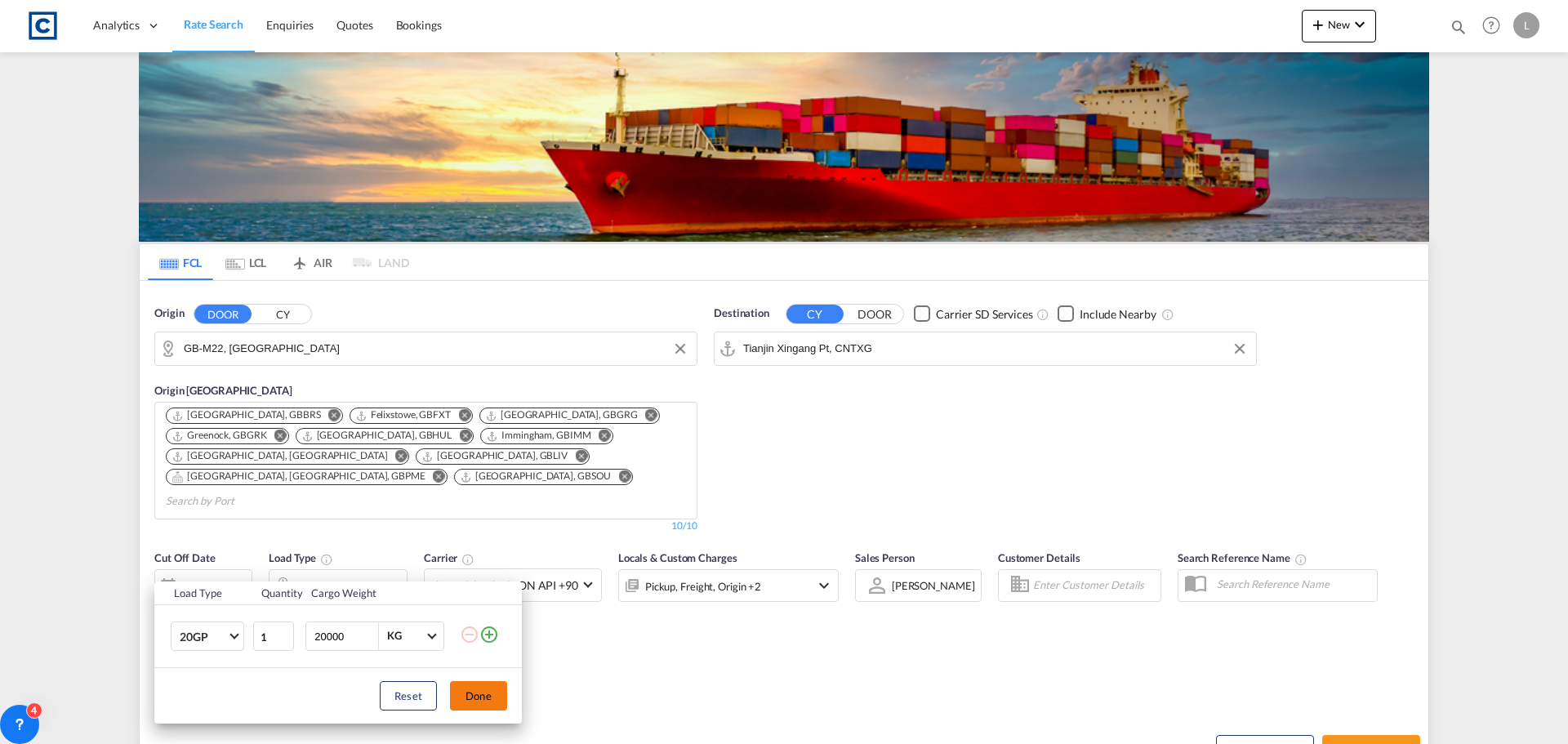
drag, startPoint x: 473, startPoint y: 699, endPoint x: 690, endPoint y: 740, distance: 220.8
click at [473, 699] on button "Done" at bounding box center [479, 696] width 58 height 30
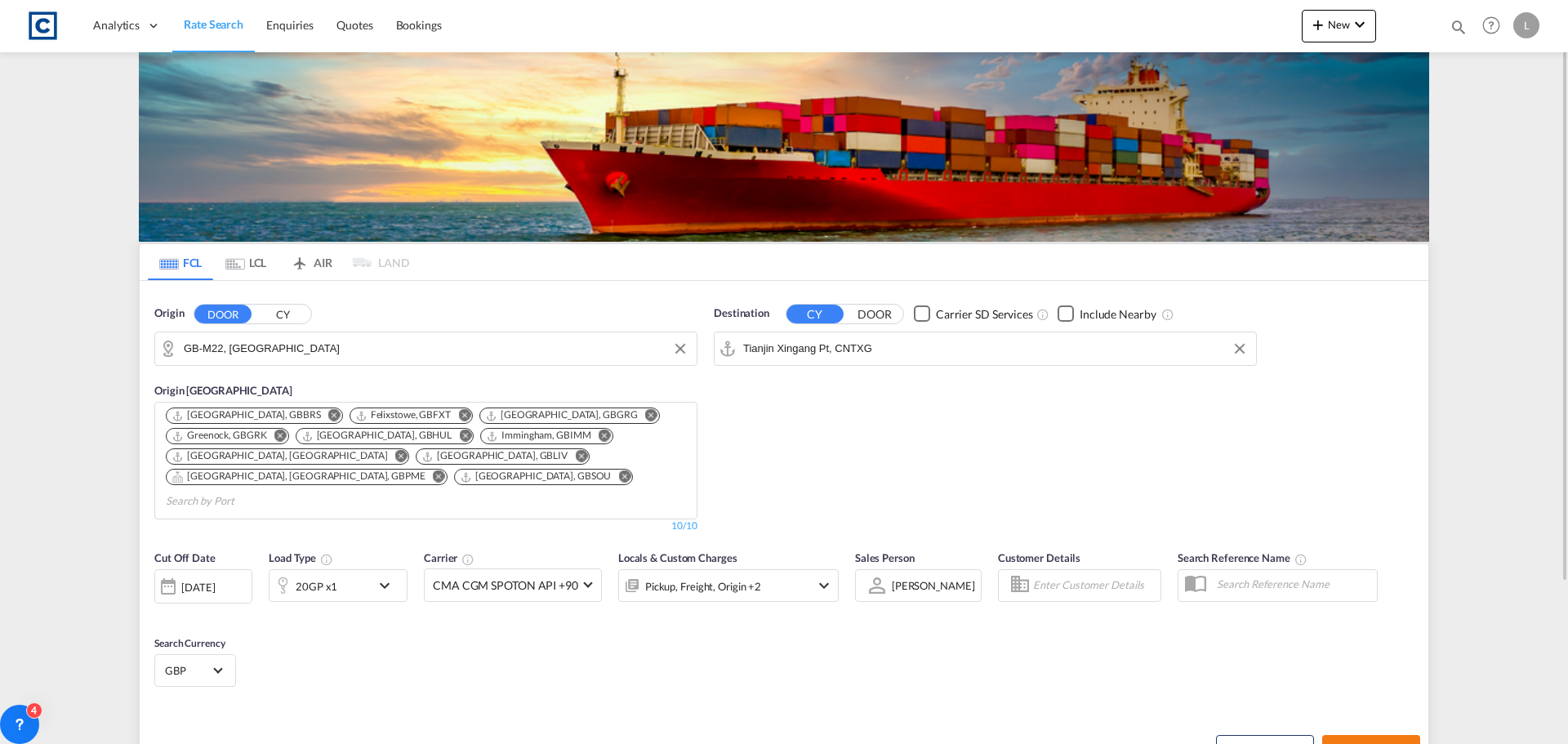
click at [1362, 743] on span "Search Rates" at bounding box center [1371, 750] width 78 height 13
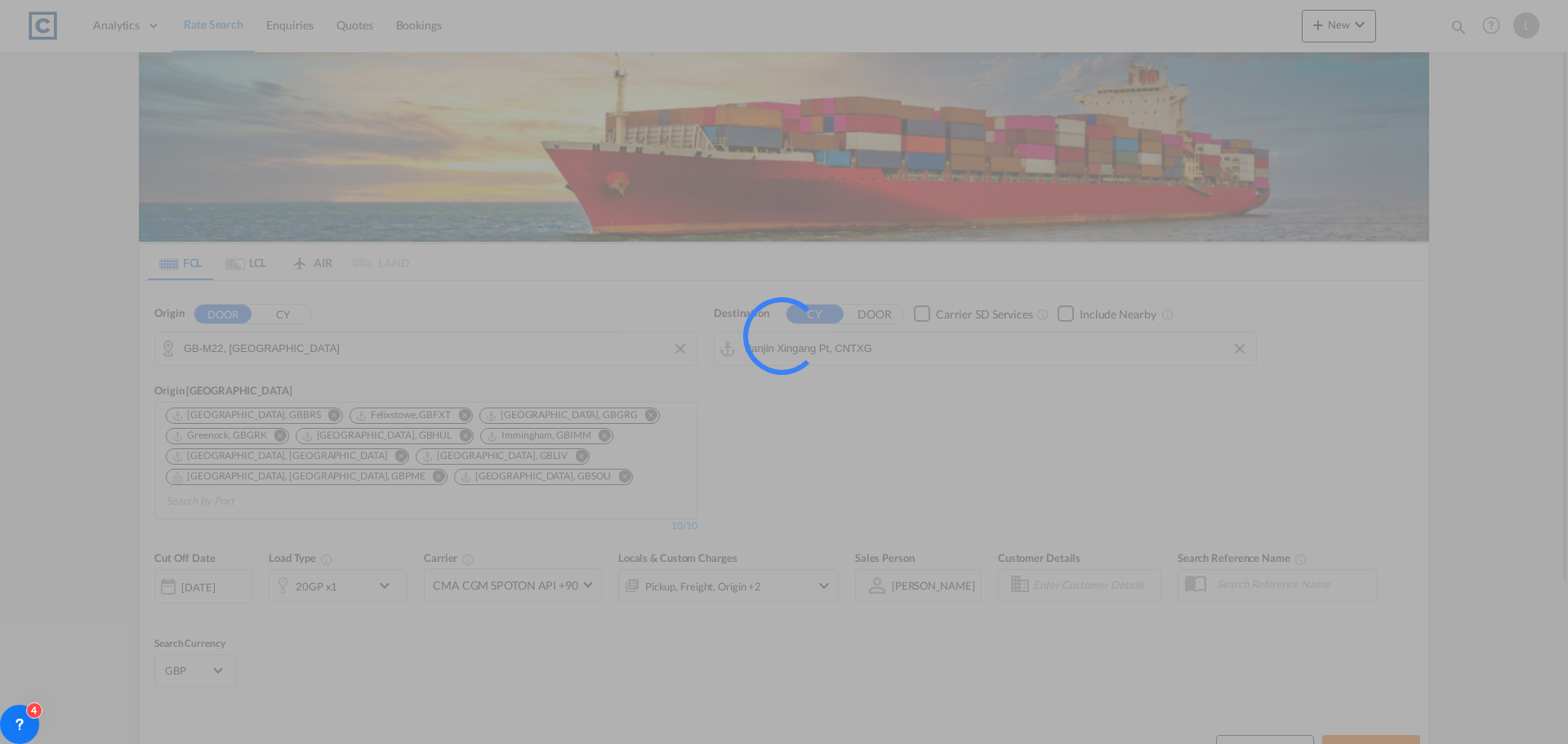
type input "M22 to CNTXG / [DATE]"
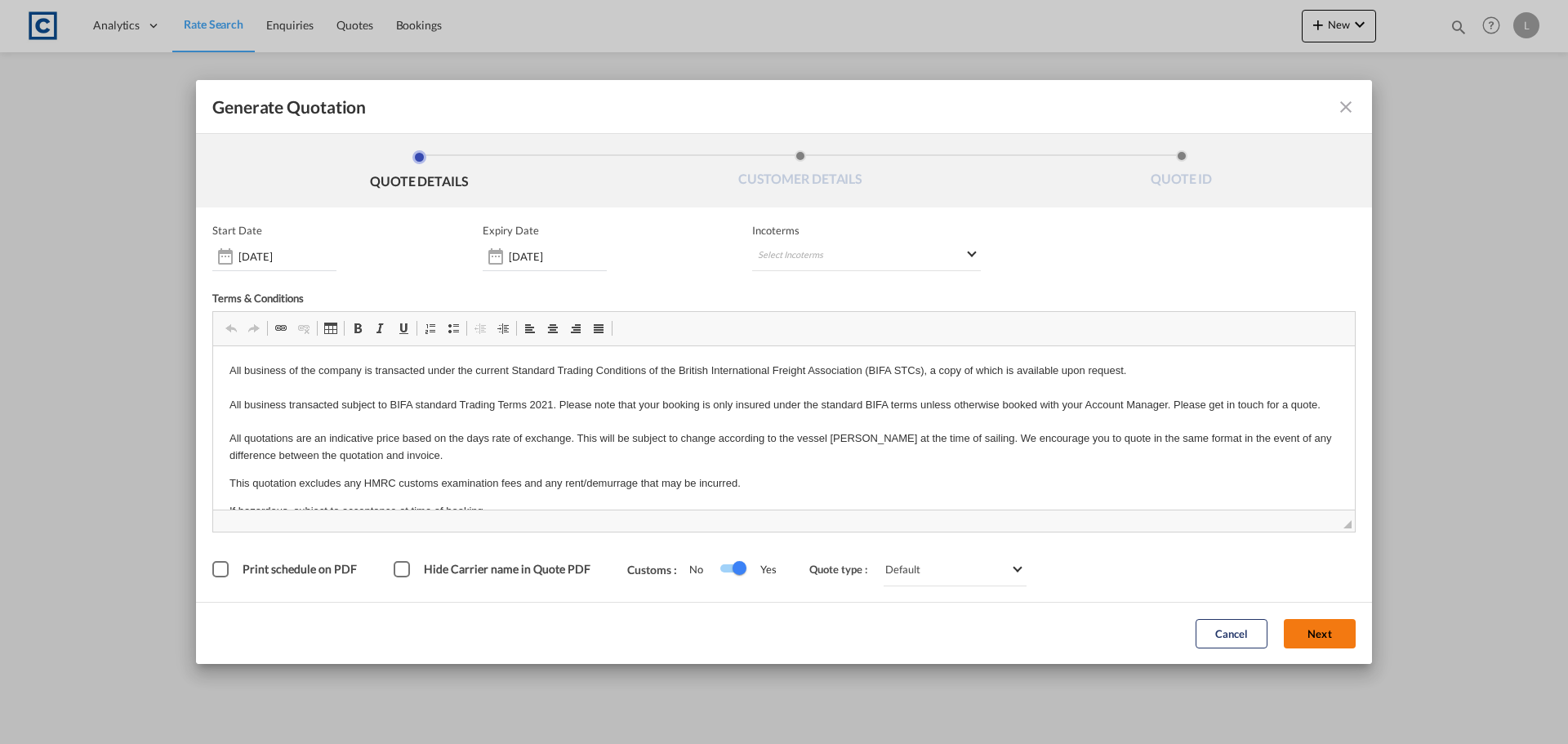
click at [1329, 640] on button "Next" at bounding box center [1319, 634] width 71 height 30
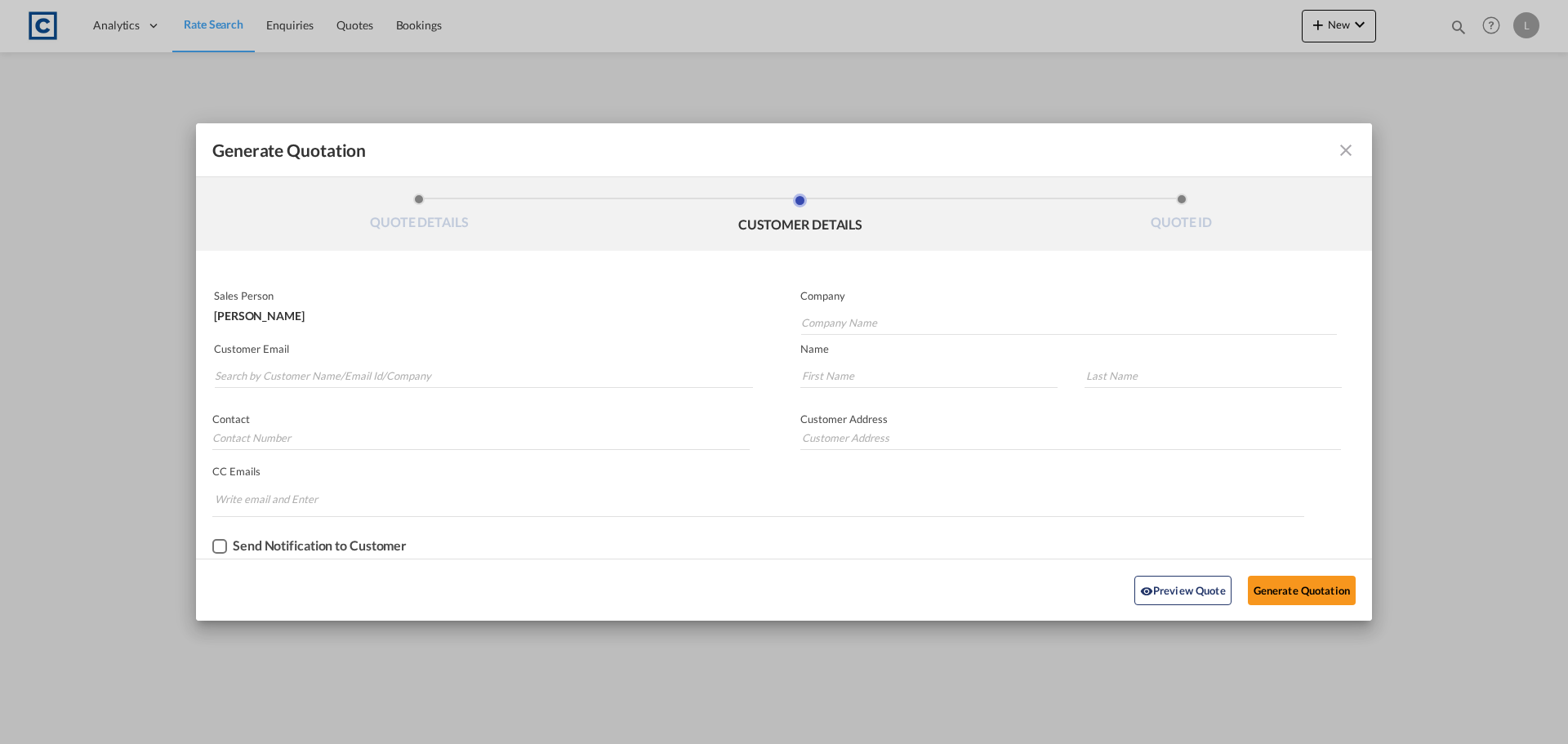
click at [238, 358] on md-autocomplete-wrap "Generate QuotationQUOTE ..." at bounding box center [483, 372] width 539 height 33
click at [242, 370] on input "Search by Customer Name/Email Id/Company" at bounding box center [483, 376] width 538 height 25
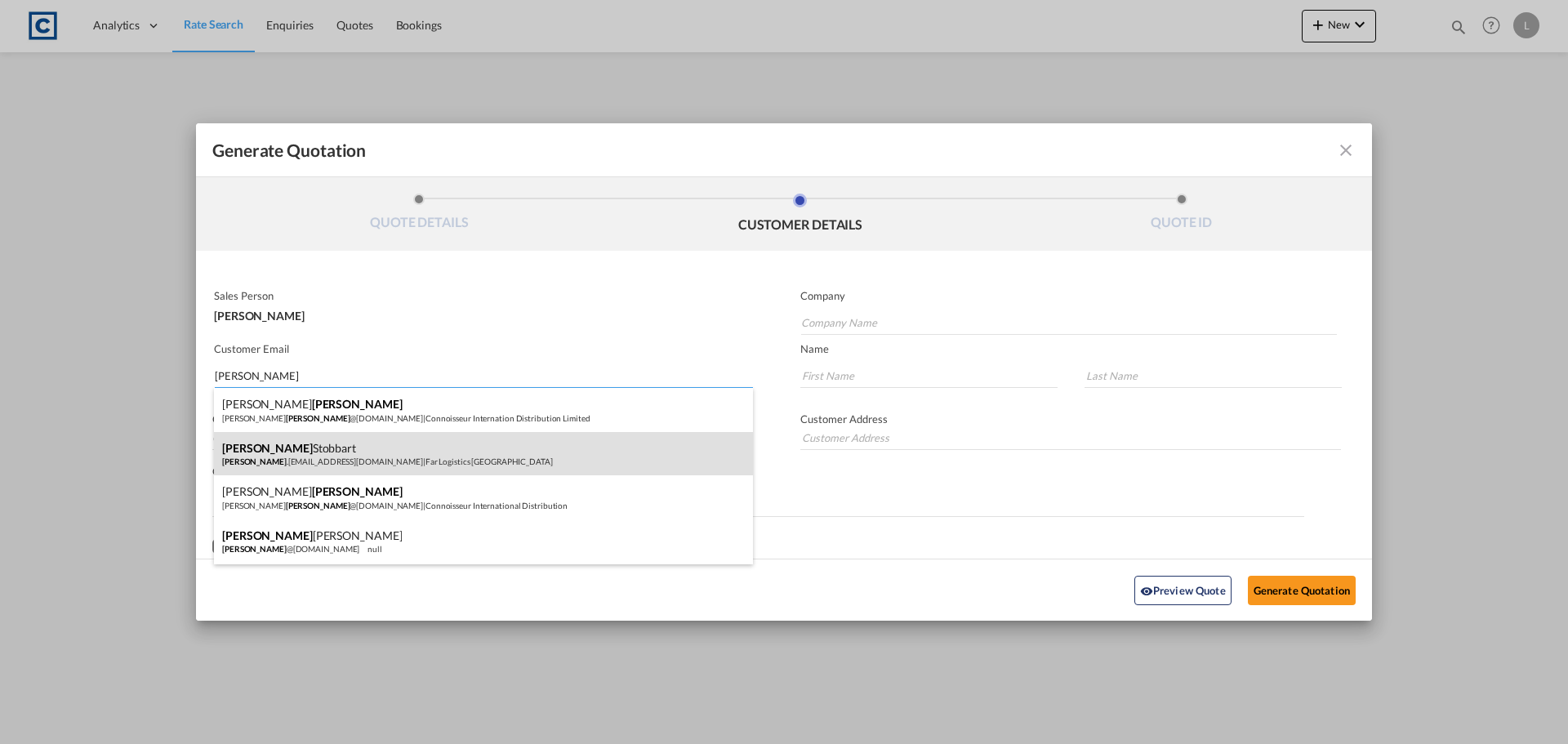
type input "[PERSON_NAME]"
click at [276, 456] on div "[PERSON_NAME] [PERSON_NAME] .[PERSON_NAME][EMAIL_ADDRESS][DOMAIN_NAME] | Far Lo…" at bounding box center [483, 455] width 539 height 44
type input "Far Logistics [GEOGRAPHIC_DATA]"
type input "[PERSON_NAME][EMAIL_ADDRESS][PERSON_NAME][DOMAIN_NAME]"
type input "[PERSON_NAME]"
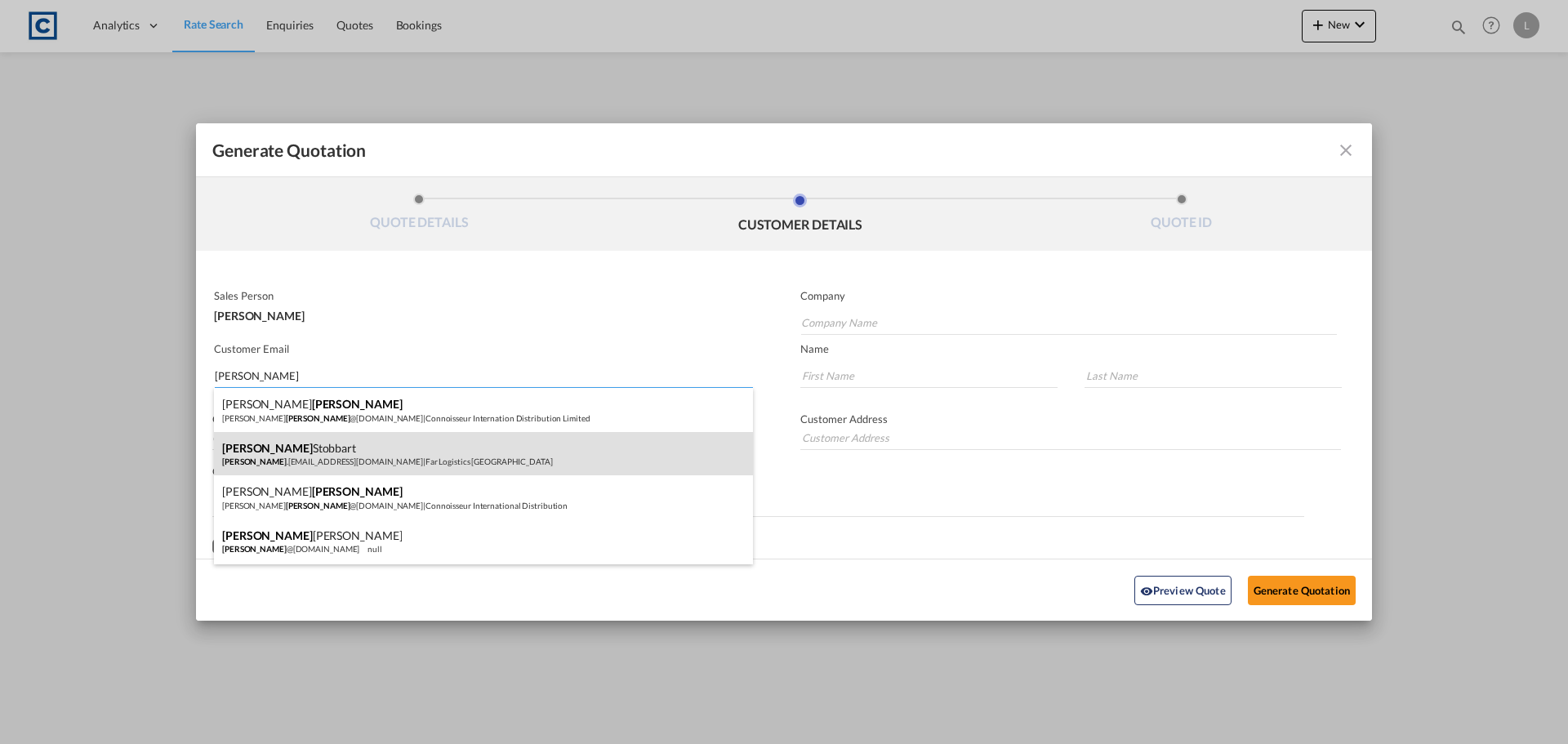
type input "Stobbart"
type input "[PHONE_NUMBER]"
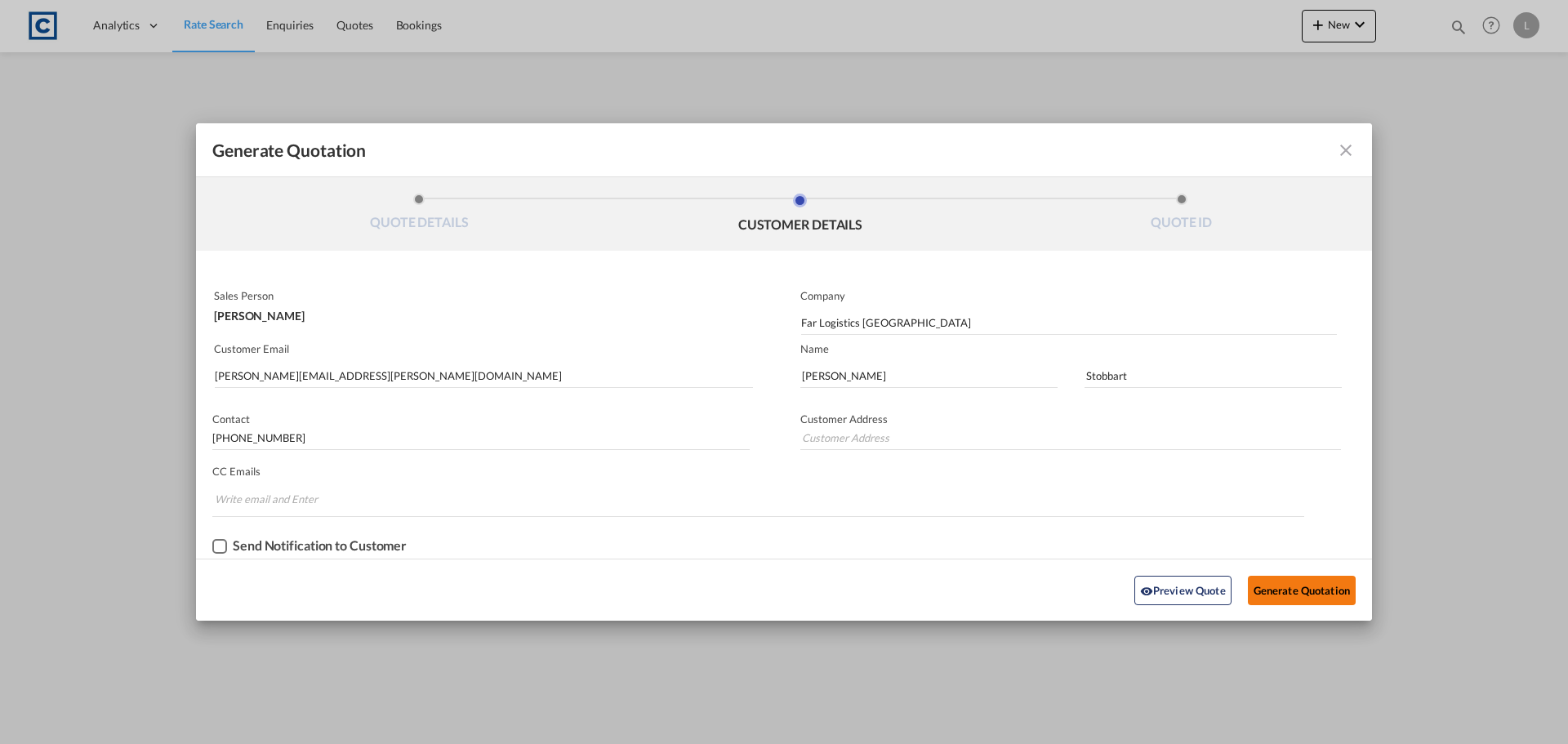
click at [1294, 579] on button "Generate Quotation" at bounding box center [1302, 591] width 108 height 30
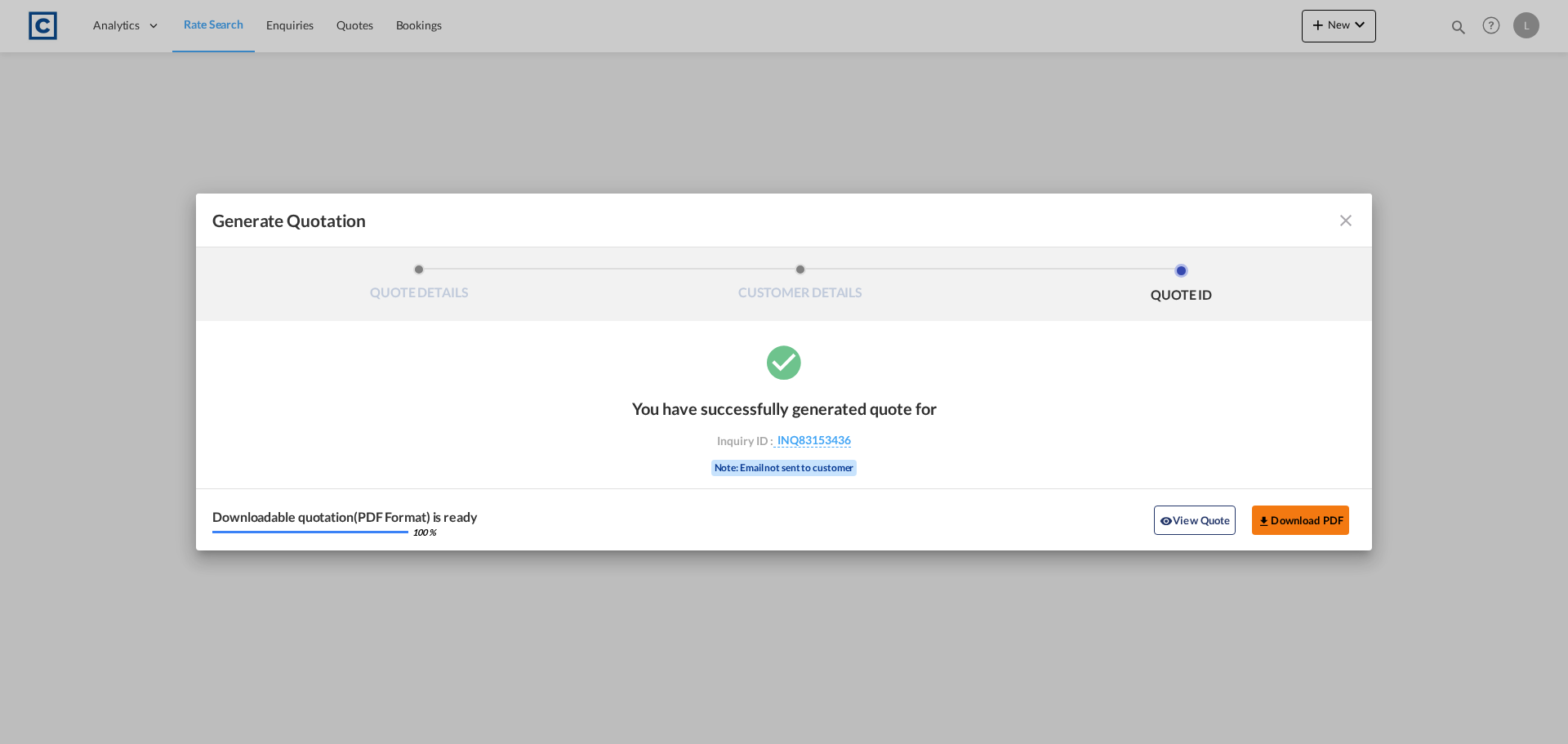
click at [1269, 515] on md-icon "icon-download" at bounding box center [1265, 521] width 13 height 13
click at [1351, 215] on md-icon "icon-close fg-AAA8AD cursor m-0" at bounding box center [1346, 220] width 20 height 20
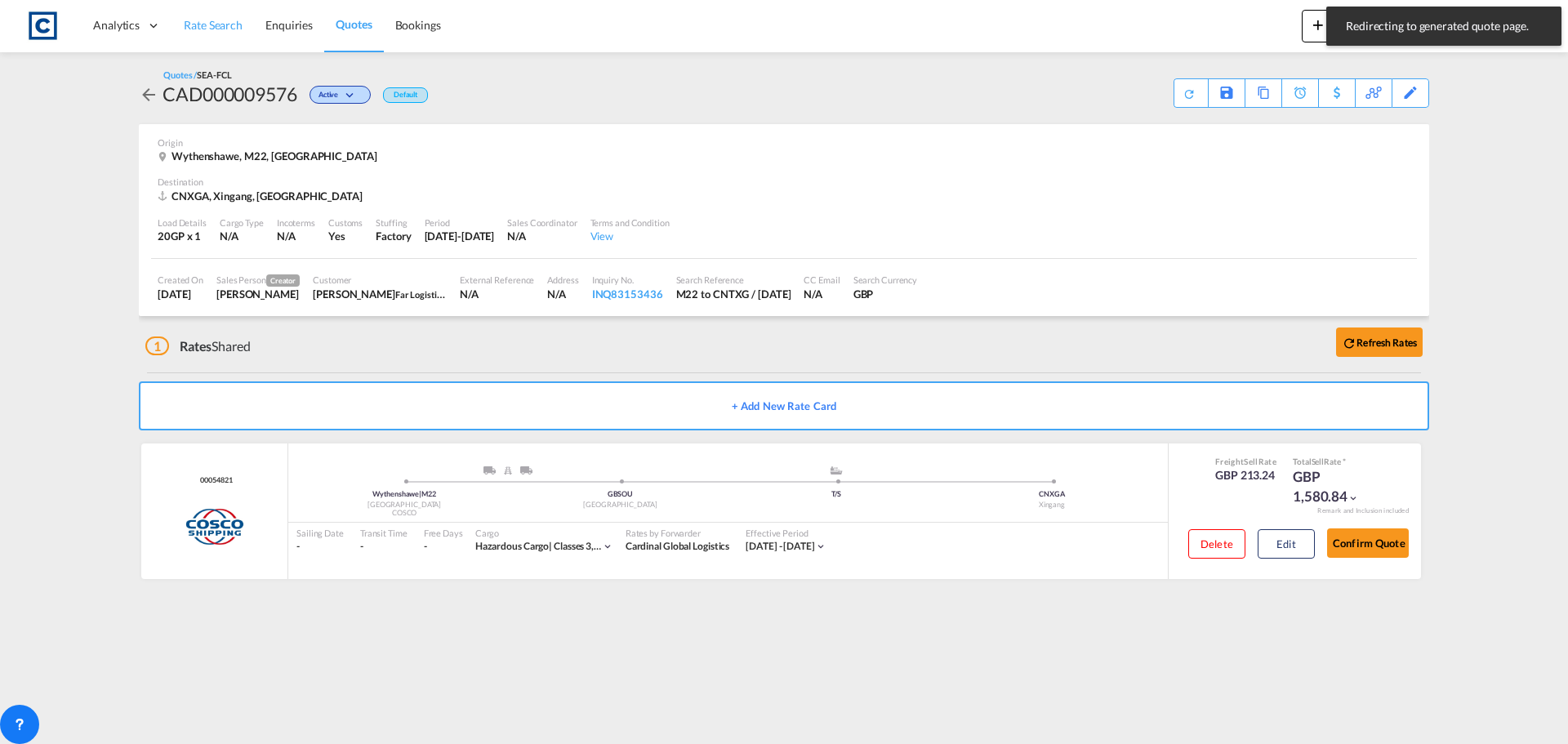
click at [197, 15] on link "Rate Search" at bounding box center [213, 25] width 81 height 53
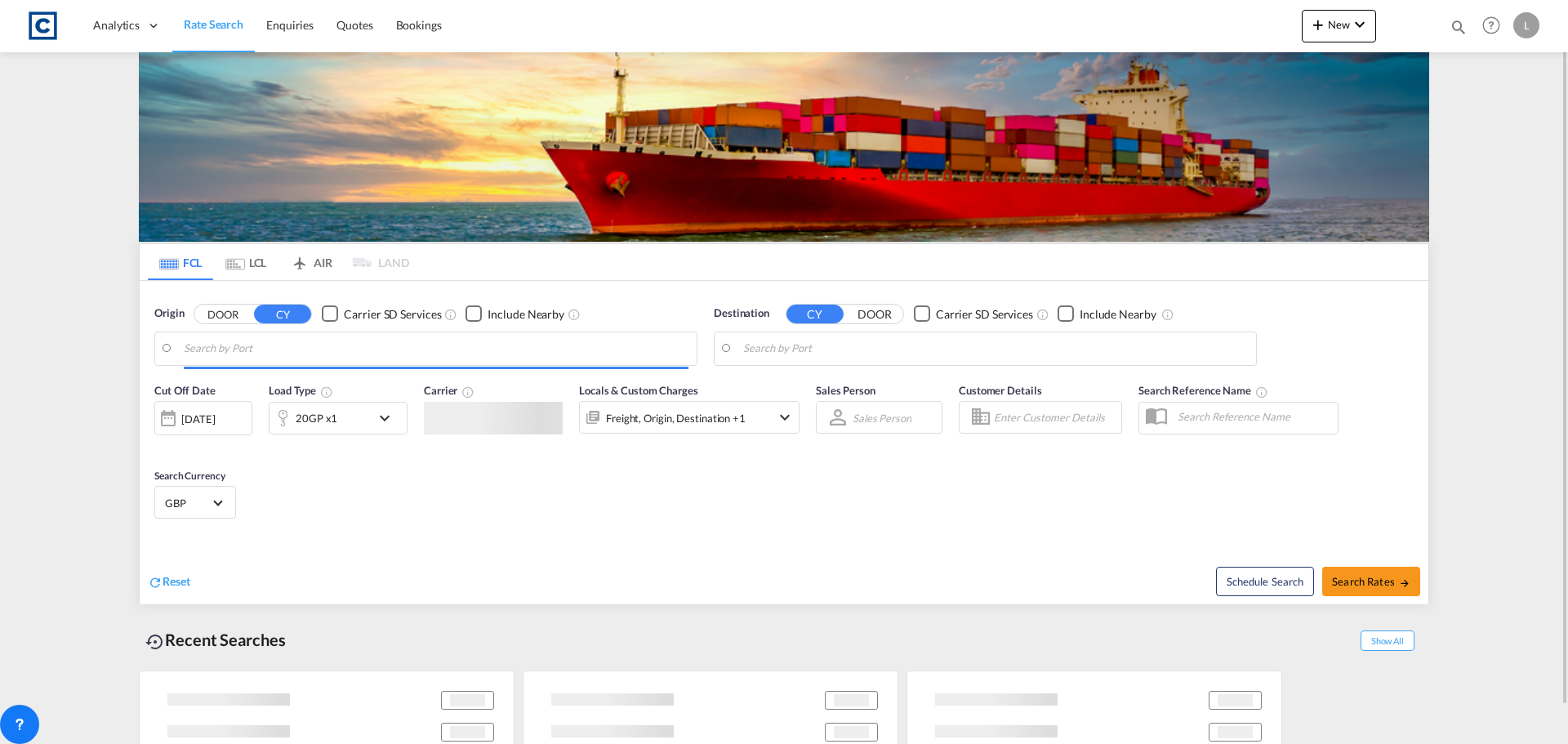
type input "GB-M22, [GEOGRAPHIC_DATA]"
type input "Tianjin Xingang Pt, CNTXG"
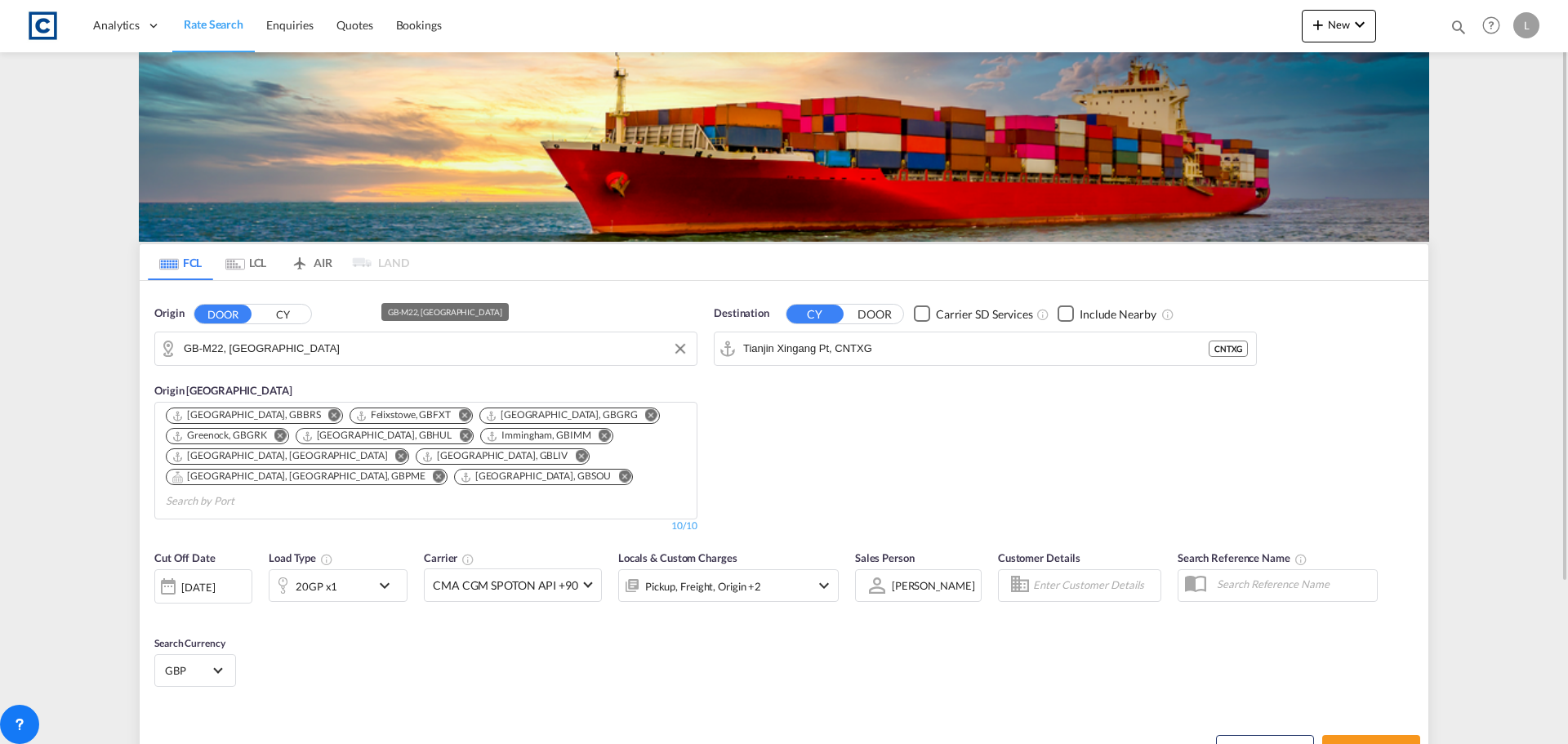
click at [316, 349] on input "GB-M22, [GEOGRAPHIC_DATA]" at bounding box center [436, 349] width 505 height 25
type input "v"
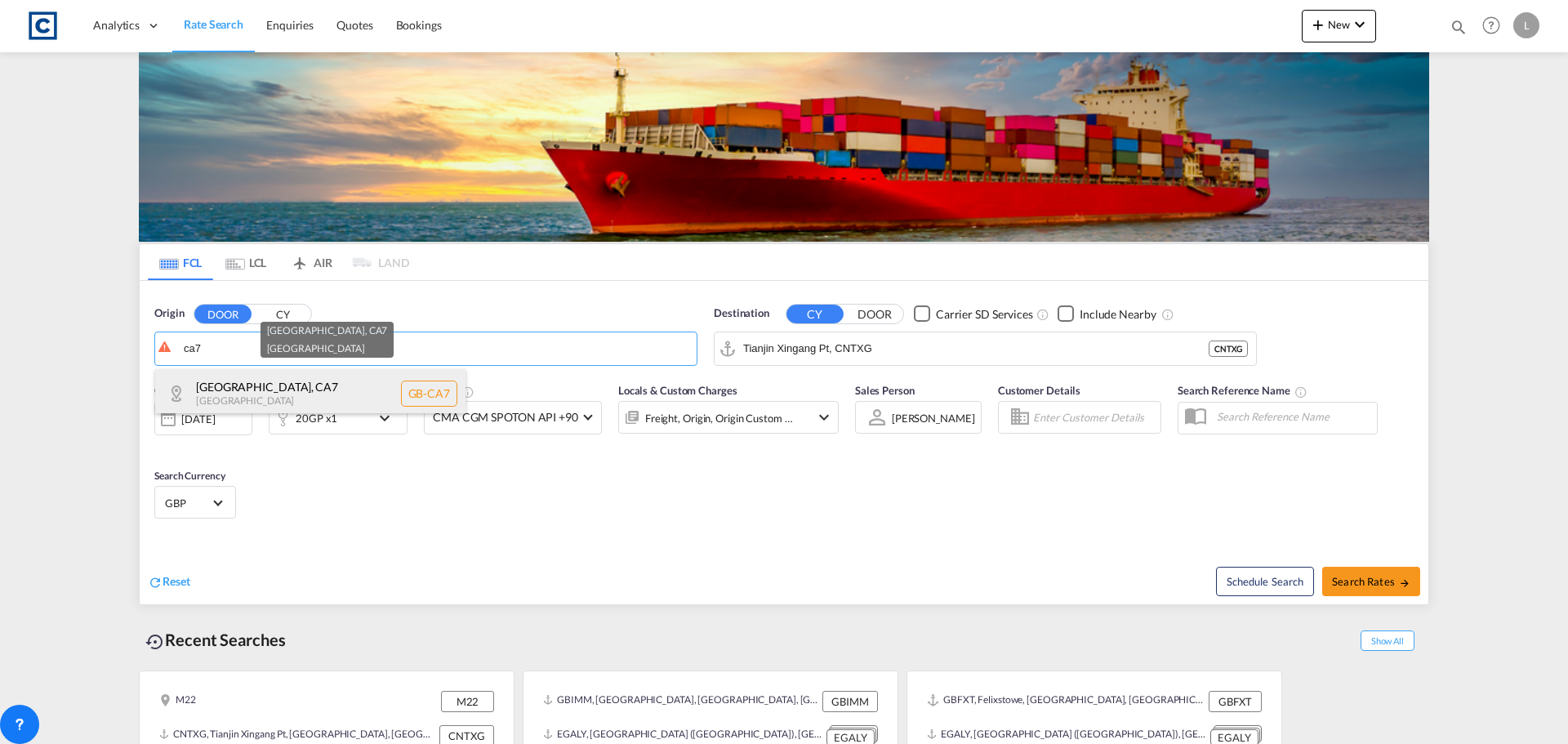
click at [215, 396] on div "[GEOGRAPHIC_DATA] [GEOGRAPHIC_DATA]-CA7" at bounding box center [311, 394] width 311 height 49
type input "GB-CA7, [GEOGRAPHIC_DATA]"
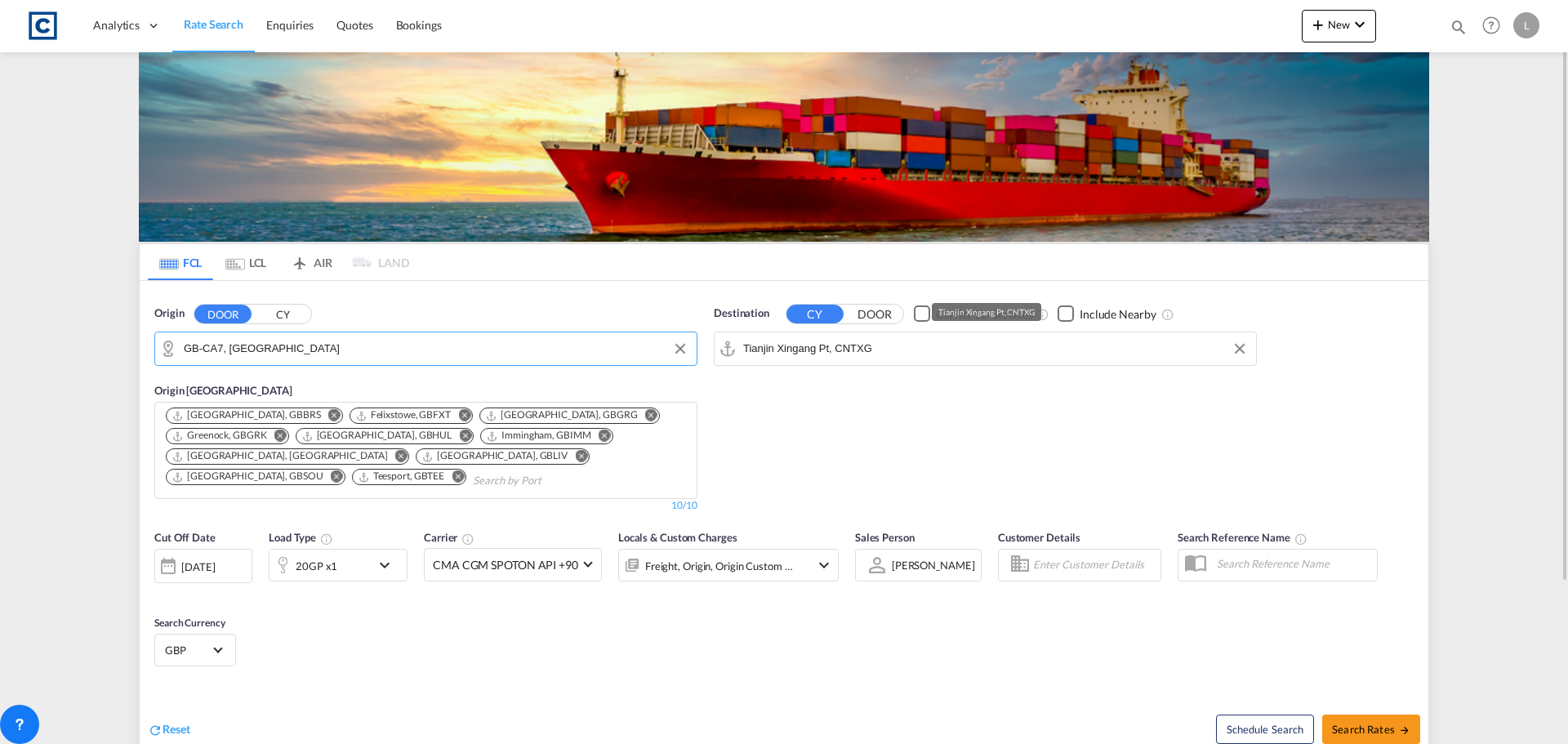
click at [922, 347] on input "Tianjin Xingang Pt, CNTXG" at bounding box center [995, 349] width 505 height 25
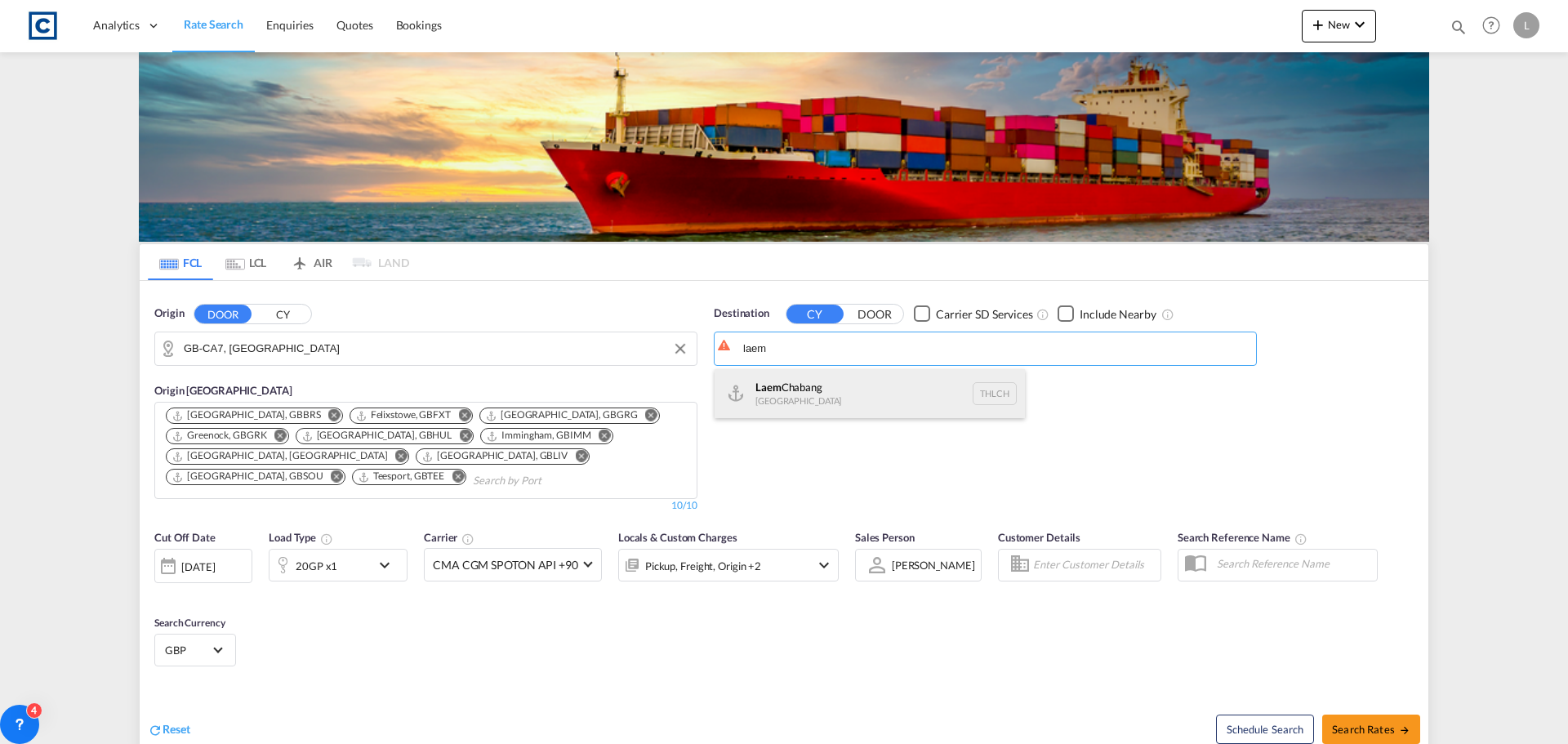
click at [840, 383] on div "Laem Chabang [GEOGRAPHIC_DATA] THLCH" at bounding box center [870, 394] width 311 height 49
type input "Laem Chabang, THLCH"
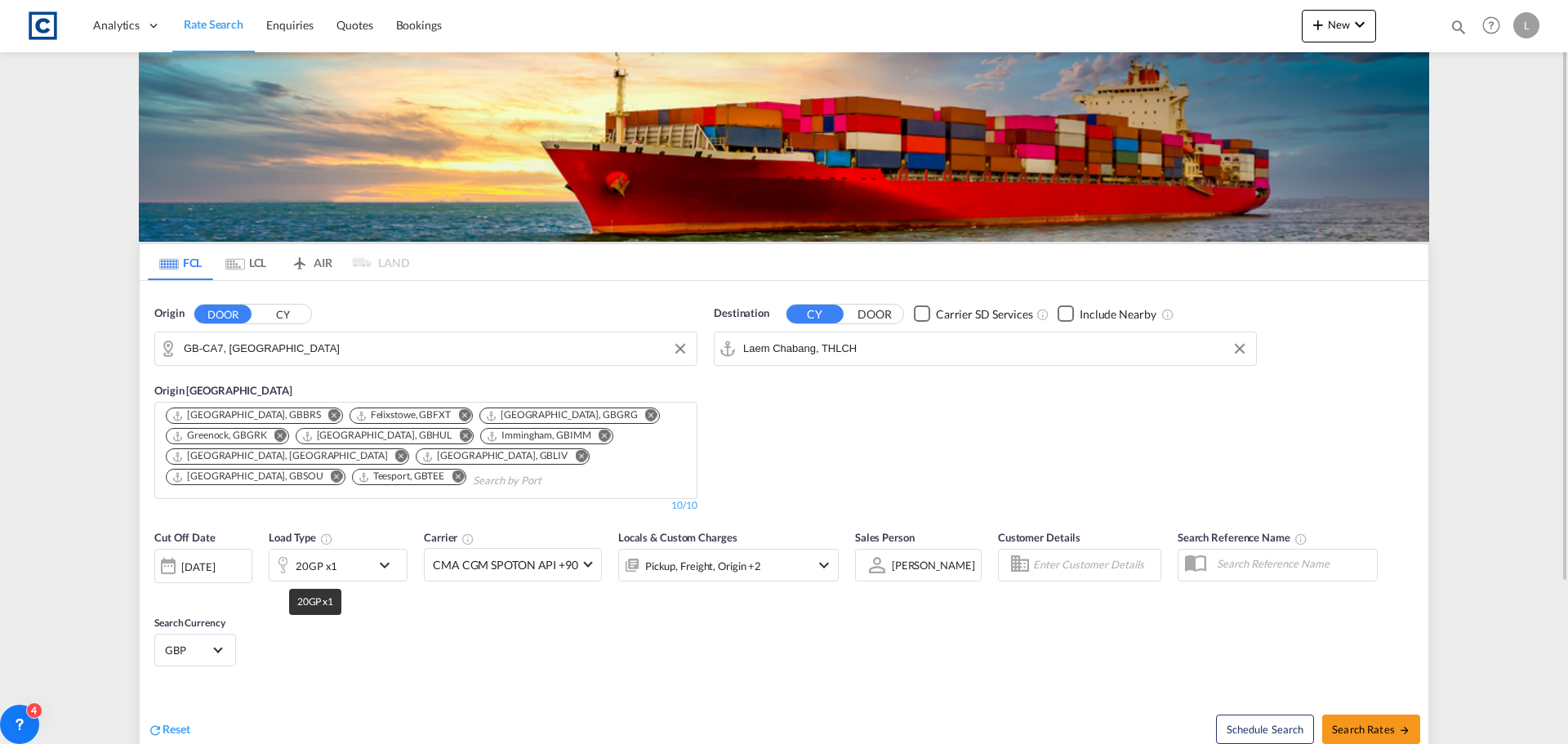
click at [320, 567] on div "20GP x1" at bounding box center [316, 566] width 42 height 23
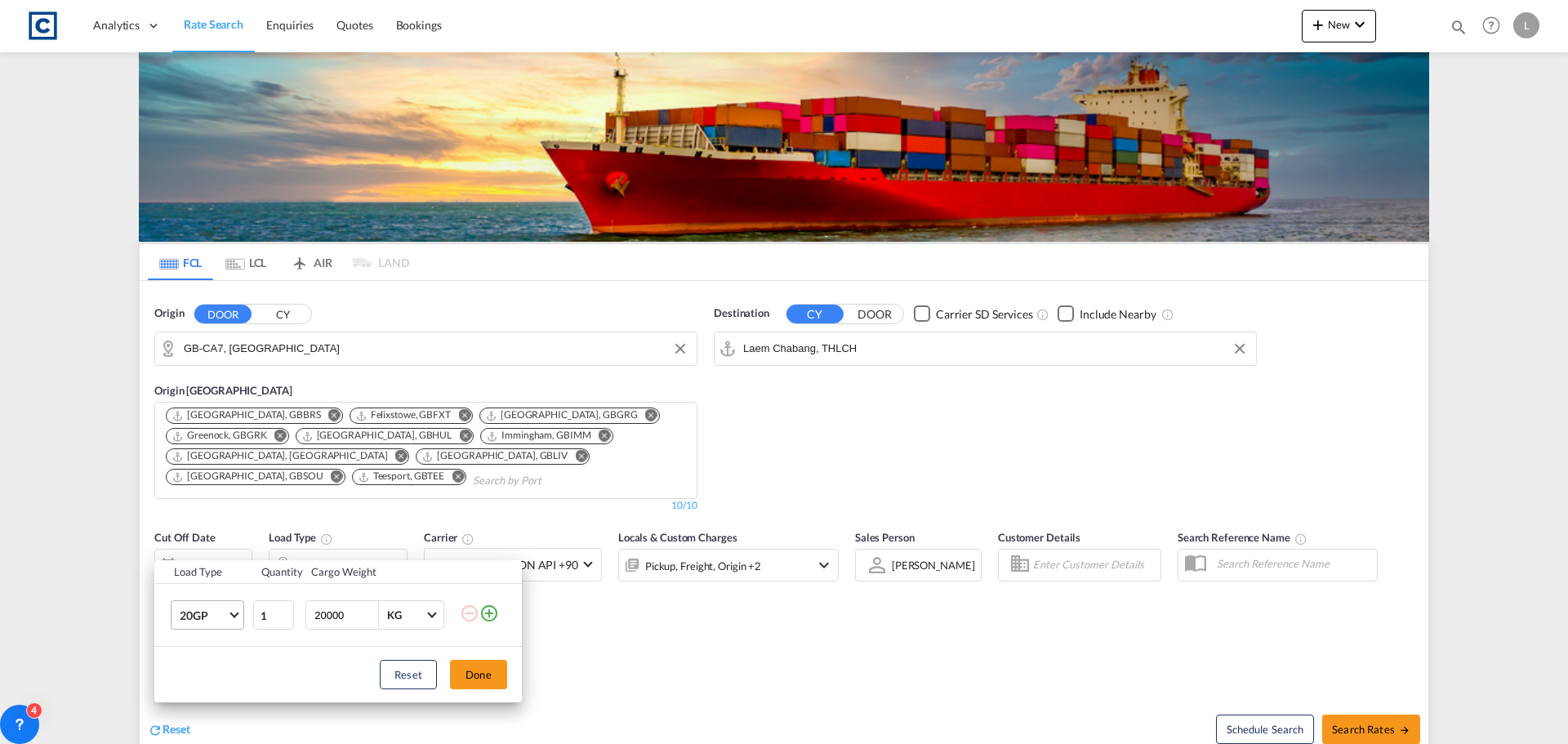
click at [201, 612] on span "20GP" at bounding box center [204, 616] width 48 height 16
click at [199, 621] on div "40HC" at bounding box center [195, 626] width 30 height 16
click at [479, 673] on button "Done" at bounding box center [479, 675] width 58 height 30
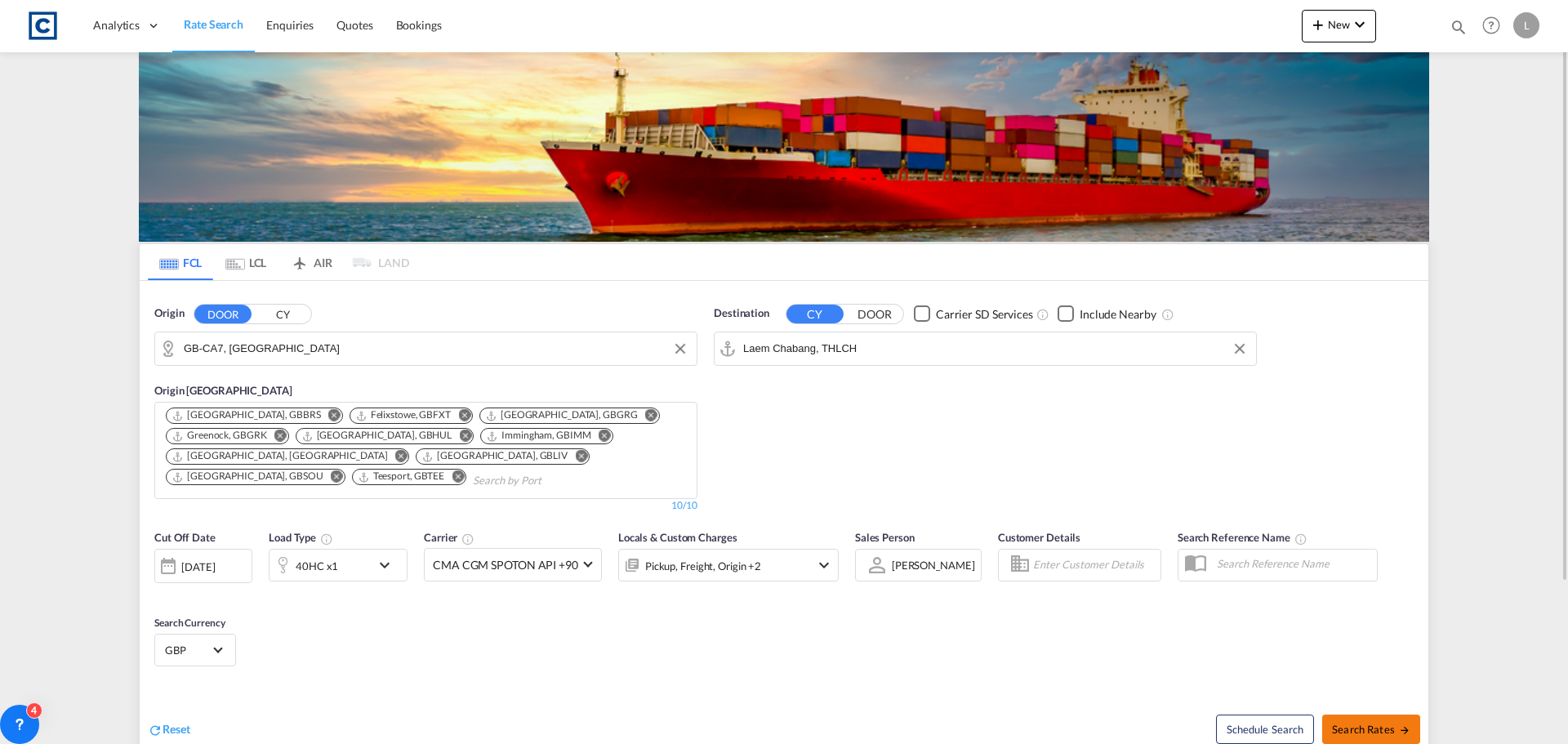
click at [1363, 721] on button "Search Rates" at bounding box center [1371, 730] width 98 height 30
type input "CA7 to THLCH / [DATE]"
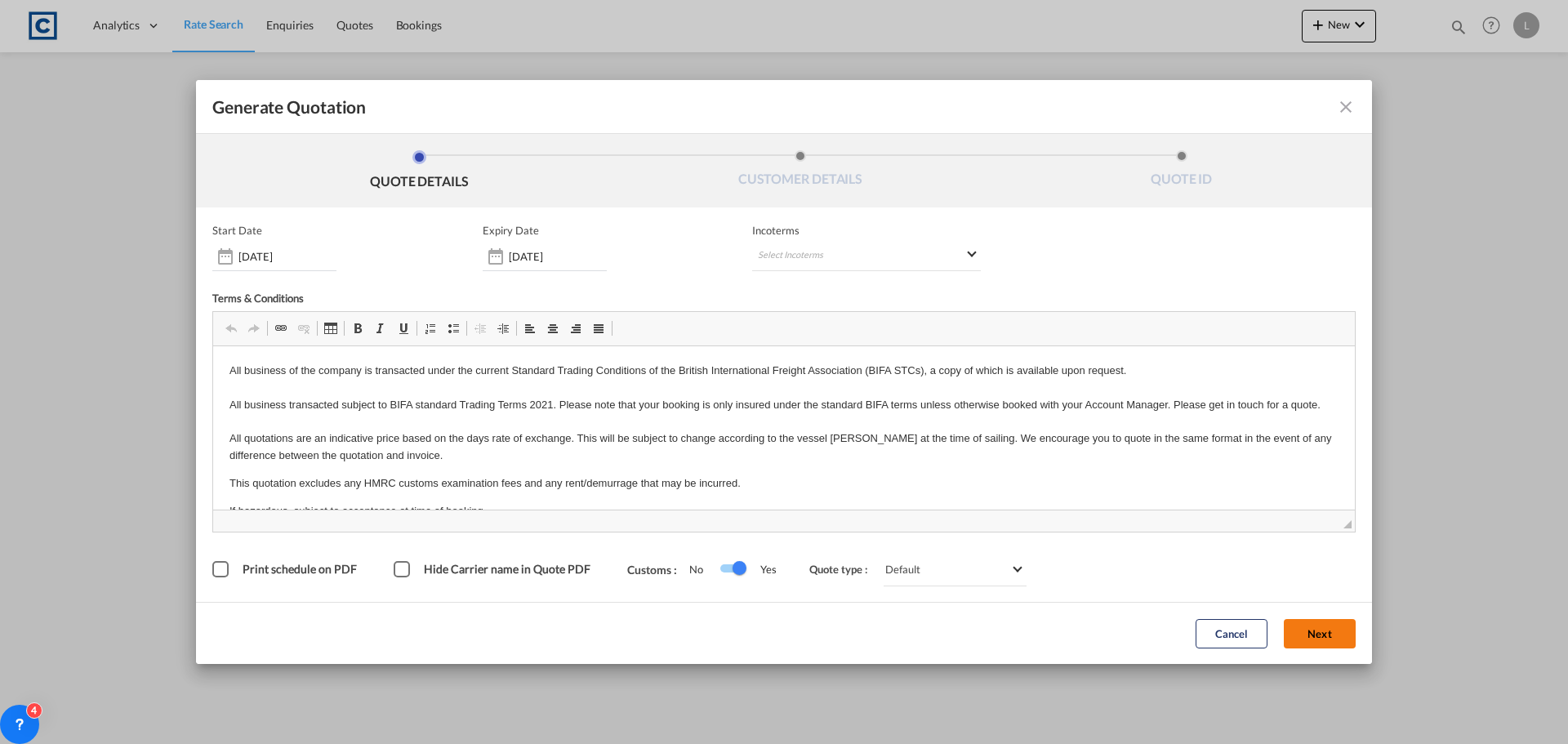
click at [1318, 640] on button "Next" at bounding box center [1319, 634] width 71 height 30
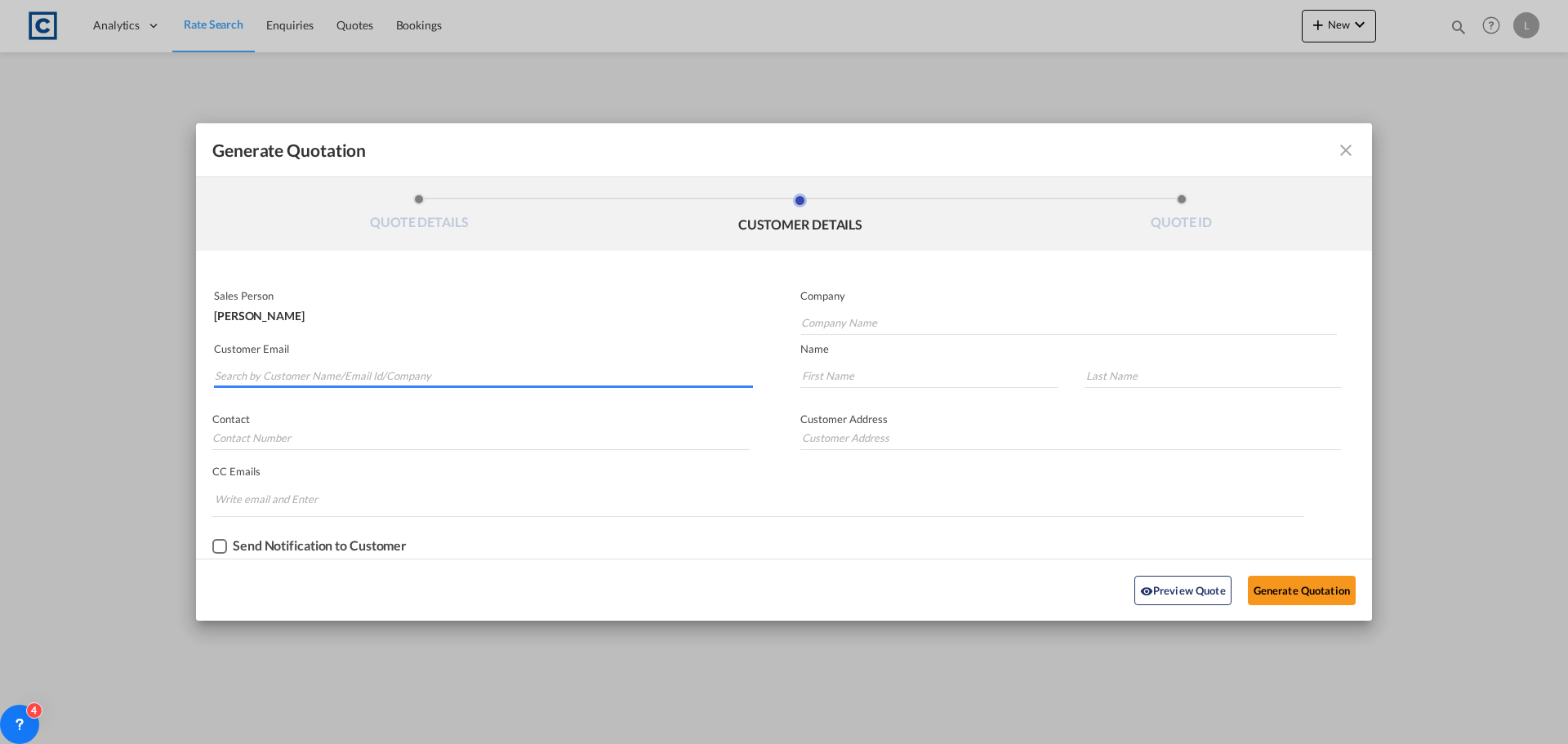
click at [233, 376] on input "Search by Customer Name/Email Id/Company" at bounding box center [483, 376] width 538 height 25
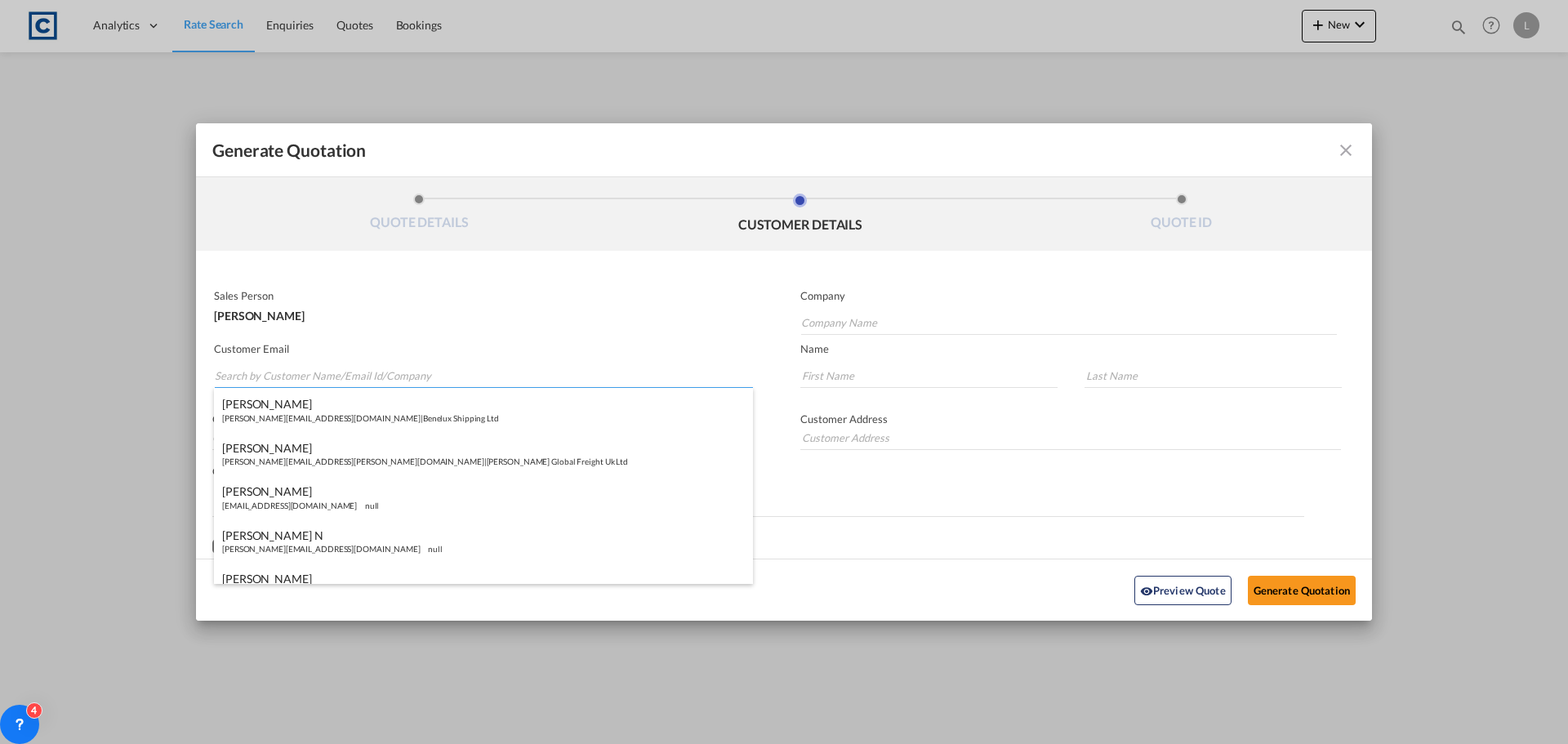
paste input "Sales <[EMAIL_ADDRESS][DOMAIN_NAME]>"
click at [248, 377] on input "Sales <[EMAIL_ADDRESS][DOMAIN_NAME]>" at bounding box center [483, 376] width 538 height 25
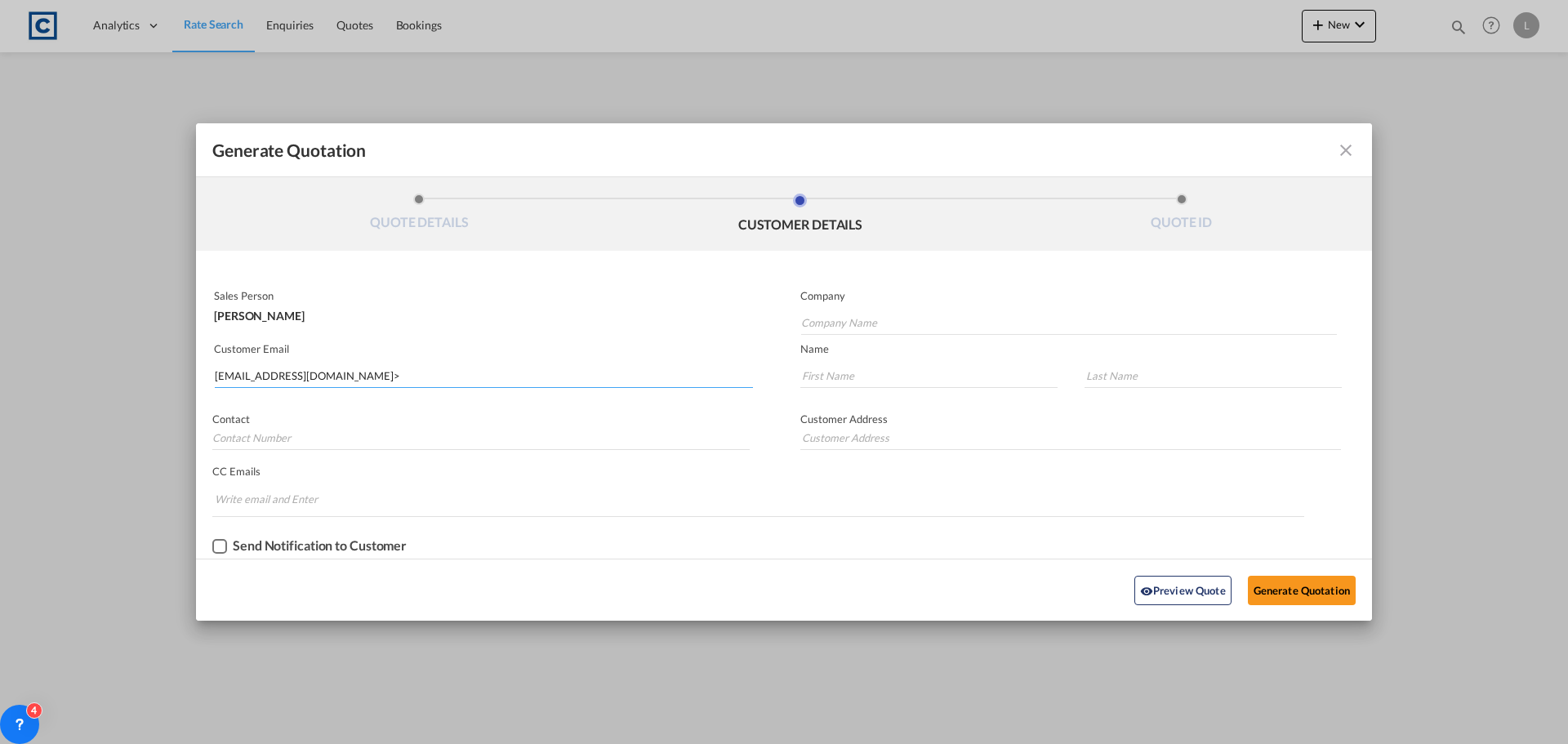
click at [325, 374] on input "[EMAIL_ADDRESS][DOMAIN_NAME]>" at bounding box center [483, 376] width 538 height 25
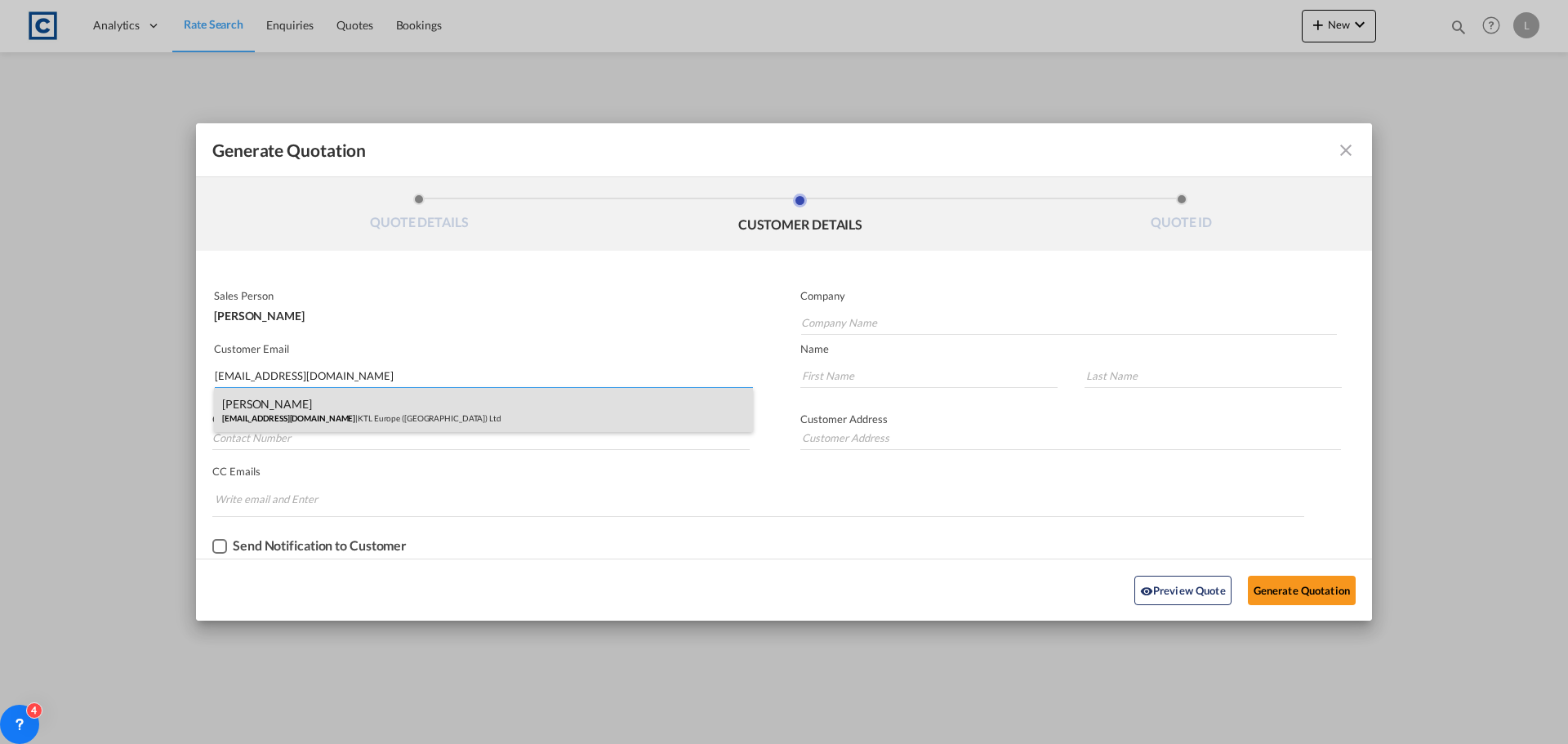
type input "[EMAIL_ADDRESS][DOMAIN_NAME]"
click at [250, 404] on div "[PERSON_NAME] [EMAIL_ADDRESS][DOMAIN_NAME] | KTL Europe ([GEOGRAPHIC_DATA]) Ltd" at bounding box center [483, 410] width 539 height 44
type input "KTL Europe ([GEOGRAPHIC_DATA]) Ltd"
type input "[PERSON_NAME]"
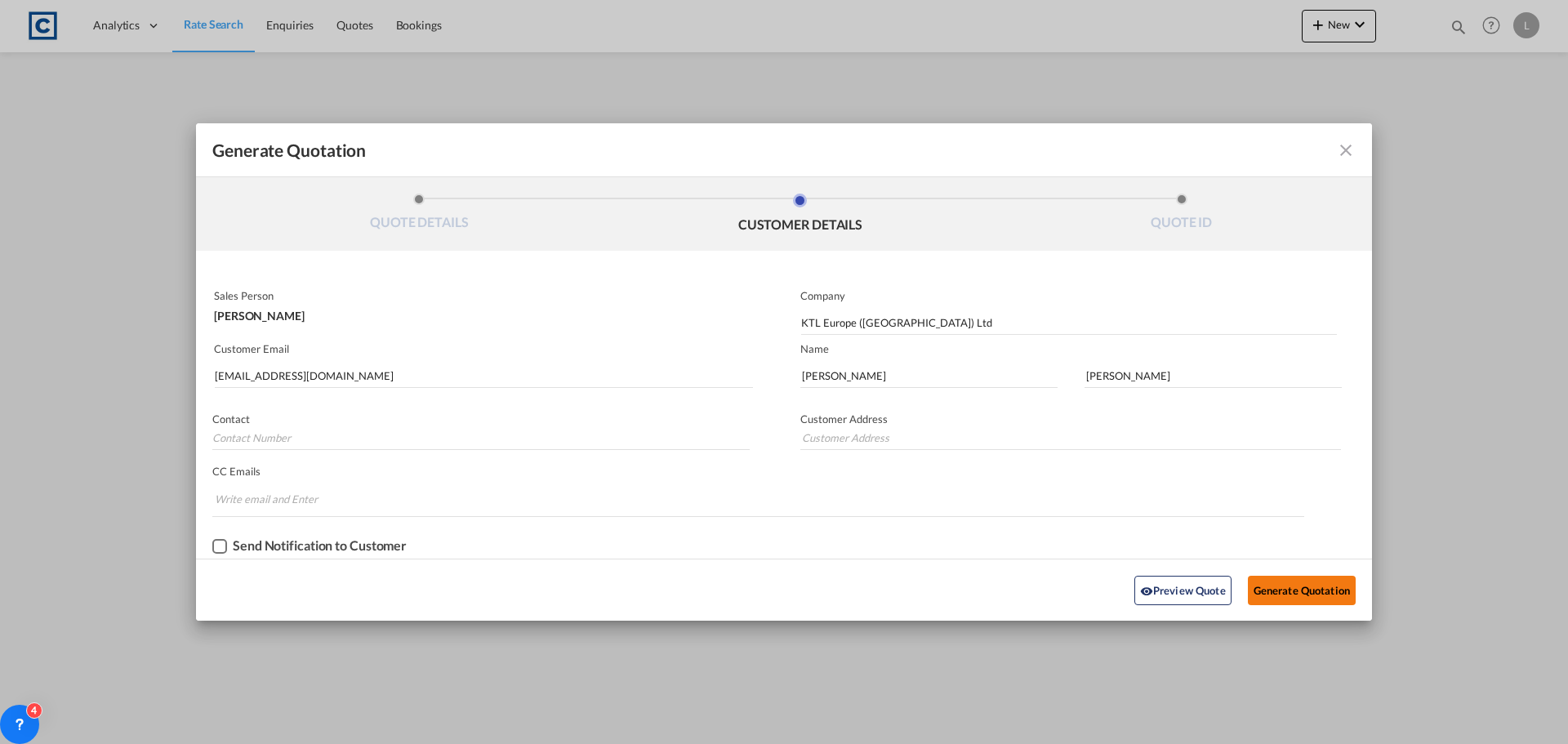
click at [1291, 589] on button "Generate Quotation" at bounding box center [1302, 591] width 108 height 30
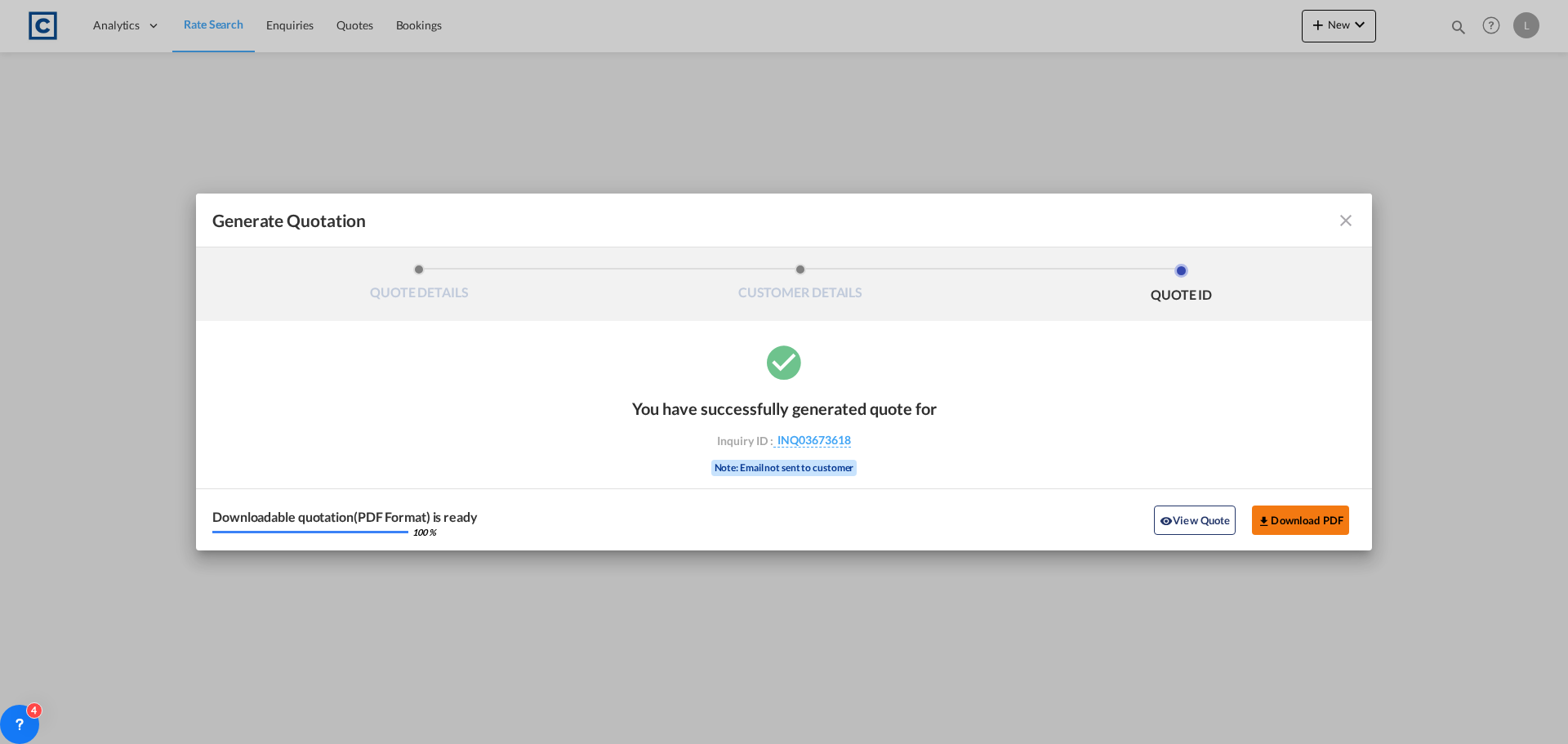
click at [1298, 516] on button "Download PDF" at bounding box center [1301, 520] width 97 height 30
click at [1339, 215] on md-icon "icon-close fg-AAA8AD cursor m-0" at bounding box center [1346, 220] width 20 height 20
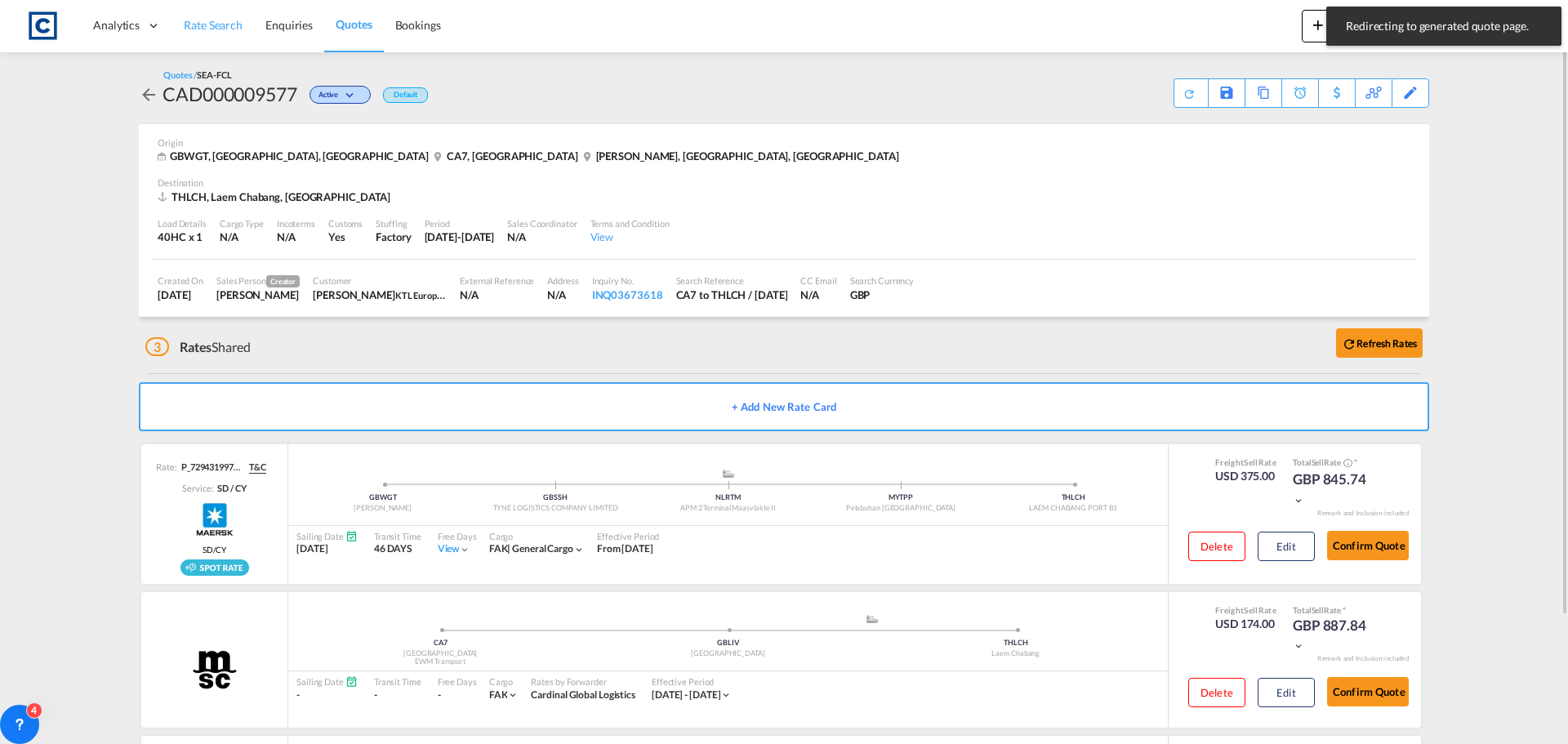
click at [210, 23] on span "Rate Search" at bounding box center [214, 25] width 59 height 14
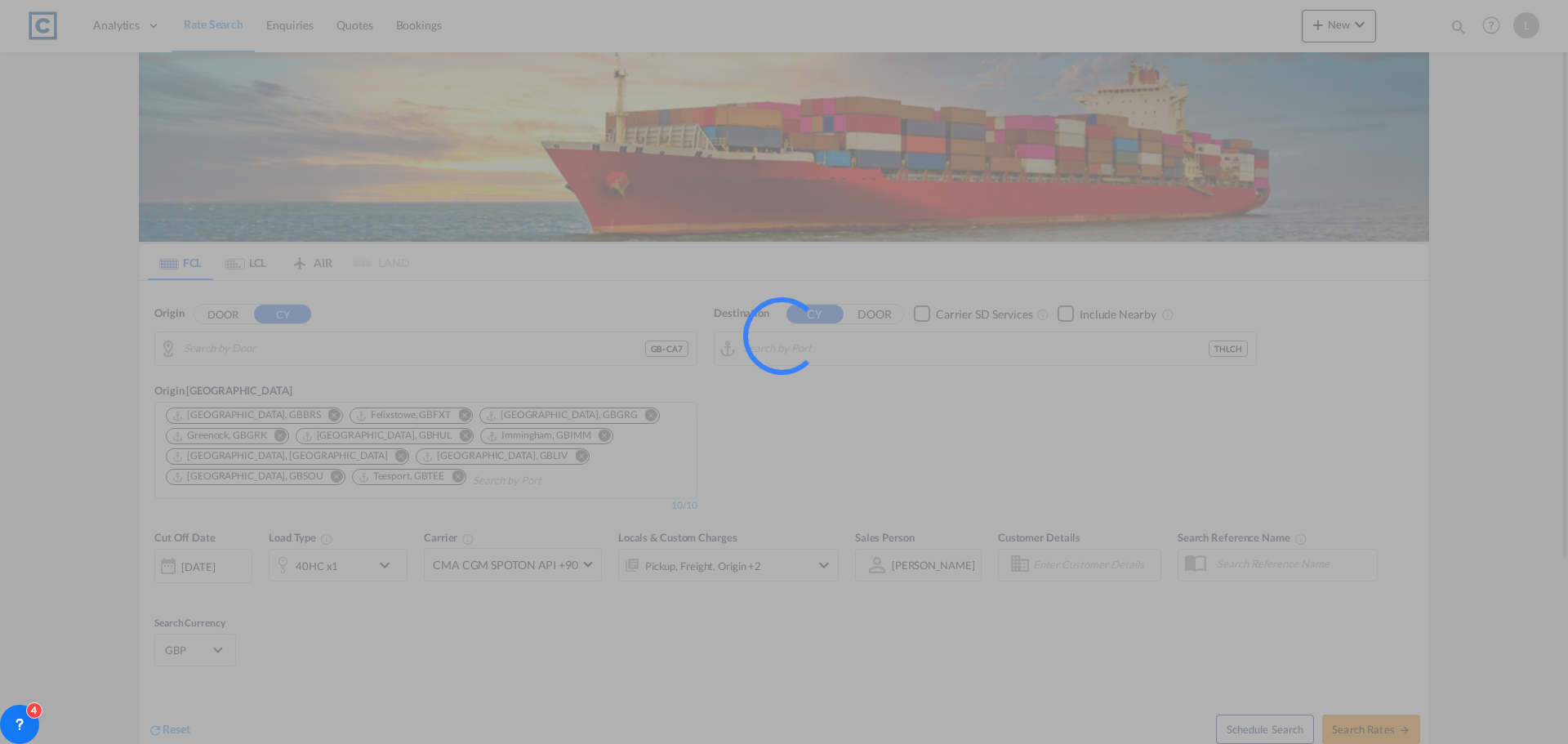
type input "GB-CA7, [GEOGRAPHIC_DATA]"
type input "Laem Chabang, THLCH"
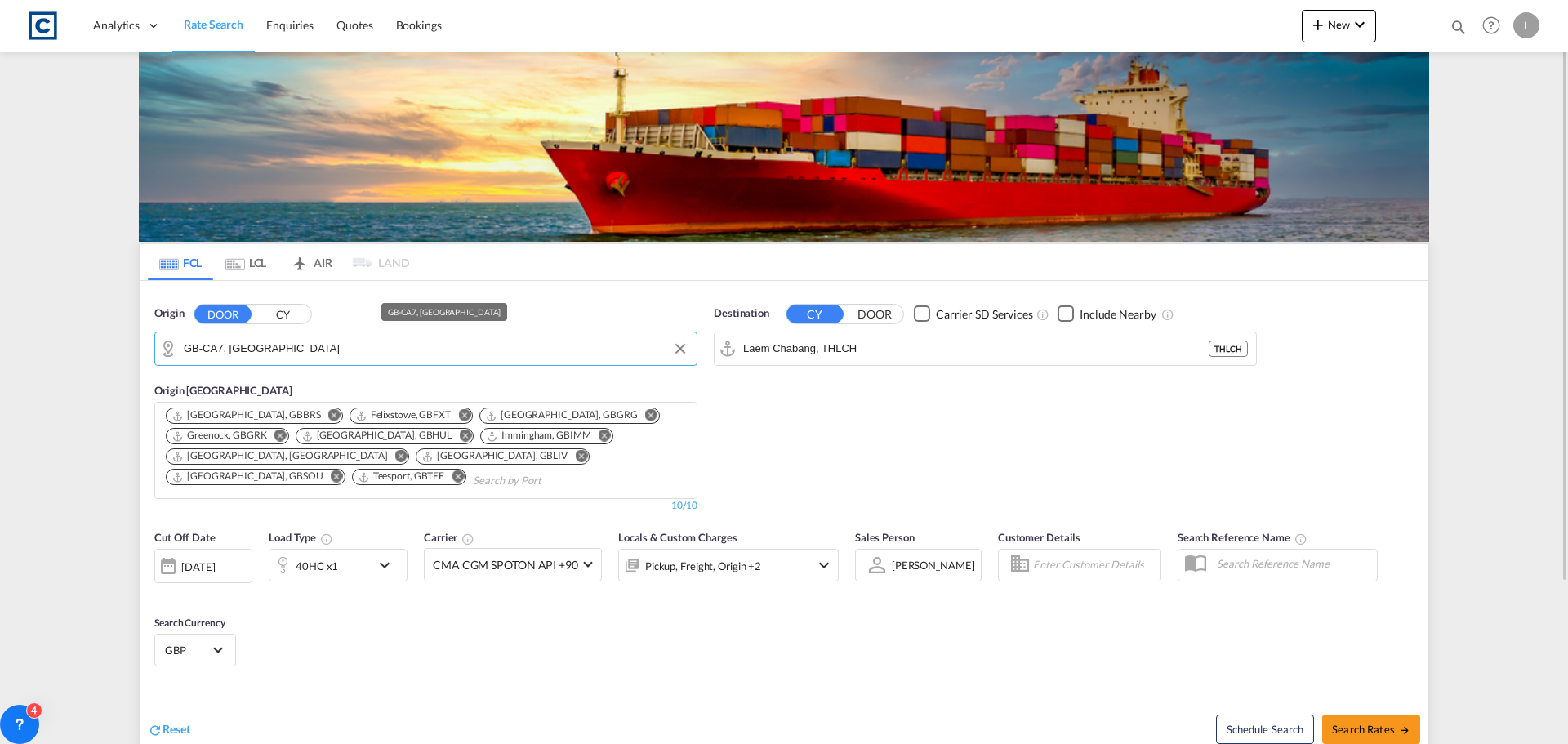
click at [324, 346] on input "GB-CA7, [GEOGRAPHIC_DATA]" at bounding box center [436, 349] width 505 height 25
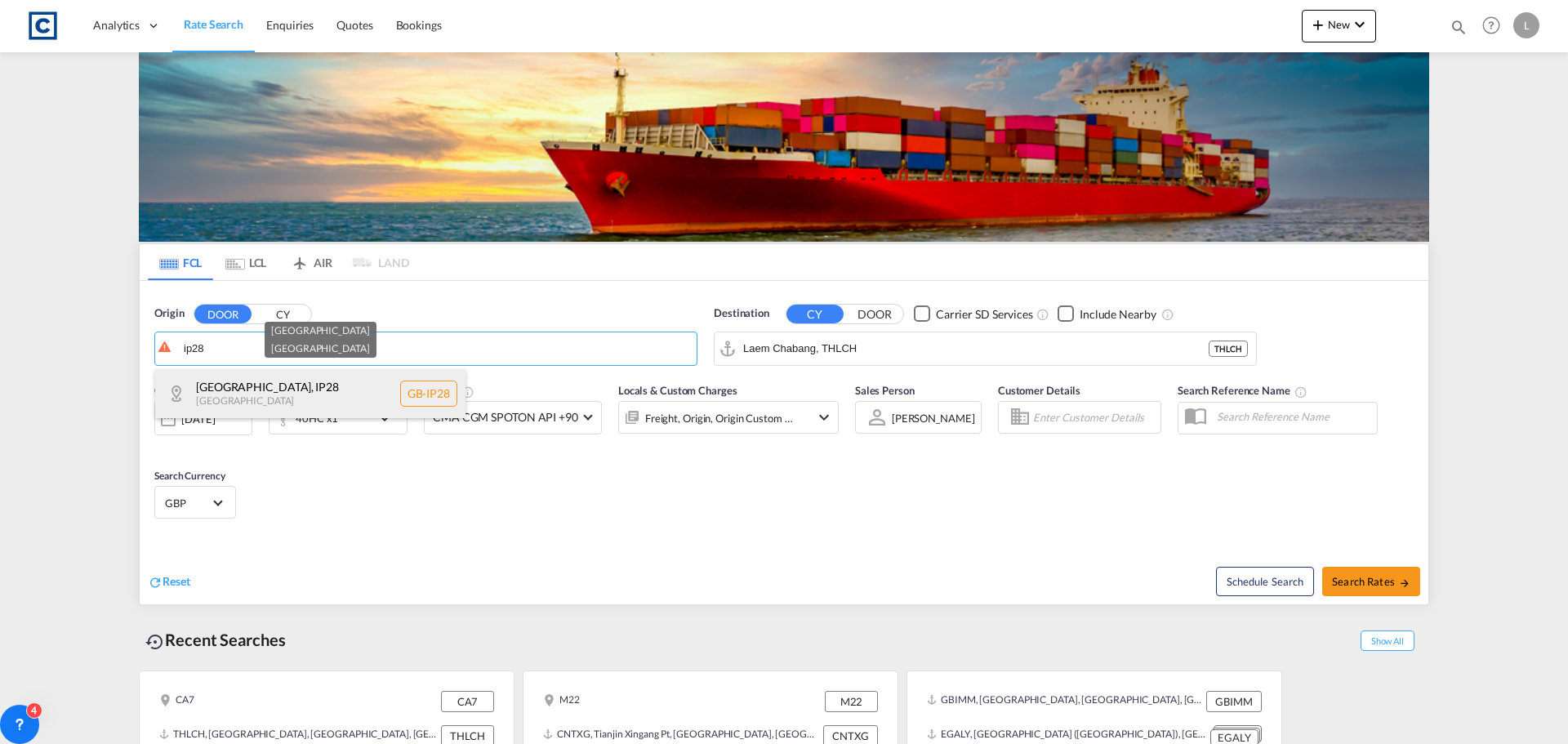
click at [269, 396] on div "[GEOGRAPHIC_DATA] , IP28 [GEOGRAPHIC_DATA] [GEOGRAPHIC_DATA]-IP28" at bounding box center [311, 394] width 311 height 49
type input "GB-IP28, [GEOGRAPHIC_DATA]"
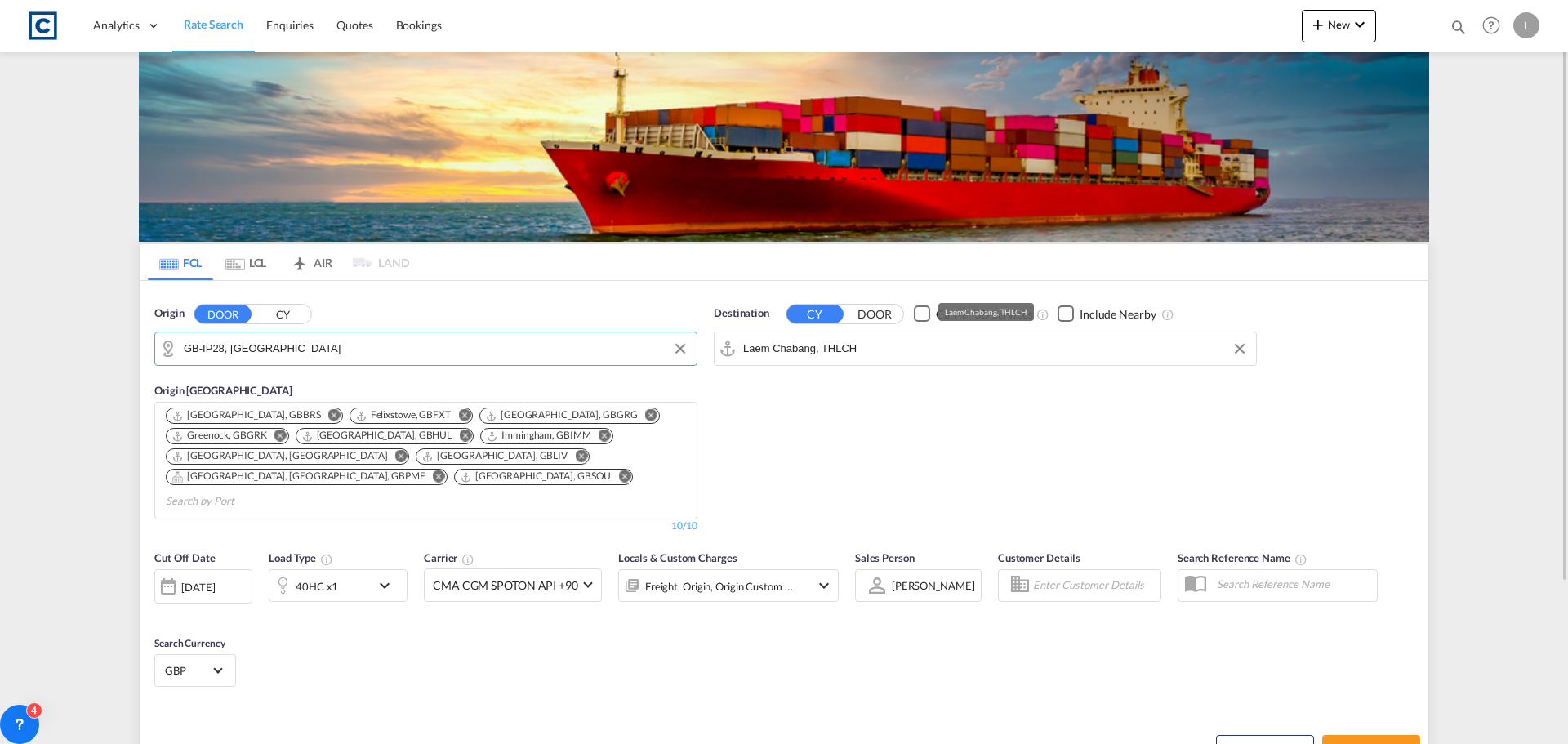
click at [886, 348] on input "Laem Chabang, THLCH" at bounding box center [995, 349] width 505 height 25
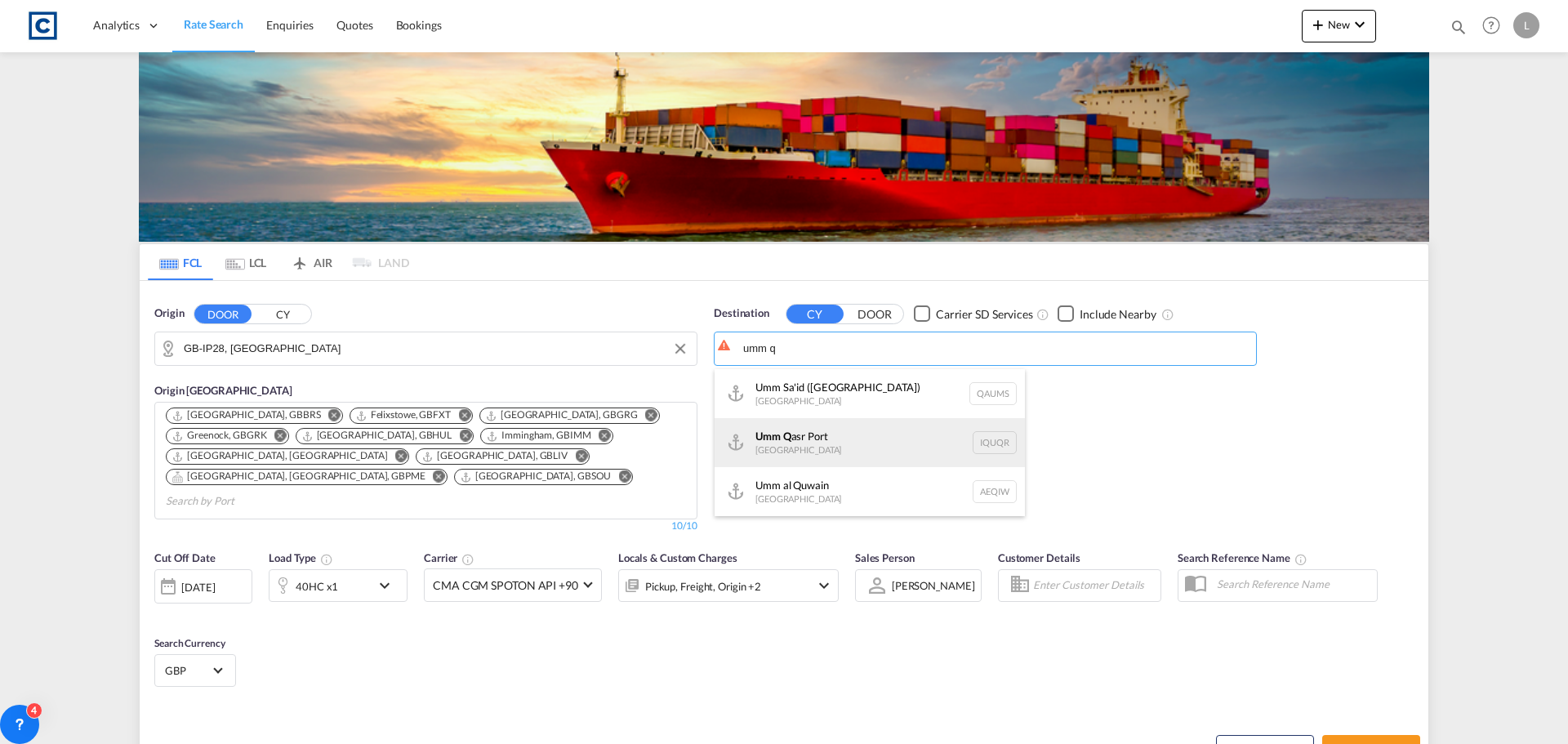
click at [796, 435] on div "Umm Q asr [GEOGRAPHIC_DATA] [GEOGRAPHIC_DATA]" at bounding box center [870, 443] width 311 height 49
type input "[GEOGRAPHIC_DATA], [GEOGRAPHIC_DATA]"
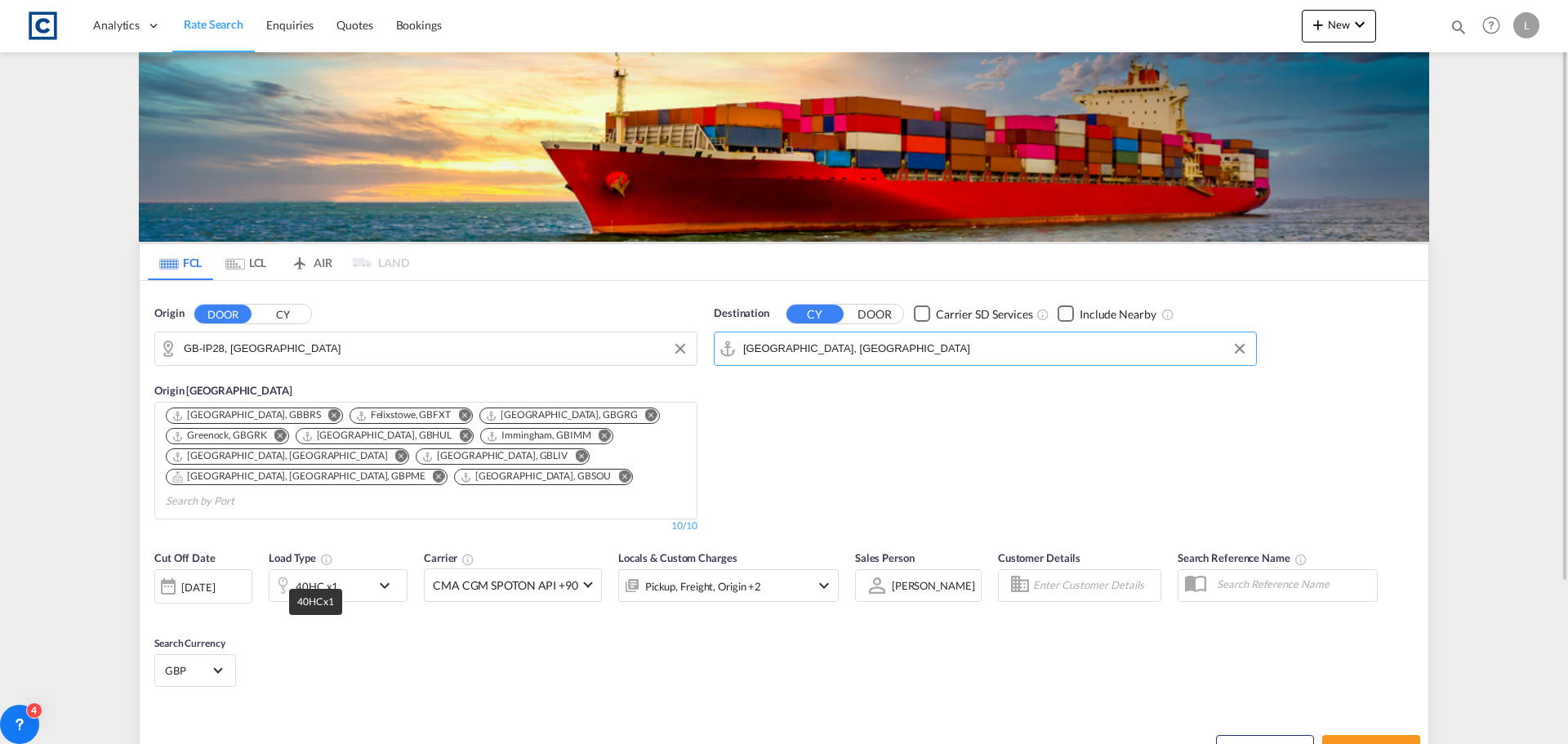
click at [330, 575] on div "40HC x1" at bounding box center [317, 587] width 43 height 23
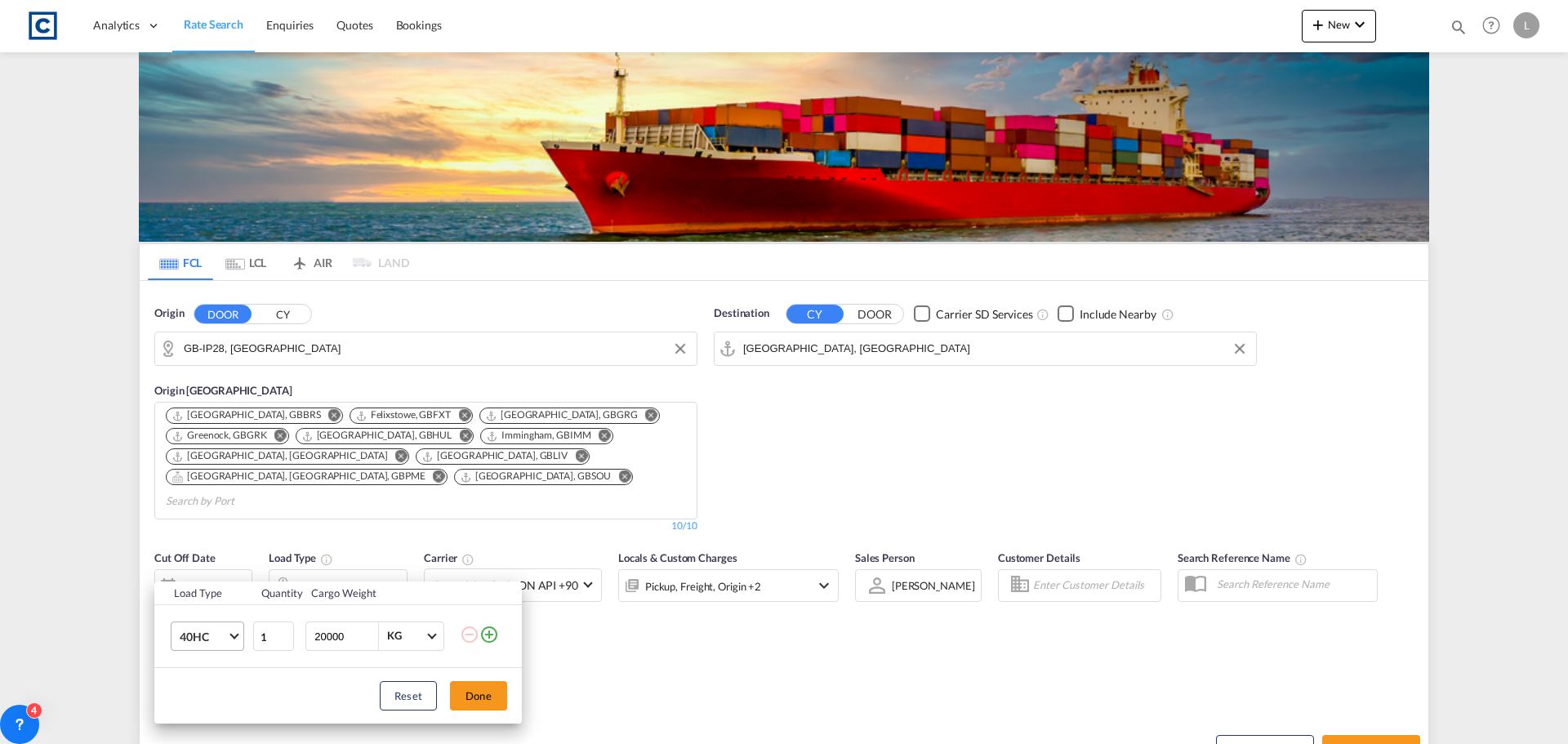
click at [205, 634] on span "40HC" at bounding box center [204, 637] width 48 height 16
click at [196, 543] on div "20GP" at bounding box center [194, 548] width 29 height 16
click at [493, 631] on md-icon "icon-plus-circle-outline" at bounding box center [489, 635] width 20 height 20
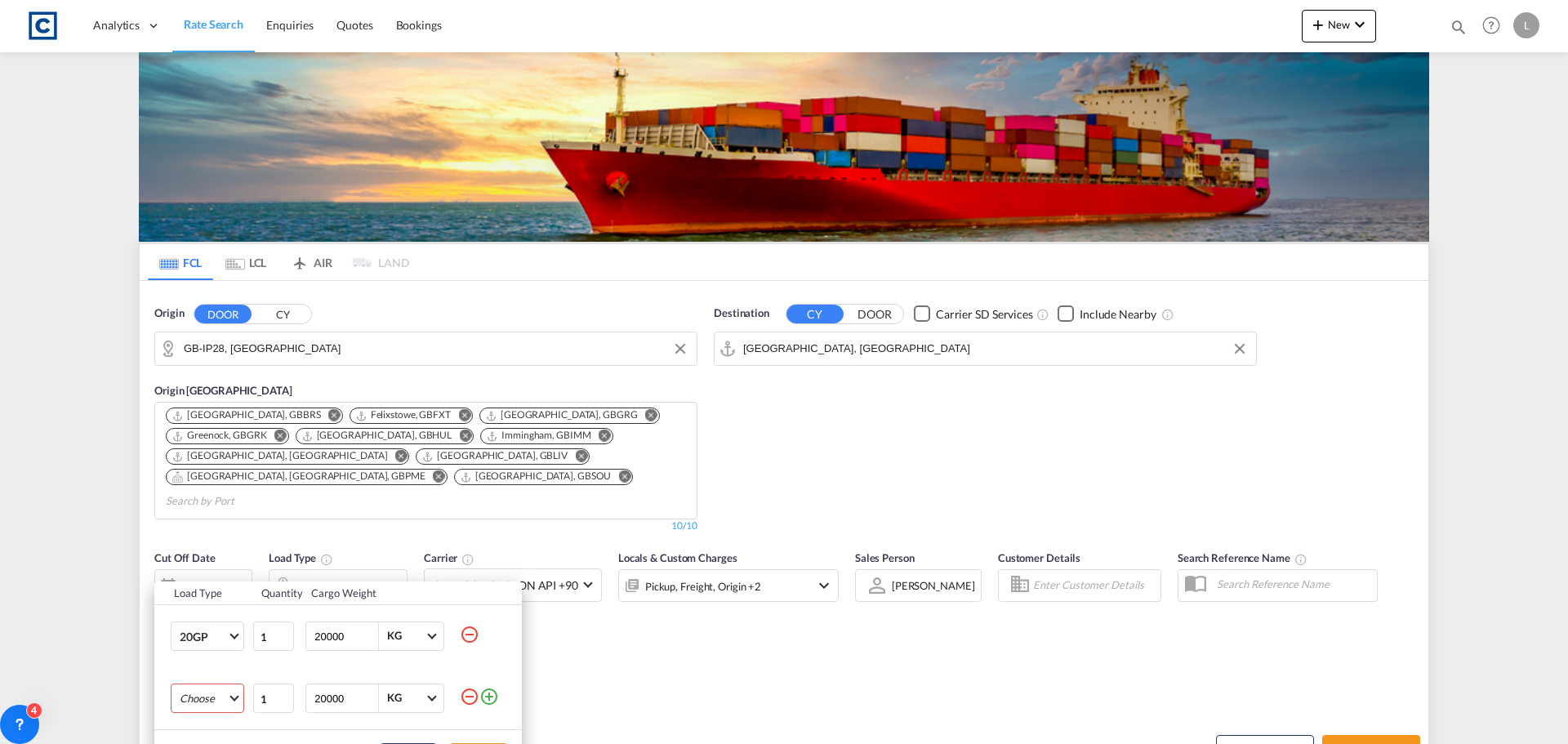
click at [189, 700] on md-select "Choose 20GP 40GP 40HC 45HC 20RE 40RE 40HR 20OT 40OT 20FR 40FR 40NR 20NR 45S 20T…" at bounding box center [207, 699] width 73 height 30
click at [187, 624] on div "40HC" at bounding box center [194, 626] width 29 height 15
click at [536, 713] on div "Load Type Quantity Cargo Weight 20GP 1 20000 KG KG 40HC 1 20000 KG KG Load type…" at bounding box center [784, 372] width 1568 height 744
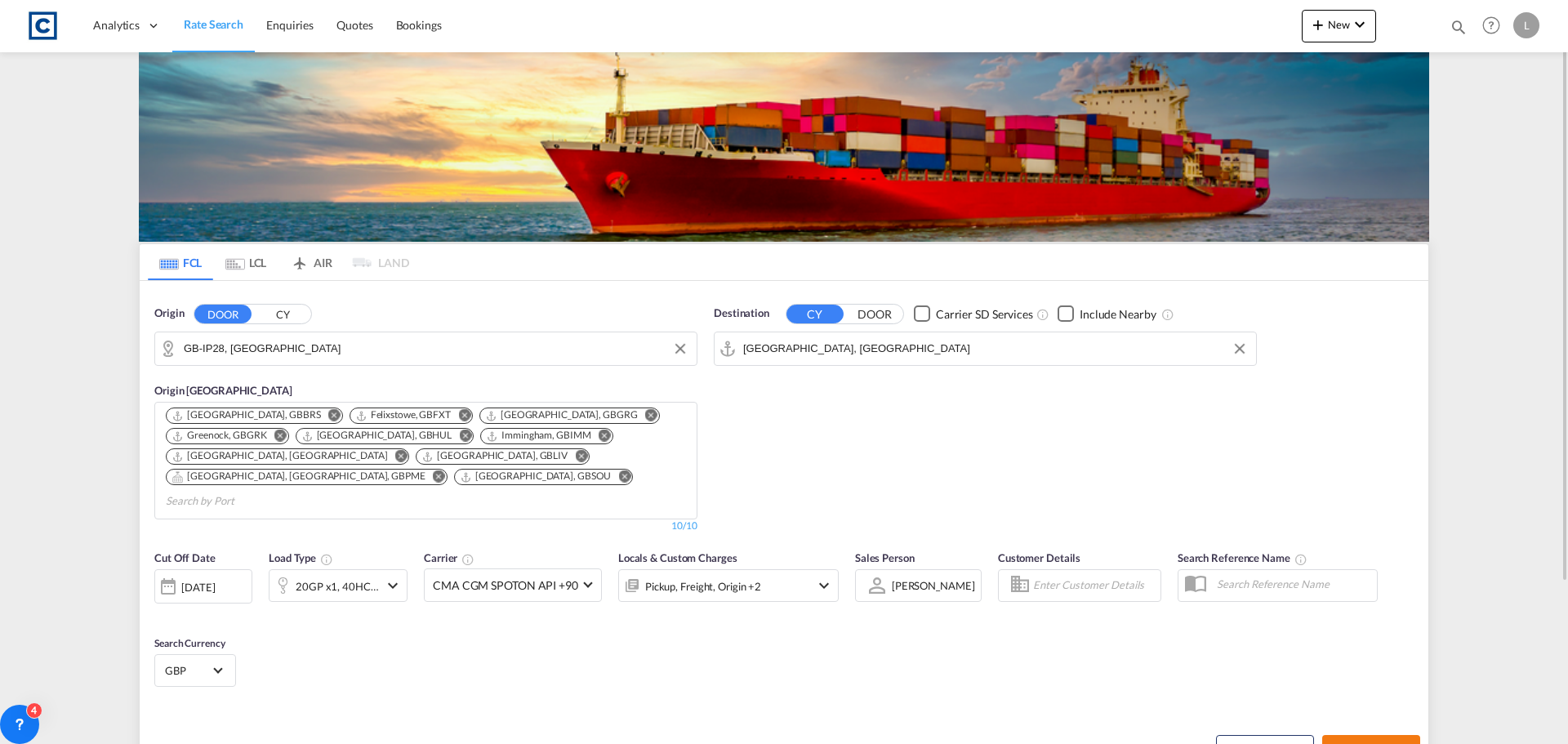
click at [1366, 735] on button "Search Rates" at bounding box center [1371, 750] width 98 height 30
type input "IP28 to IQUQR / [DATE]"
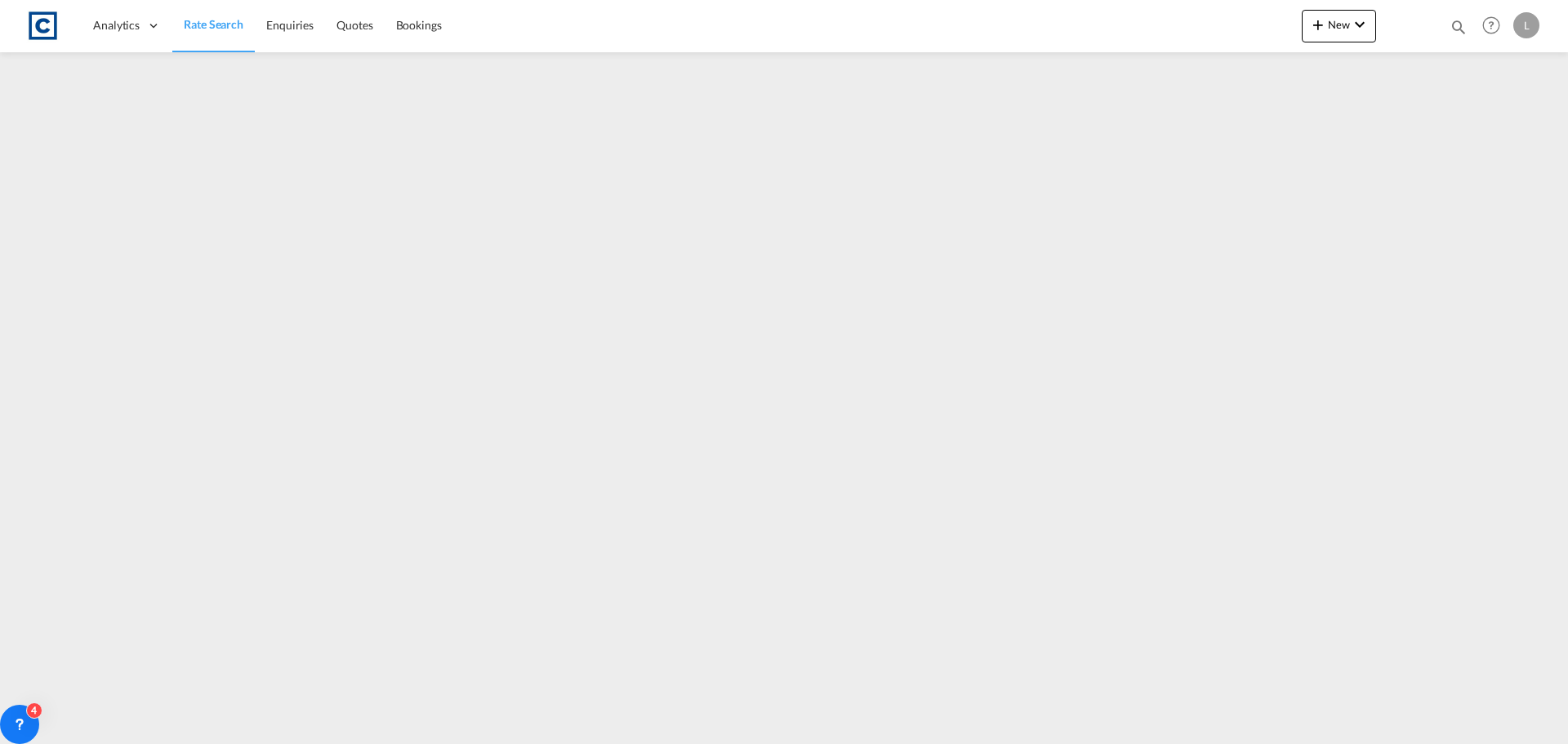
click at [222, 16] on span "Rate Search" at bounding box center [214, 25] width 60 height 16
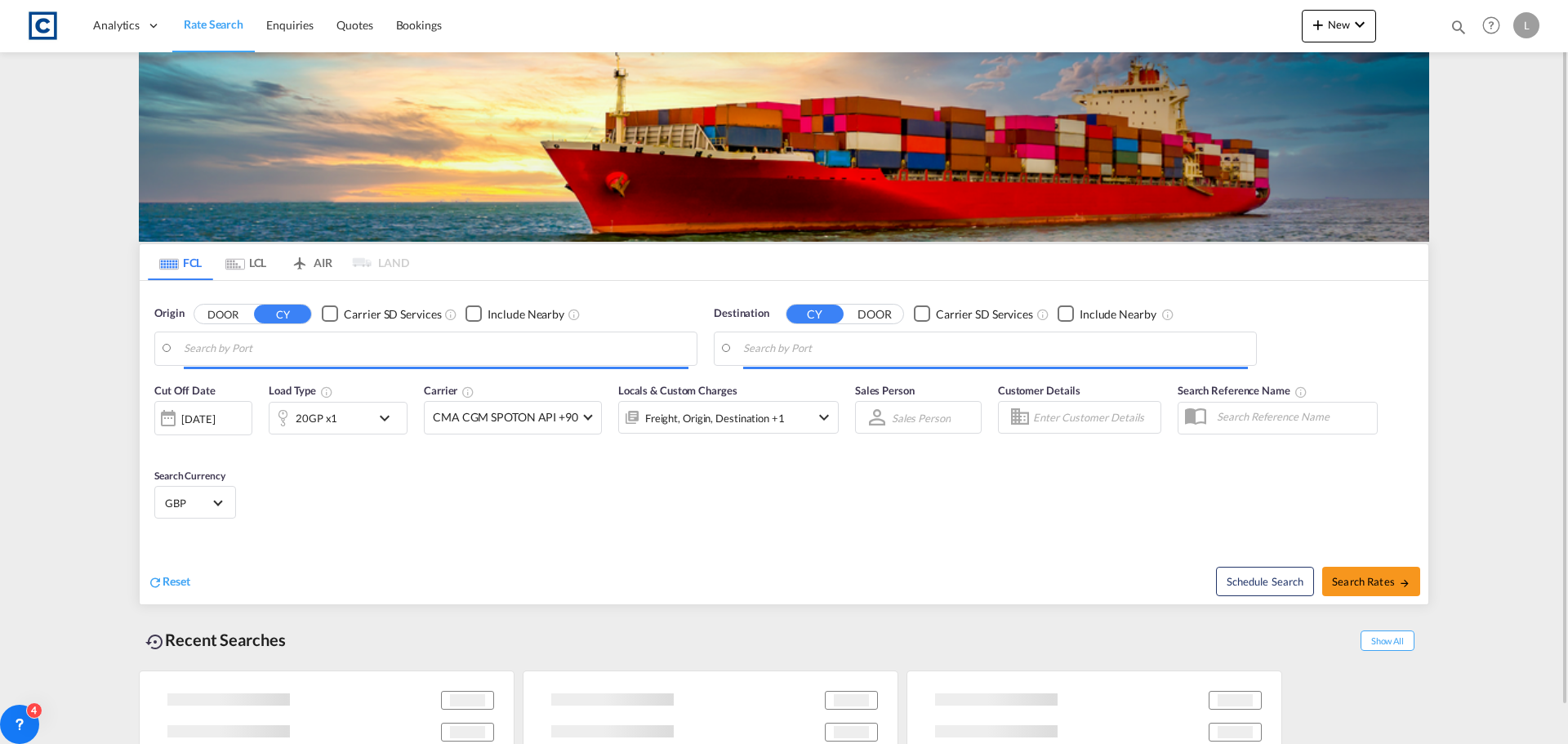
type input "GB-IP28, [GEOGRAPHIC_DATA]"
type input "[GEOGRAPHIC_DATA], [GEOGRAPHIC_DATA]"
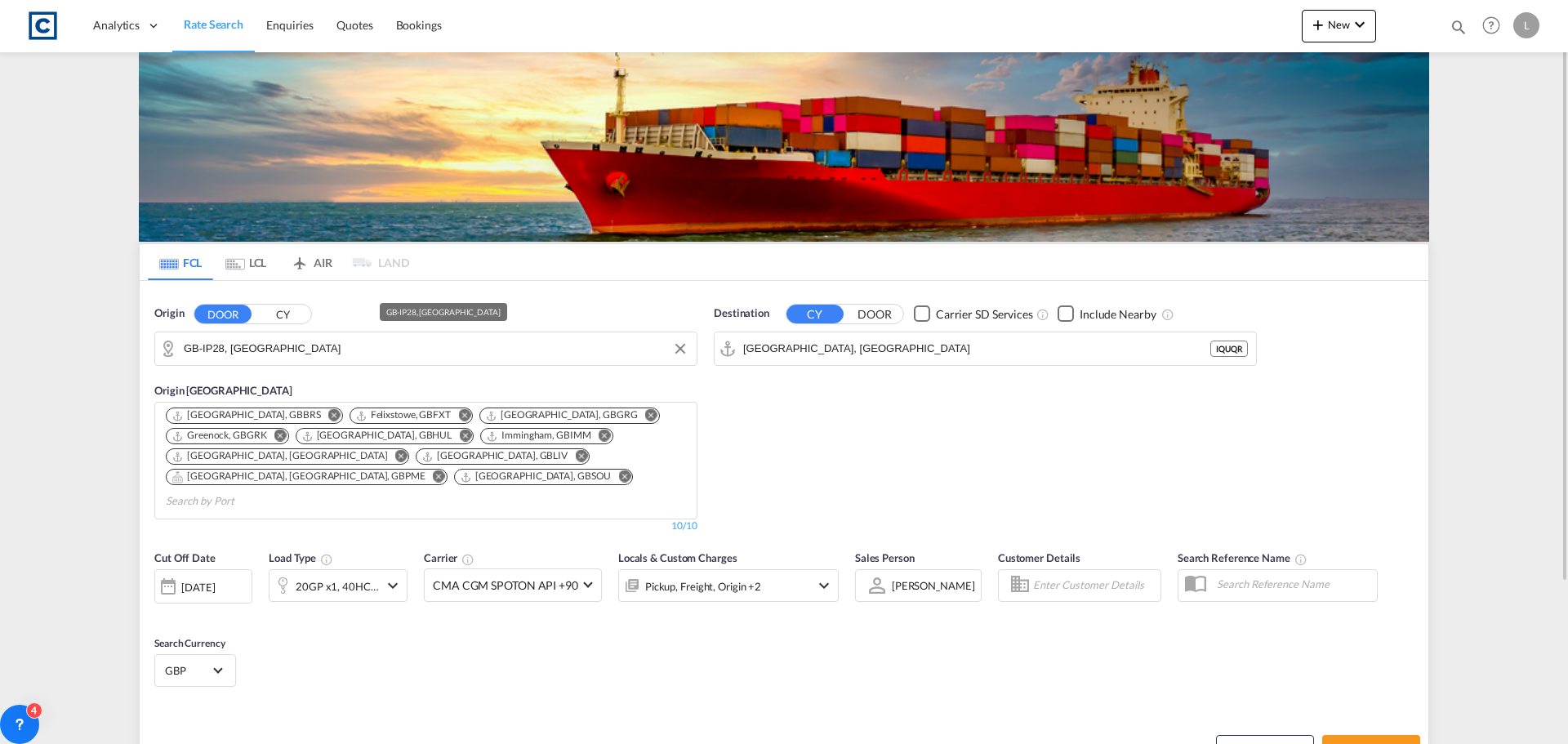
click at [307, 351] on input "GB-IP28, [GEOGRAPHIC_DATA]" at bounding box center [436, 349] width 505 height 25
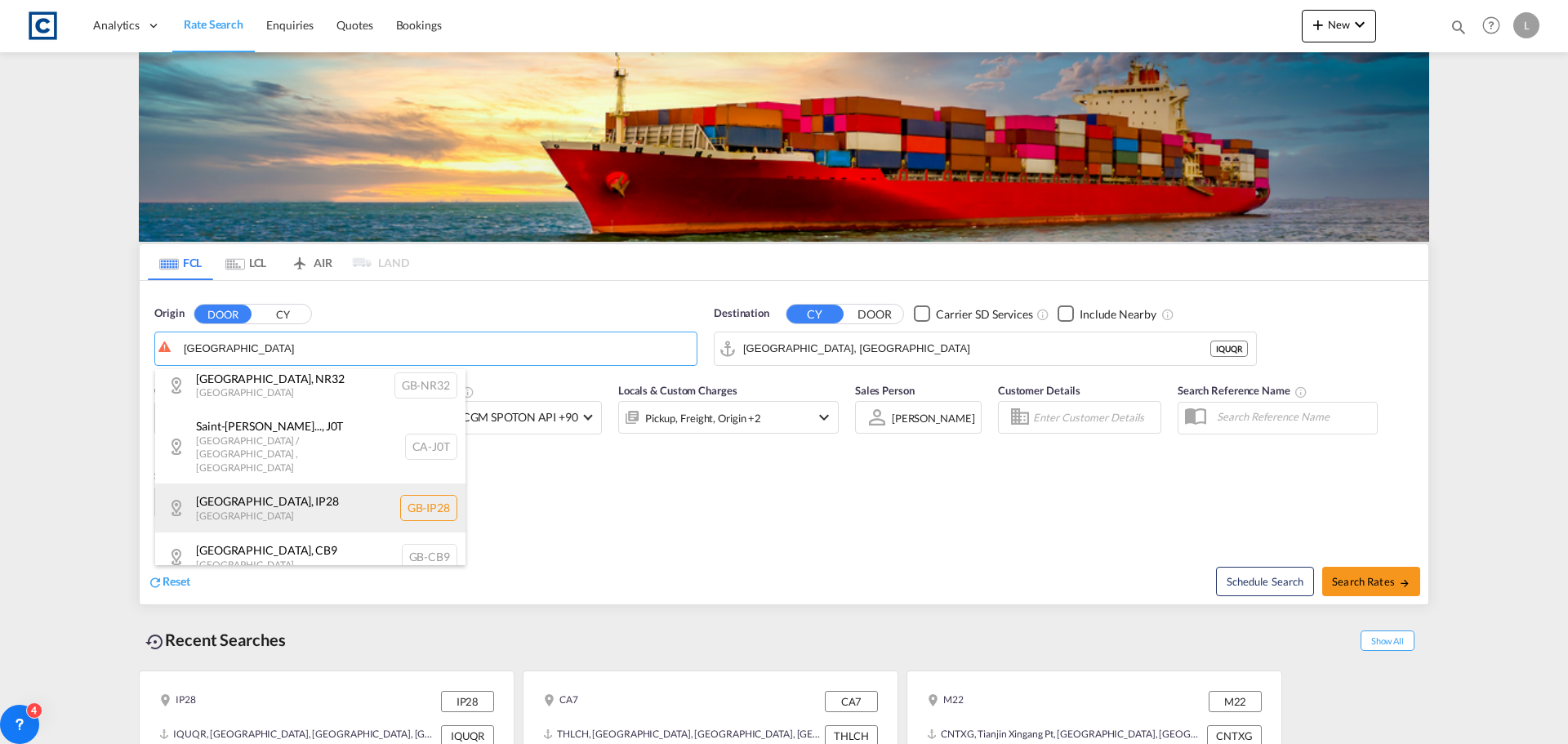
scroll to position [572, 0]
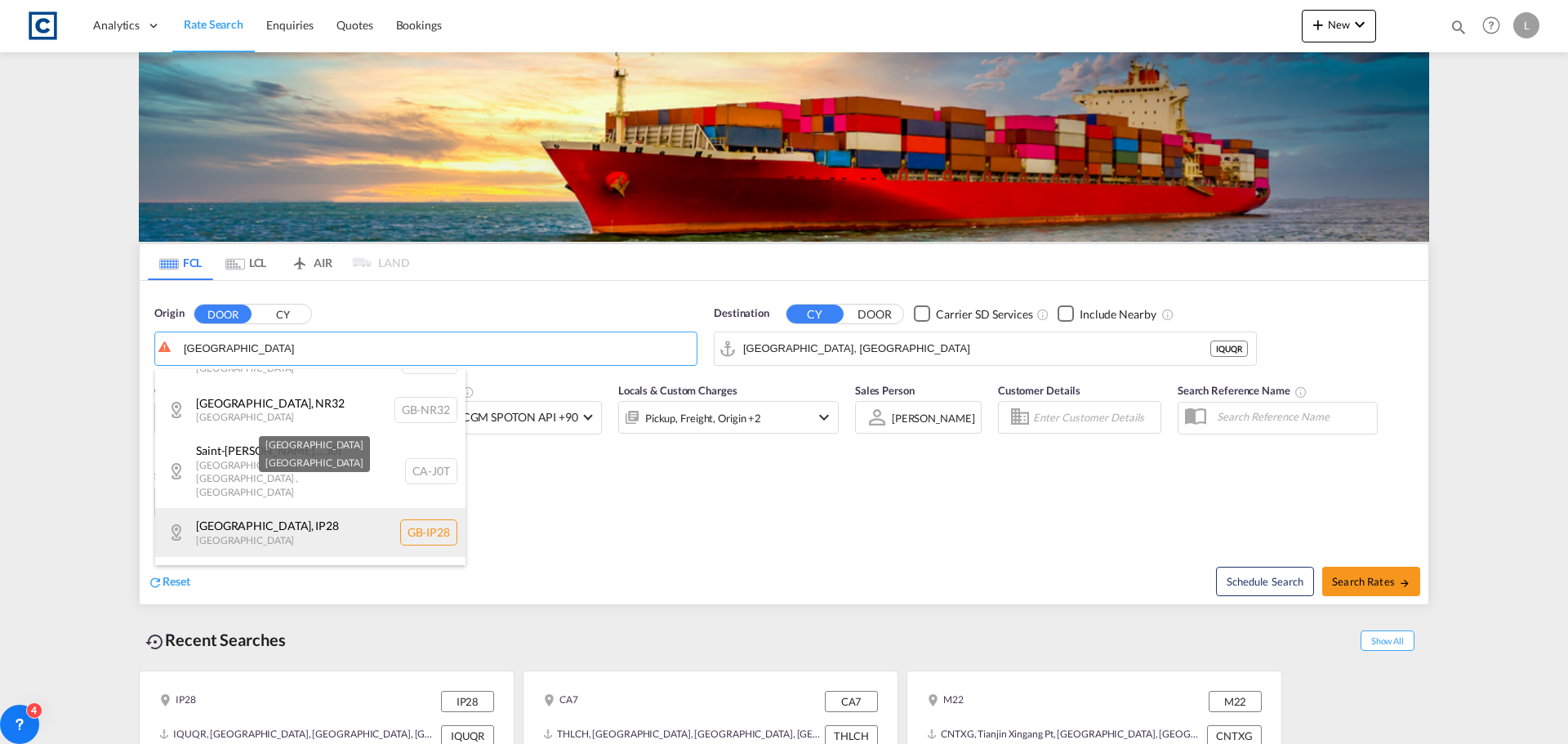
click at [265, 508] on div "[GEOGRAPHIC_DATA] , IP28 [GEOGRAPHIC_DATA] [GEOGRAPHIC_DATA]-IP28" at bounding box center [311, 533] width 311 height 49
type input "GB-IP28, [GEOGRAPHIC_DATA]"
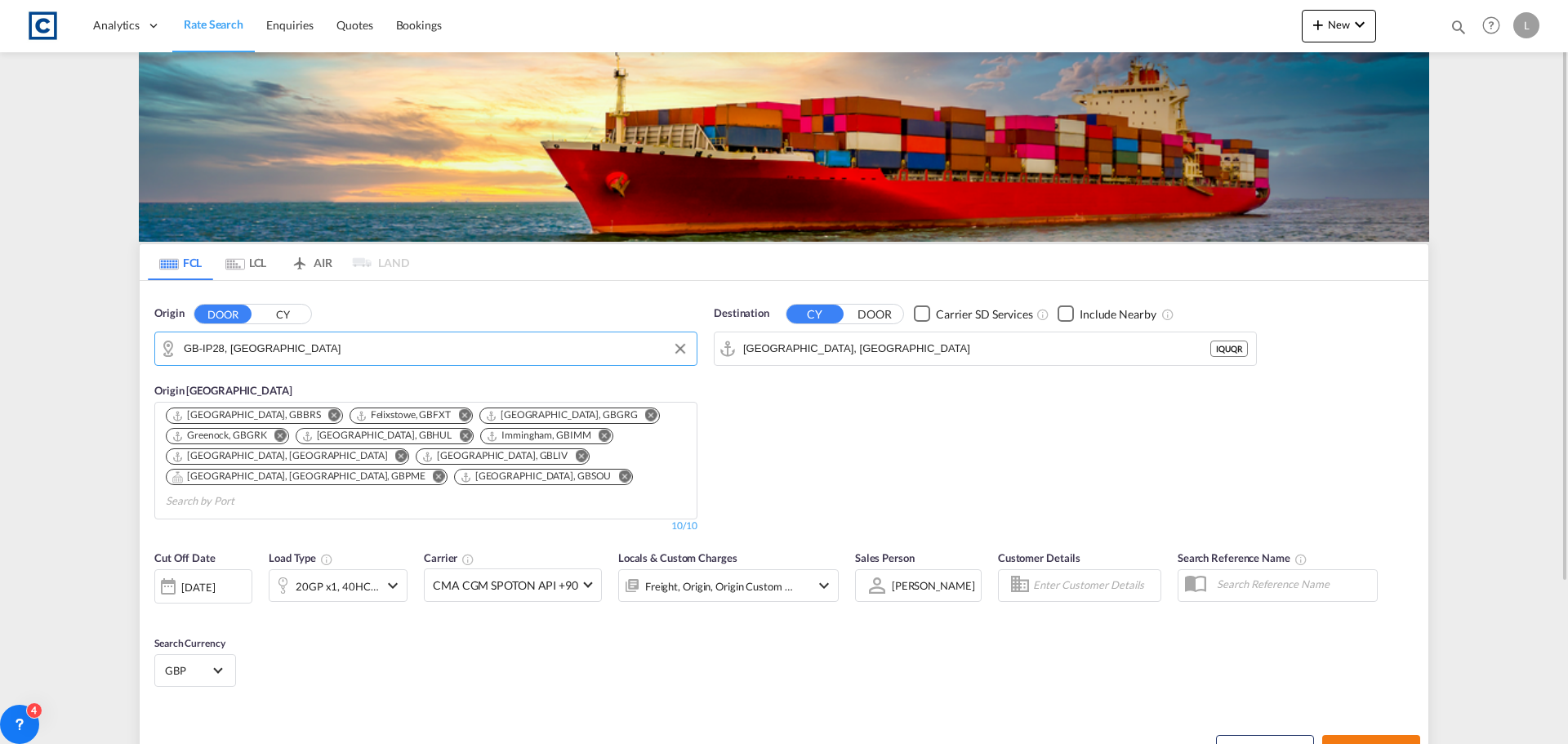
click at [1381, 735] on button "Search Rates" at bounding box center [1371, 750] width 98 height 30
type input "IP28 to IQUQR / [DATE]"
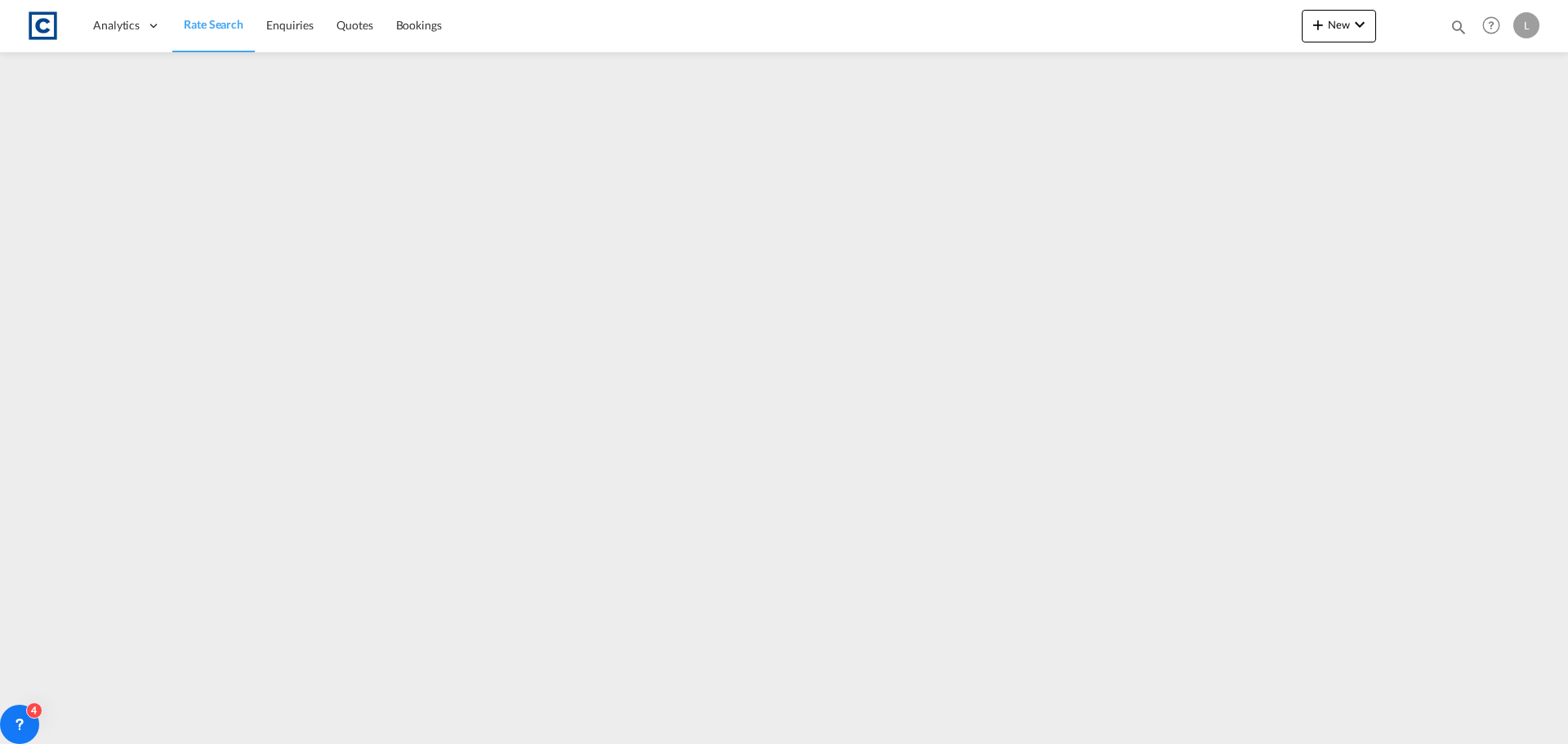
click at [208, 17] on span "Rate Search" at bounding box center [214, 24] width 60 height 14
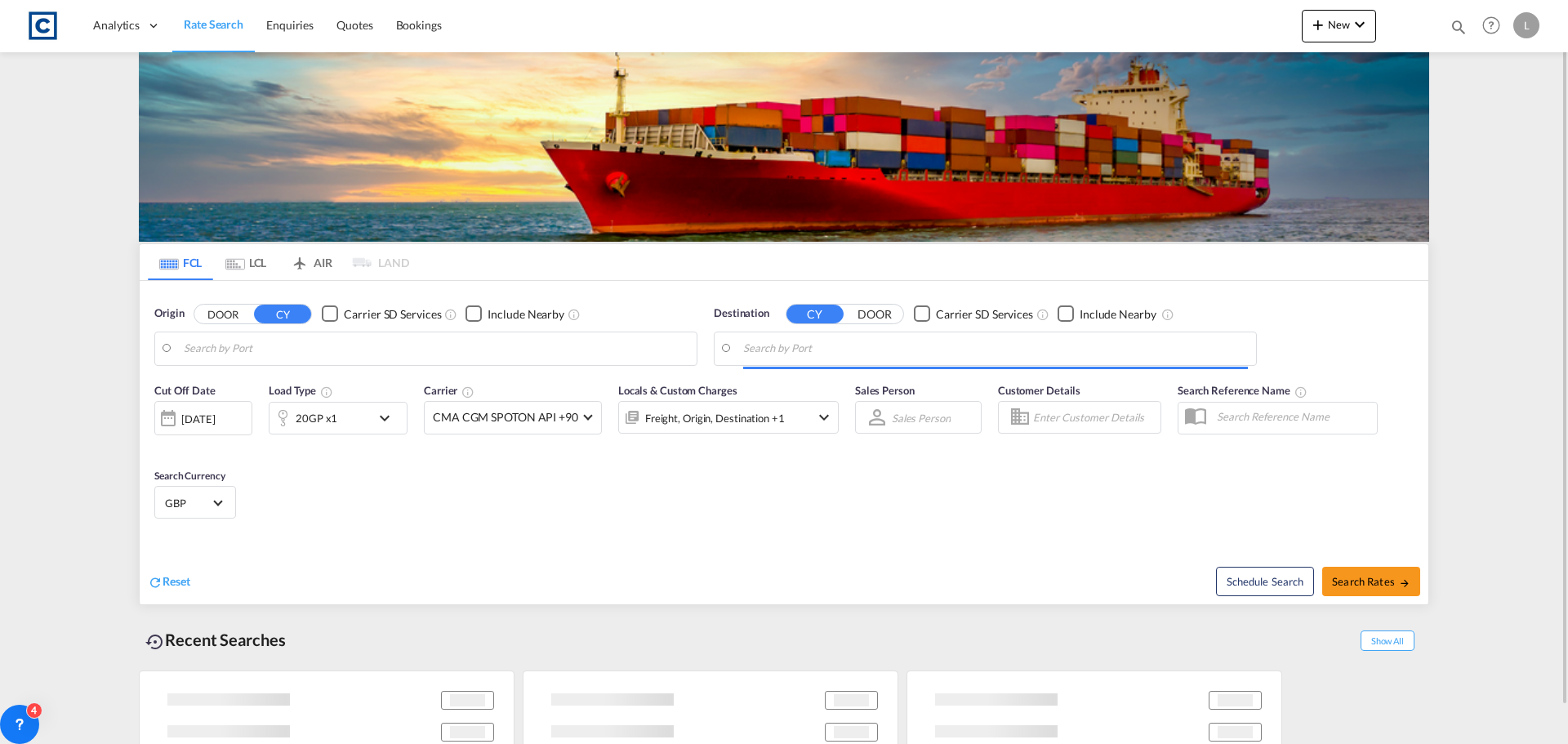
type input "GB-IP28, [GEOGRAPHIC_DATA]"
type input "[GEOGRAPHIC_DATA], [GEOGRAPHIC_DATA]"
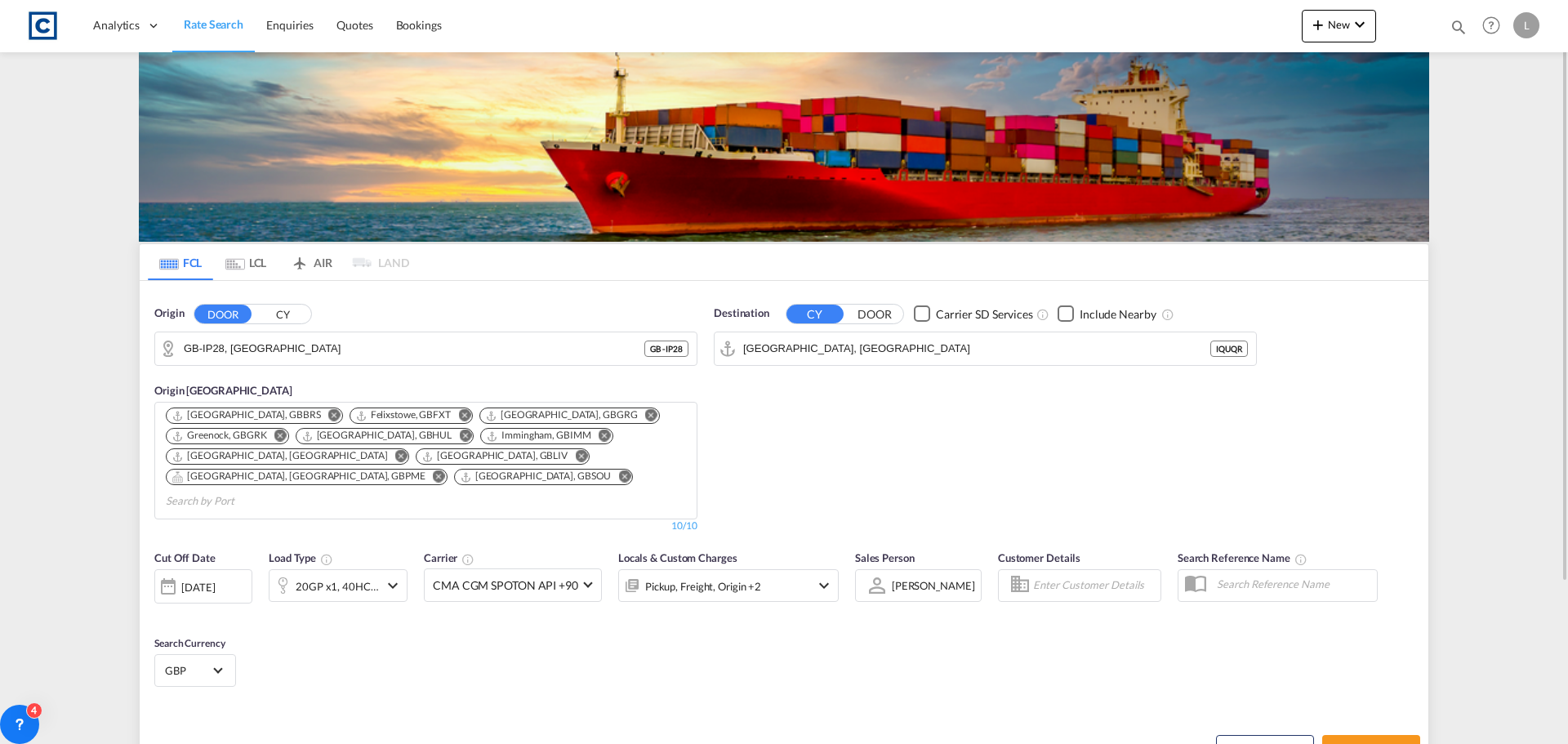
click at [273, 309] on button "CY" at bounding box center [283, 314] width 58 height 19
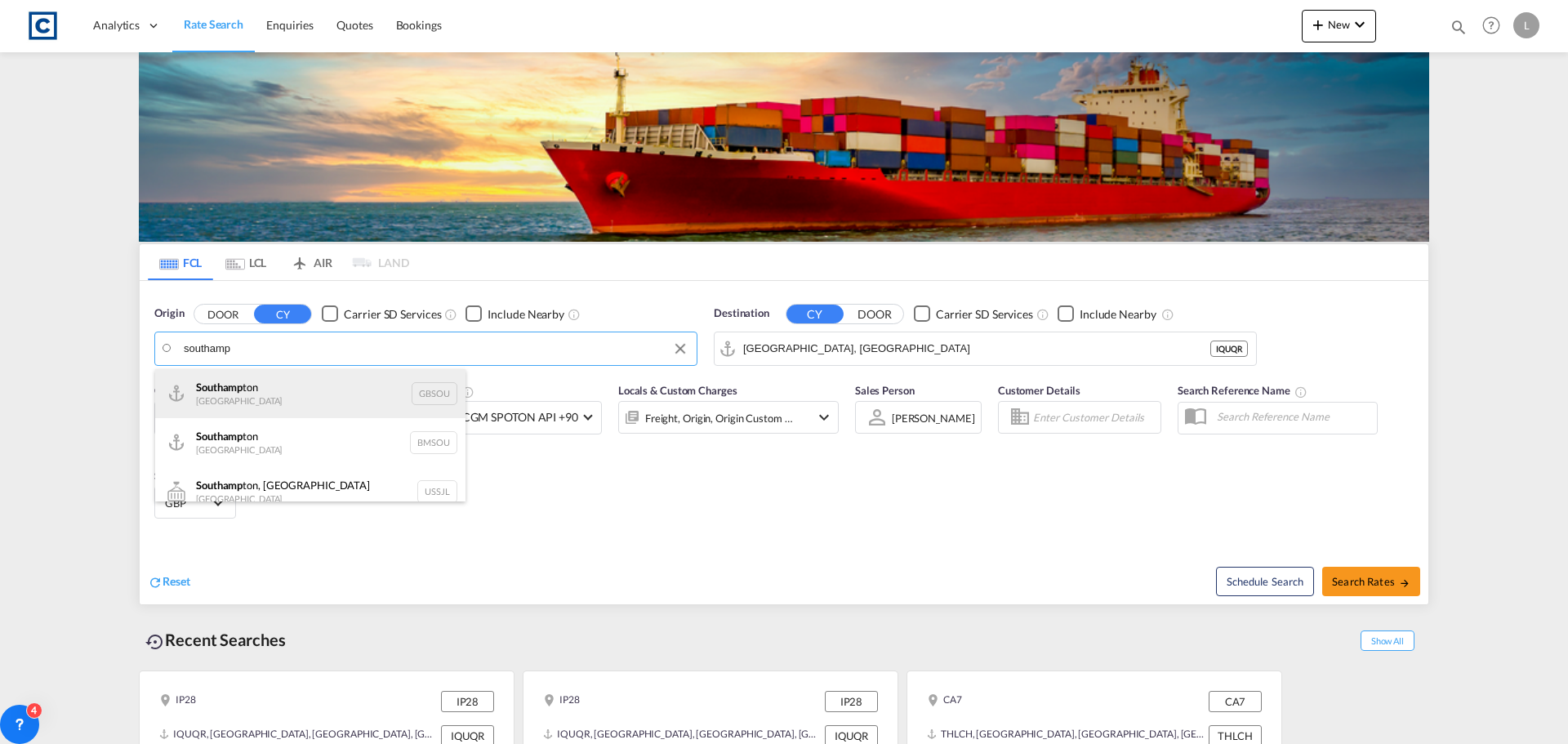
click at [247, 392] on div "Southamp ton [GEOGRAPHIC_DATA] GBSOU" at bounding box center [311, 394] width 311 height 49
type input "[GEOGRAPHIC_DATA], GBSOU"
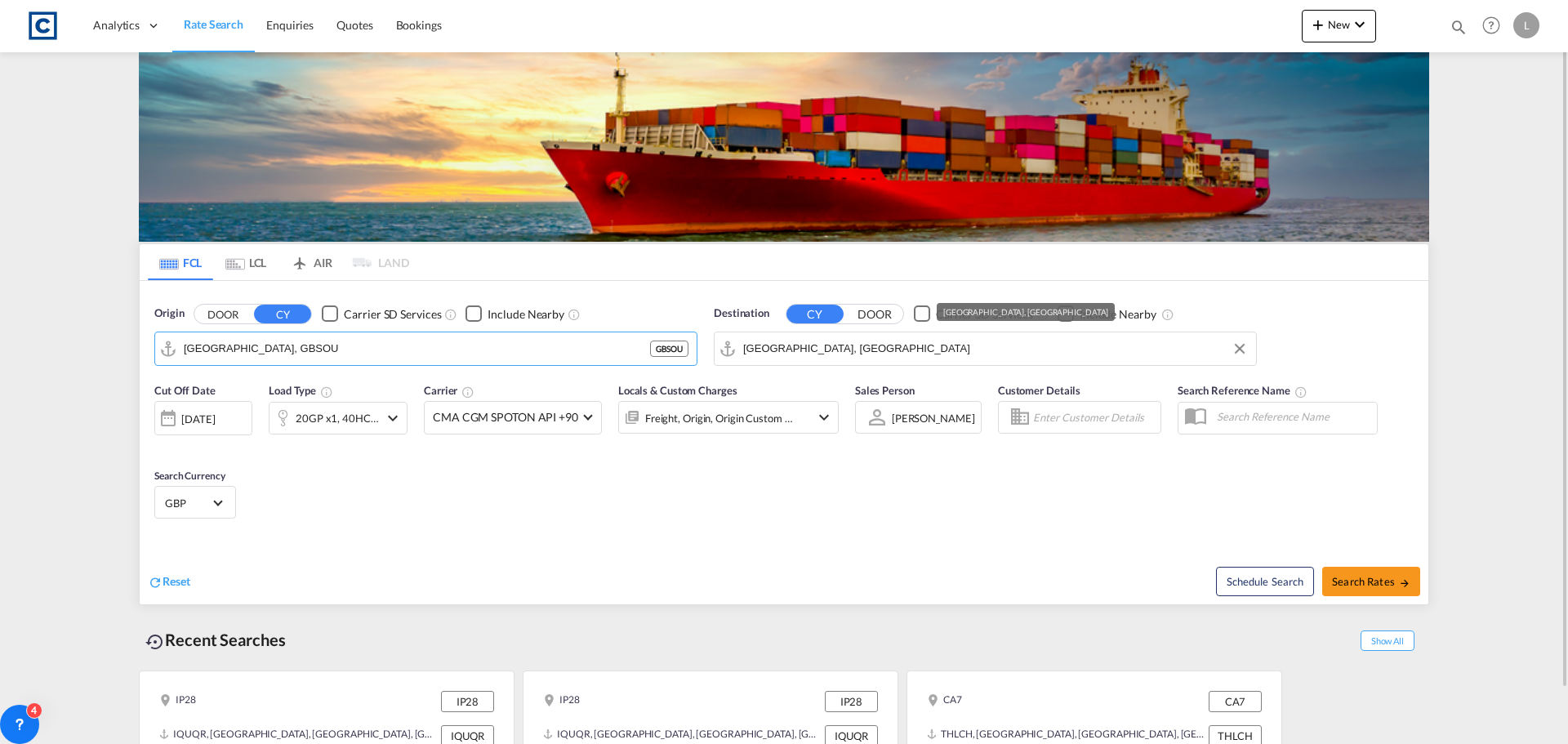
click at [888, 349] on input "[GEOGRAPHIC_DATA], [GEOGRAPHIC_DATA]" at bounding box center [995, 349] width 505 height 25
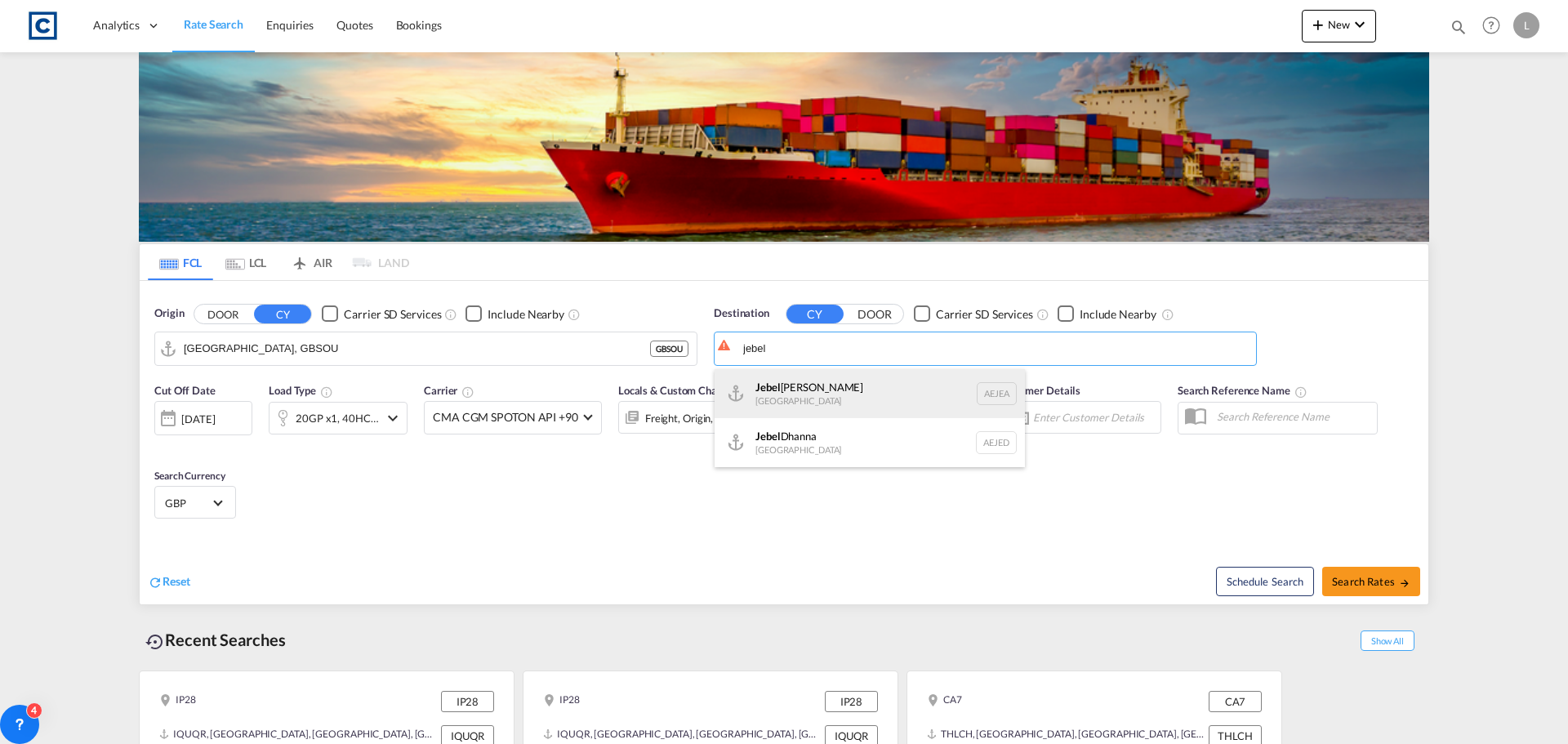
click at [817, 386] on div "[GEOGRAPHIC_DATA] [GEOGRAPHIC_DATA]" at bounding box center [870, 394] width 311 height 49
type input "[GEOGRAPHIC_DATA], [GEOGRAPHIC_DATA]"
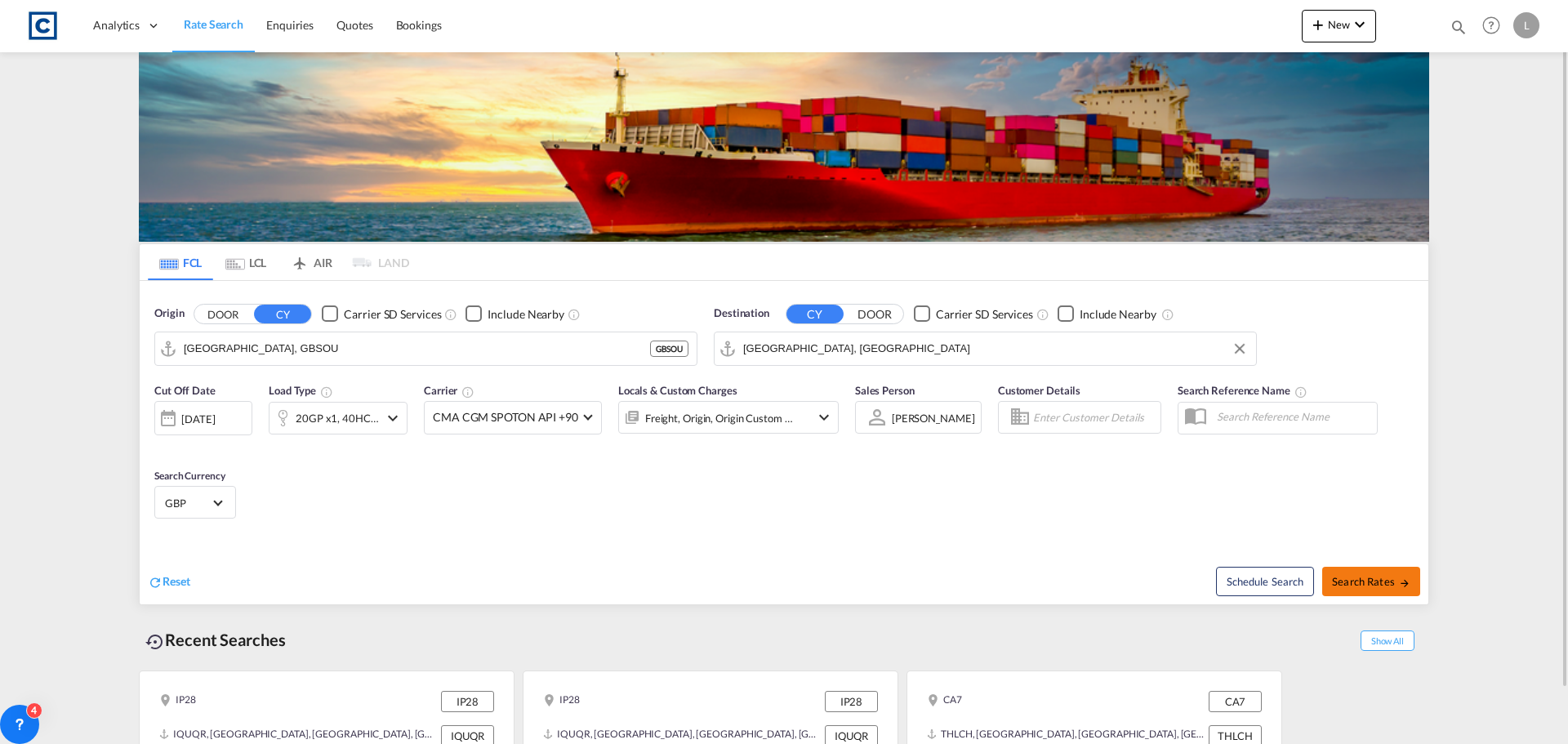
click at [1352, 576] on span "Search Rates" at bounding box center [1371, 582] width 78 height 13
type input "GBSOU to AEJEA / [DATE]"
